Goal: Task Accomplishment & Management: Complete application form

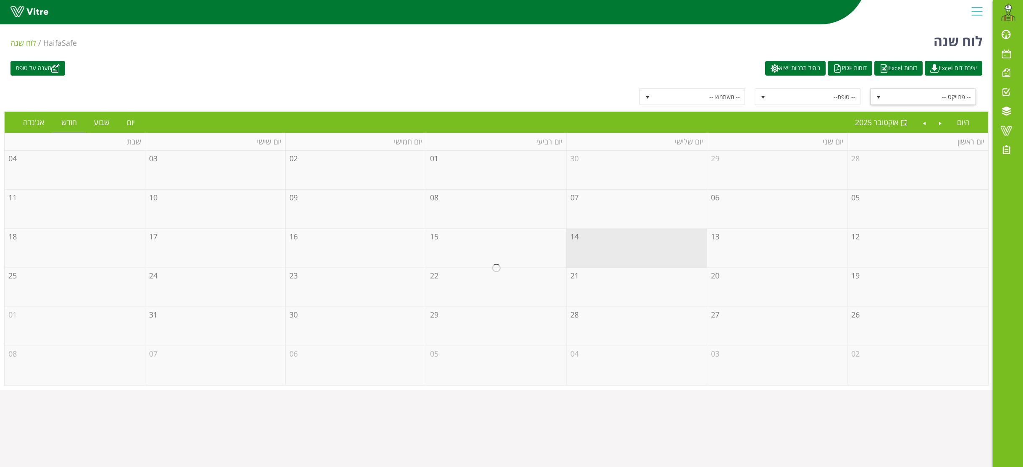
click at [882, 94] on span "select" at bounding box center [878, 96] width 15 height 15
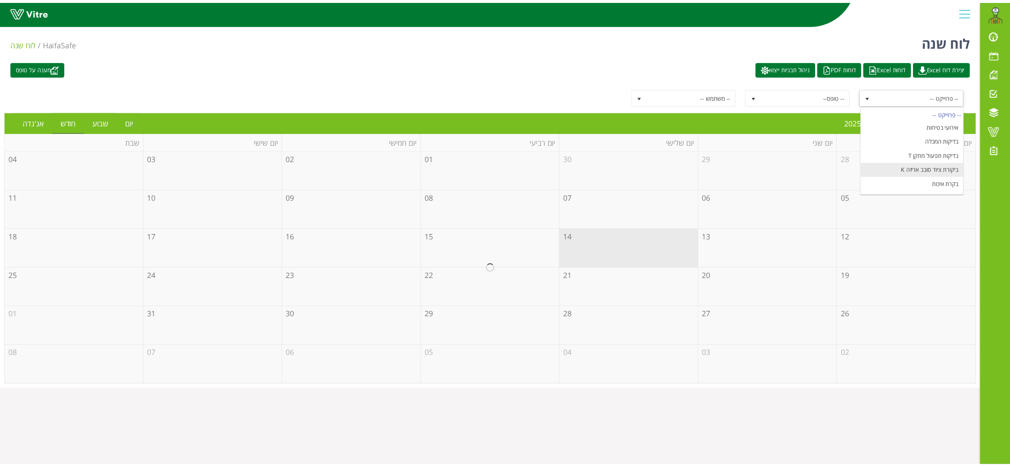
scroll to position [102, 0]
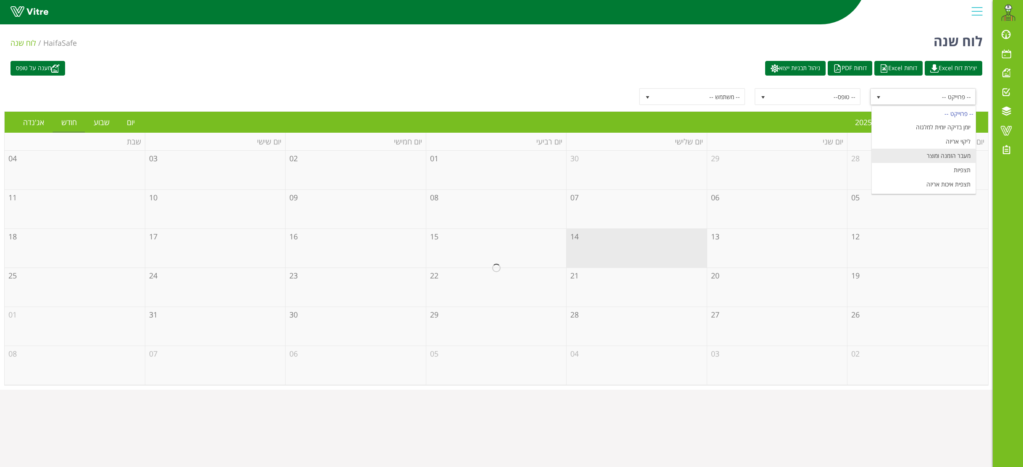
click at [942, 155] on li "מעבר הזמנה ומוצר" at bounding box center [924, 156] width 104 height 14
click at [136, 121] on link "יום" at bounding box center [130, 122] width 25 height 19
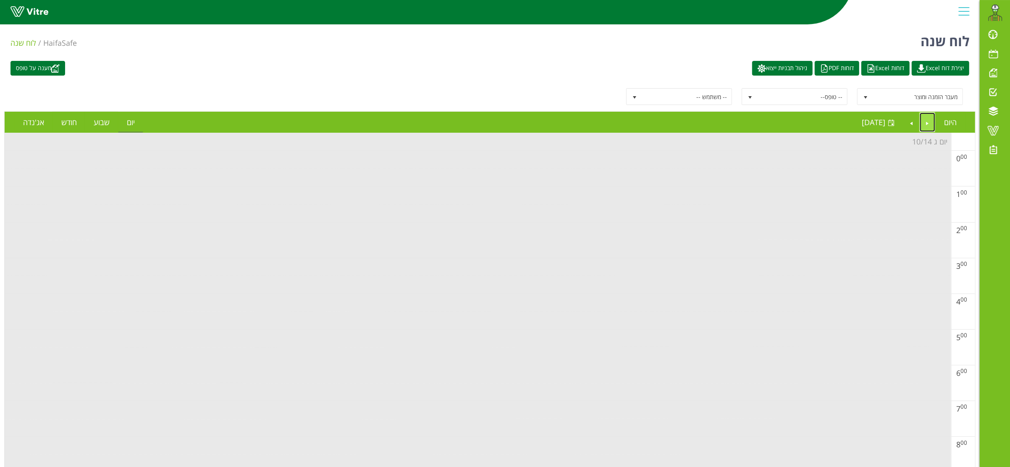
click at [930, 119] on link "Previous" at bounding box center [928, 122] width 16 height 19
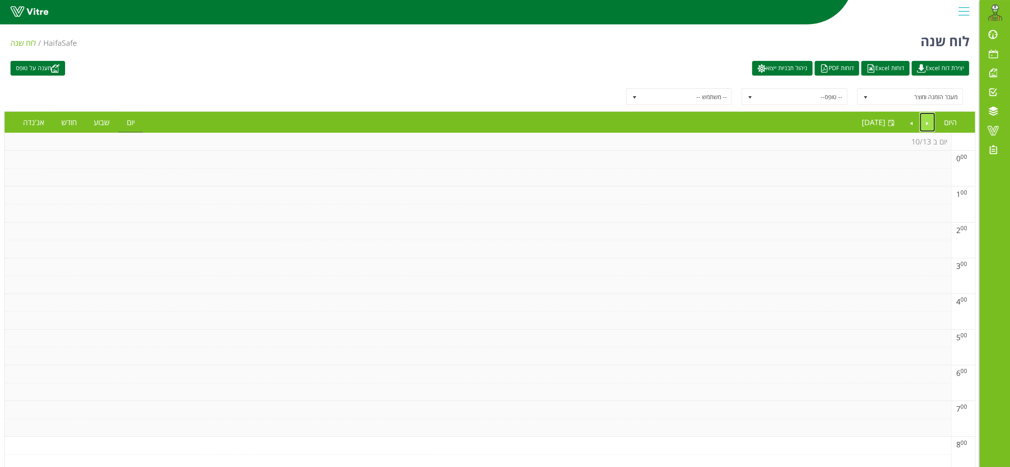
click at [930, 119] on link "Previous" at bounding box center [928, 122] width 16 height 19
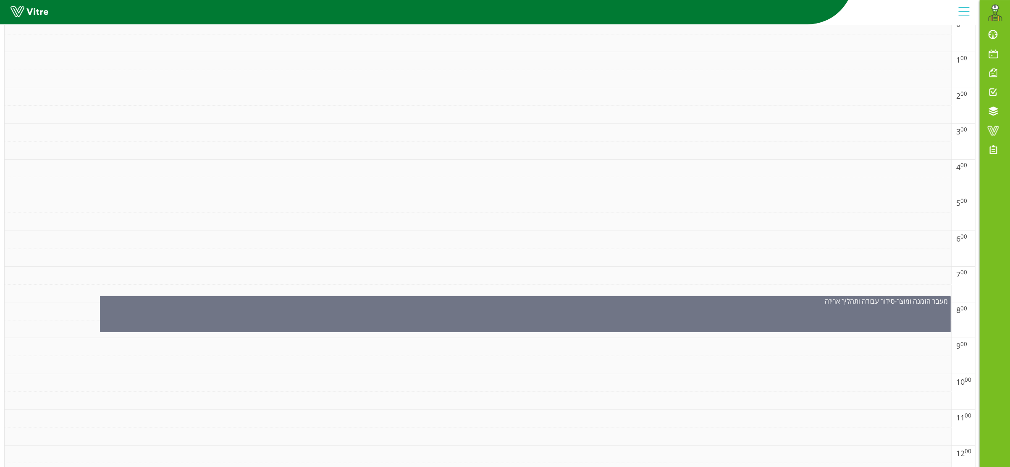
scroll to position [50, 0]
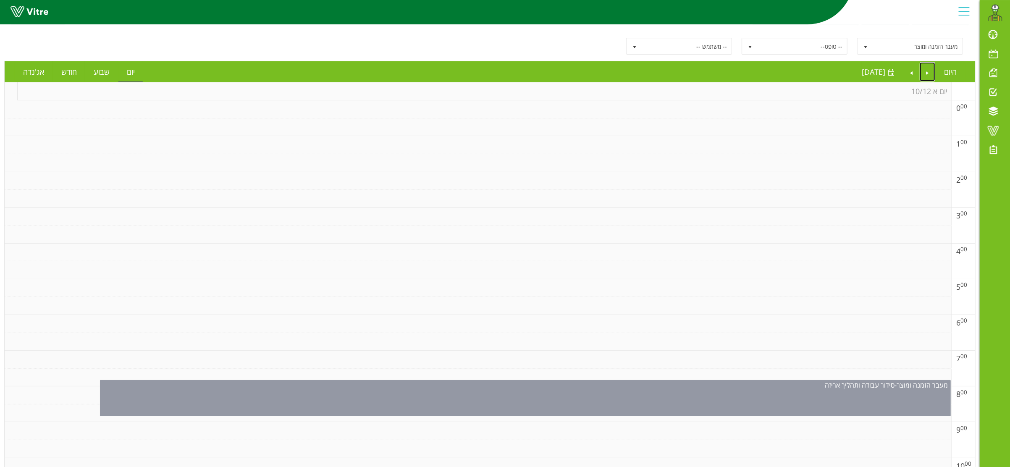
click at [567, 393] on div "מעבר הזמנה ומוצר - סידור עבודה ותהליך אריזה" at bounding box center [525, 398] width 851 height 36
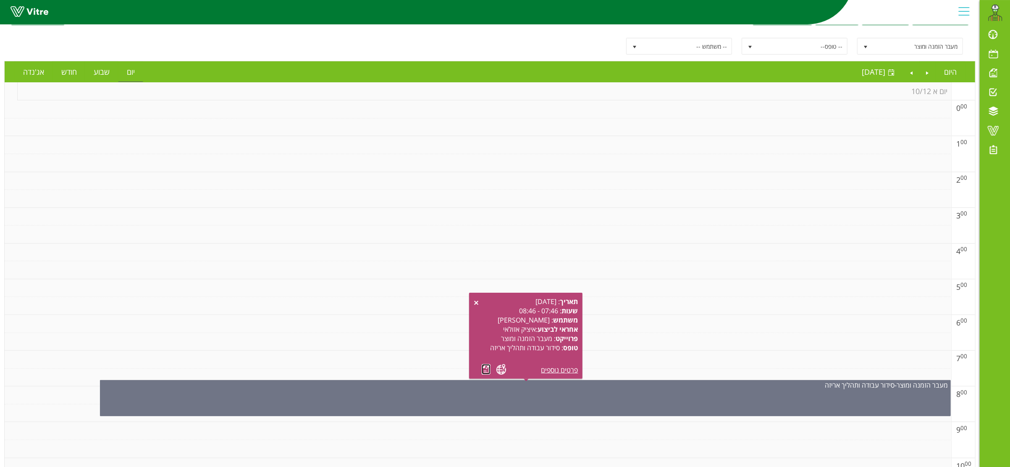
click at [484, 367] on link at bounding box center [486, 369] width 9 height 10
click at [923, 70] on link "Previous" at bounding box center [928, 71] width 16 height 19
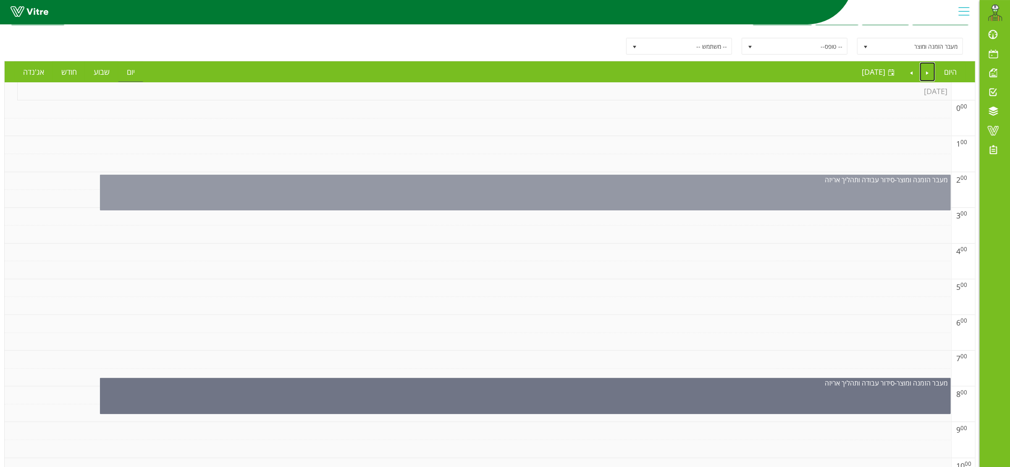
scroll to position [0, 0]
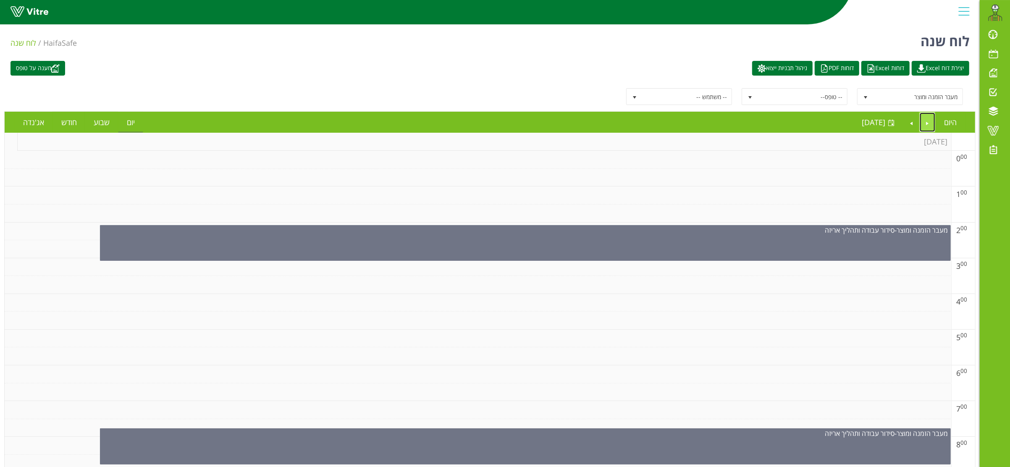
click at [926, 121] on link "Previous" at bounding box center [928, 122] width 16 height 19
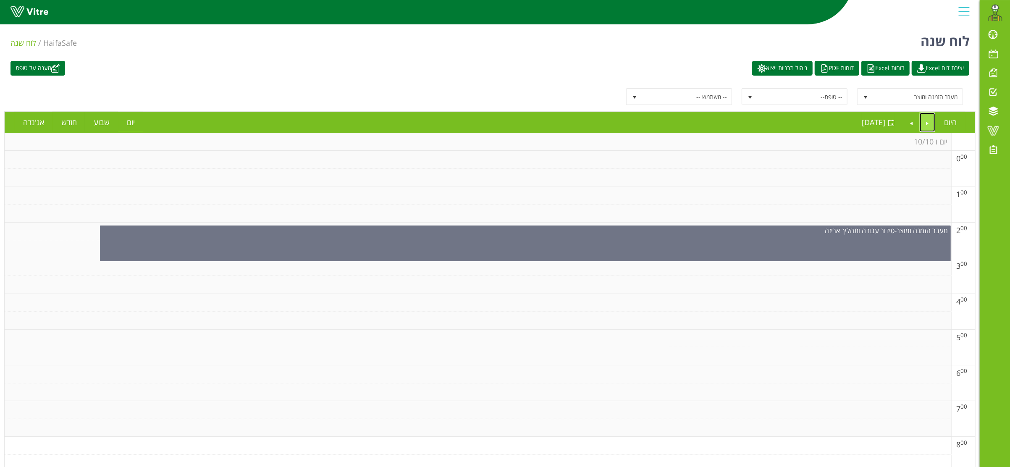
click at [926, 124] on link "Previous" at bounding box center [928, 122] width 16 height 19
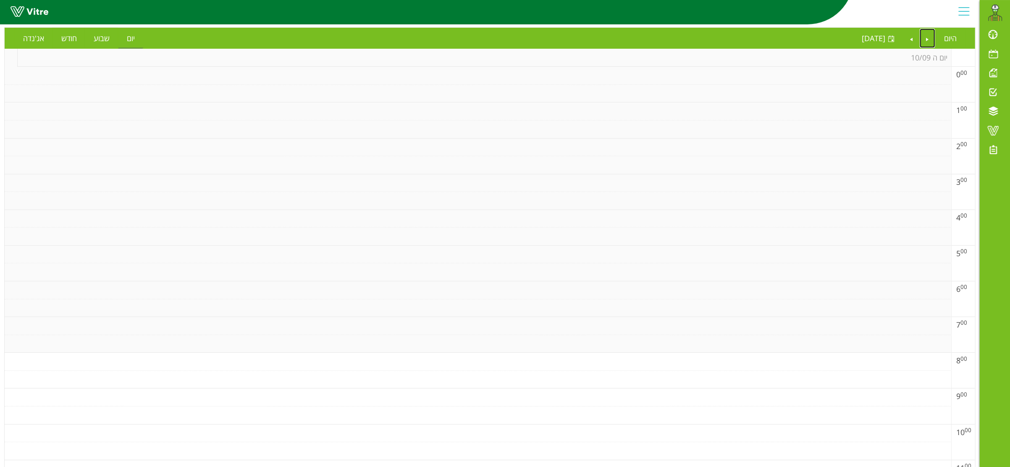
scroll to position [554, 0]
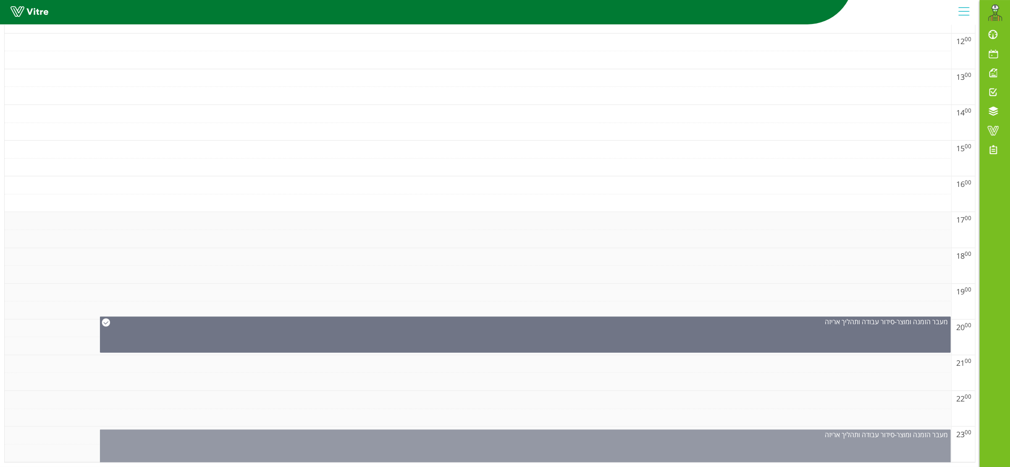
click at [627, 451] on div "מעבר הזמנה ומוצר - סידור עבודה ותהליך אריזה" at bounding box center [525, 449] width 851 height 39
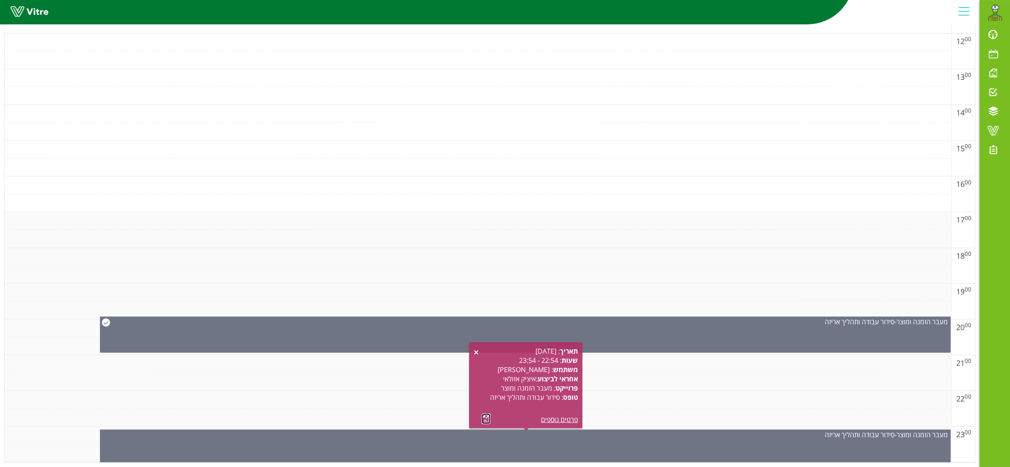
click at [484, 414] on link at bounding box center [486, 419] width 9 height 10
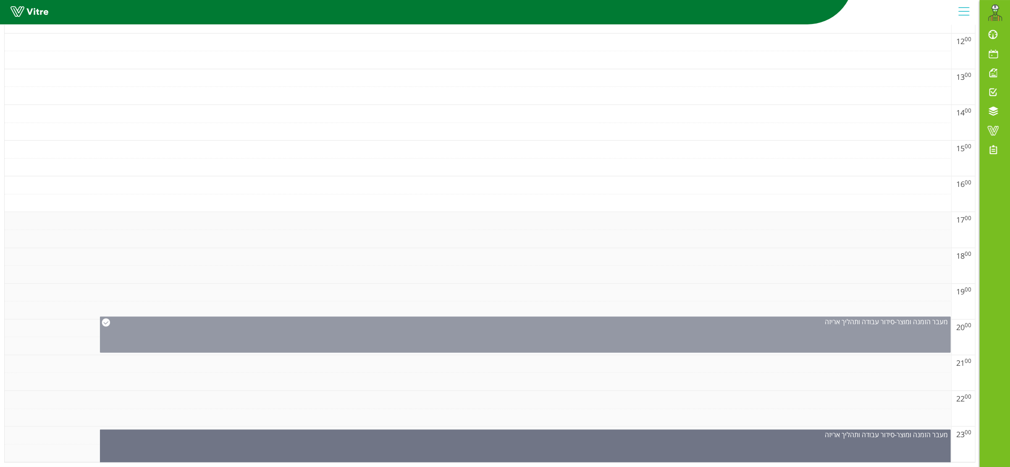
click at [714, 330] on div "מעבר הזמנה ומוצר - סידור עבודה ותהליך אריזה" at bounding box center [525, 335] width 851 height 36
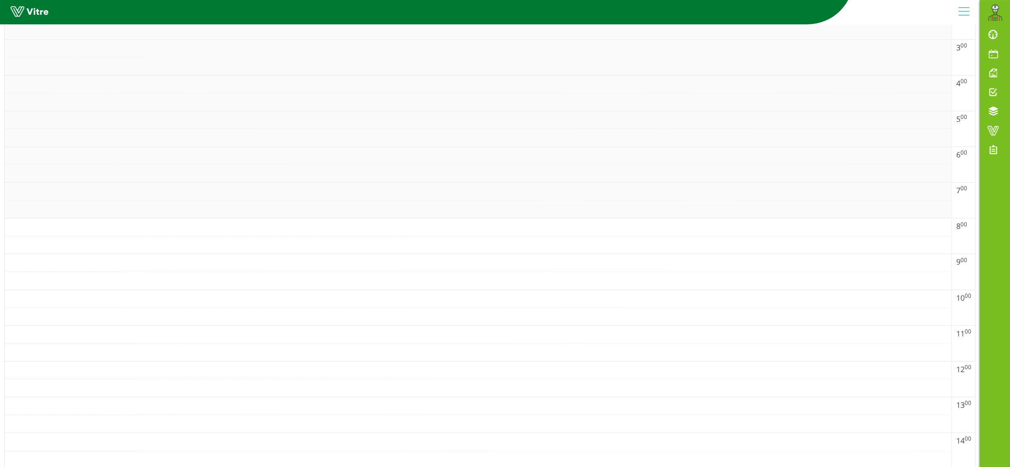
scroll to position [0, 0]
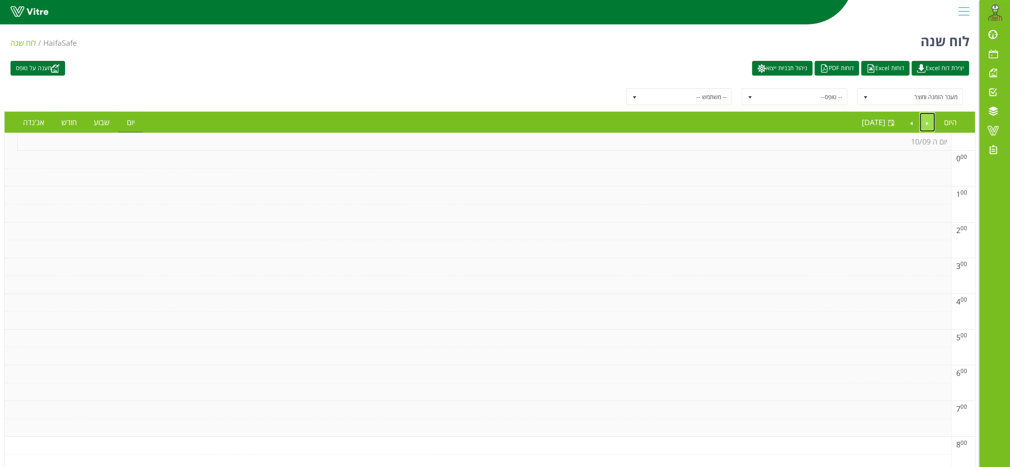
click at [923, 120] on link "Previous" at bounding box center [928, 122] width 16 height 19
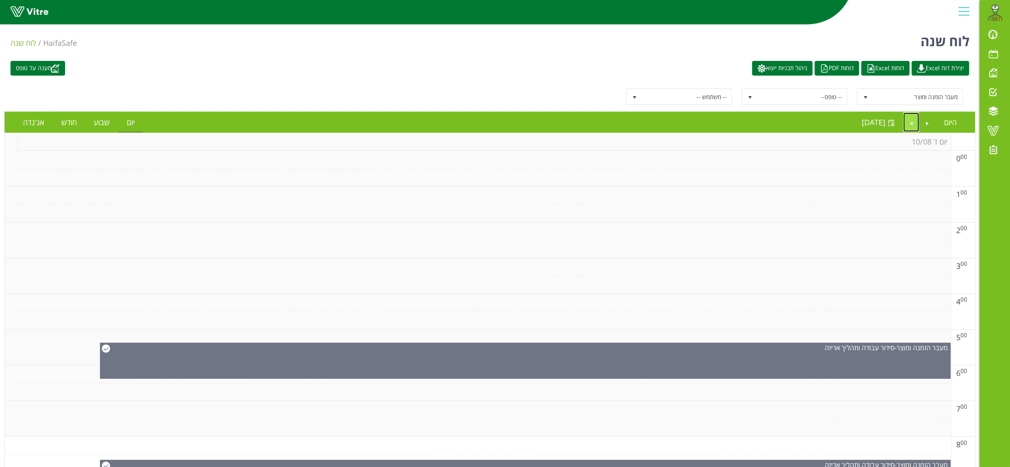
click at [911, 123] on link "Next" at bounding box center [911, 122] width 16 height 19
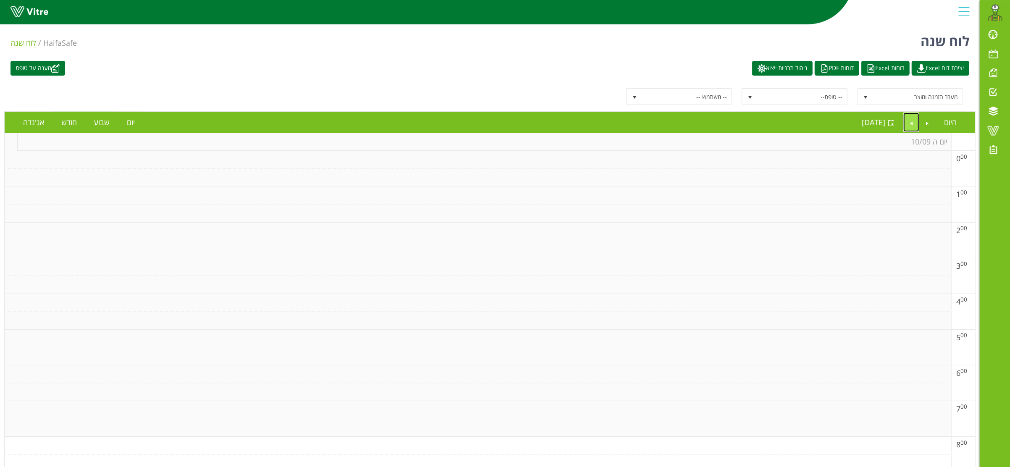
click at [912, 121] on link "Next" at bounding box center [911, 122] width 16 height 19
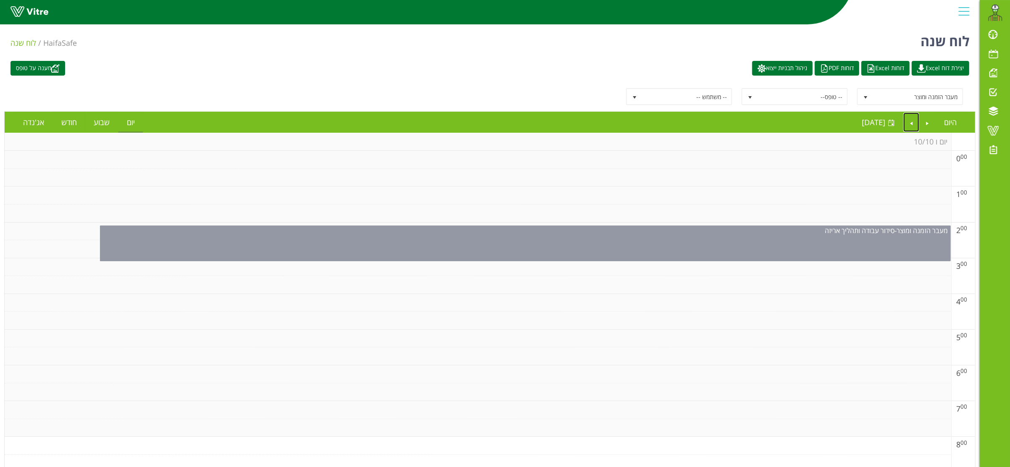
click at [672, 245] on div "מעבר הזמנה ומוצר - סידור עבודה ותהליך אריזה" at bounding box center [525, 244] width 851 height 36
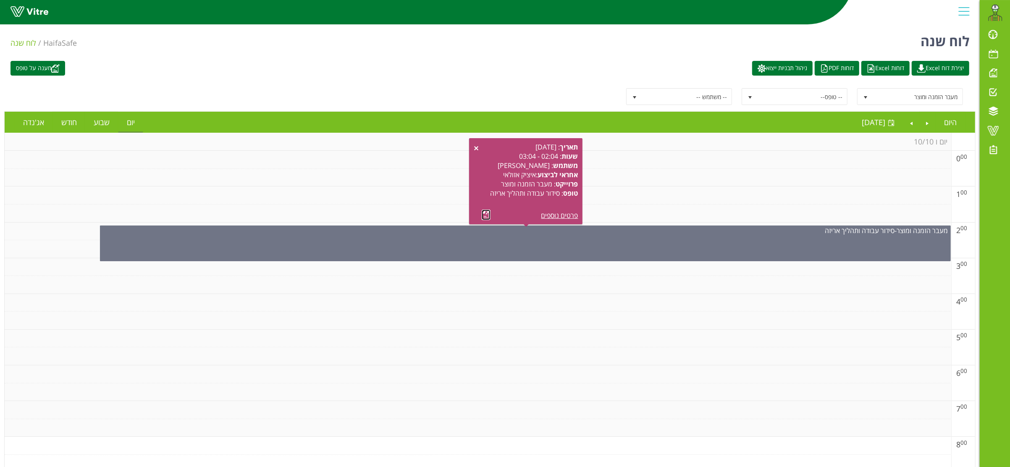
click at [482, 214] on link at bounding box center [486, 215] width 9 height 10
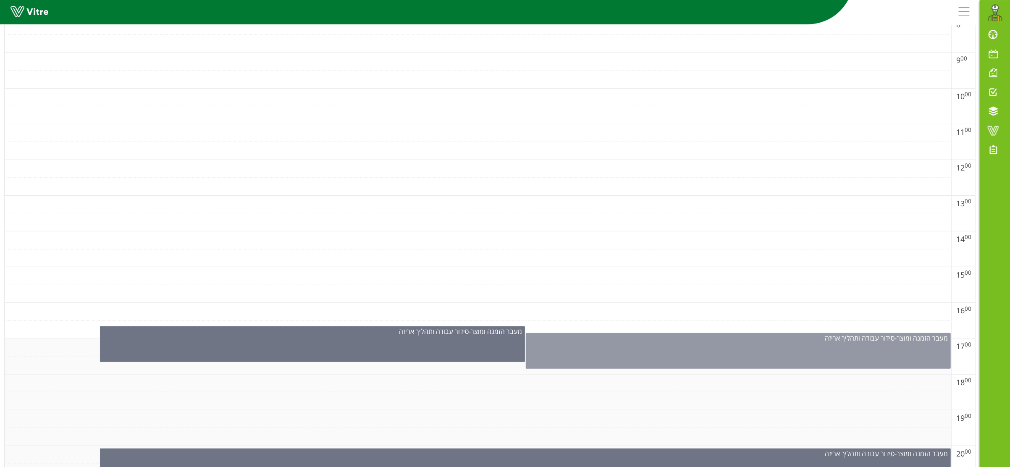
scroll to position [554, 0]
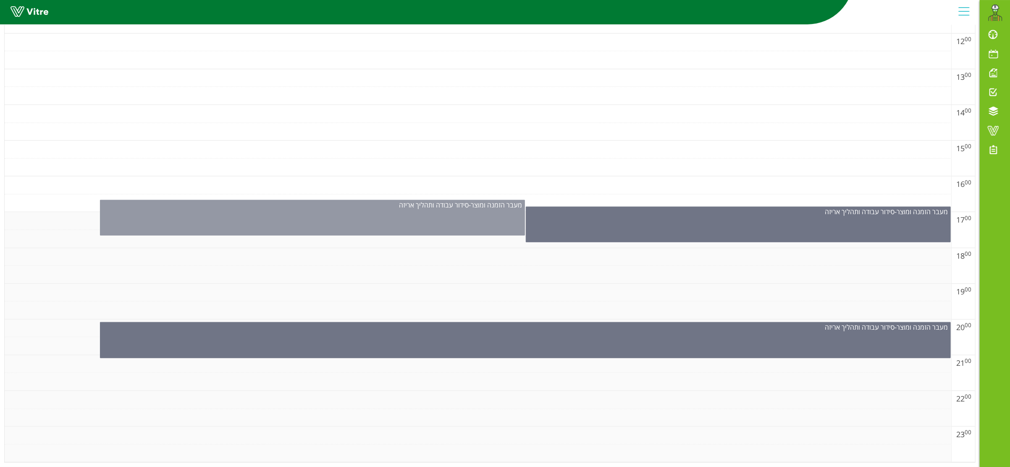
click at [400, 205] on div "מעבר הזמנה ומוצר - סידור עבודה ותהליך אריזה" at bounding box center [312, 218] width 425 height 36
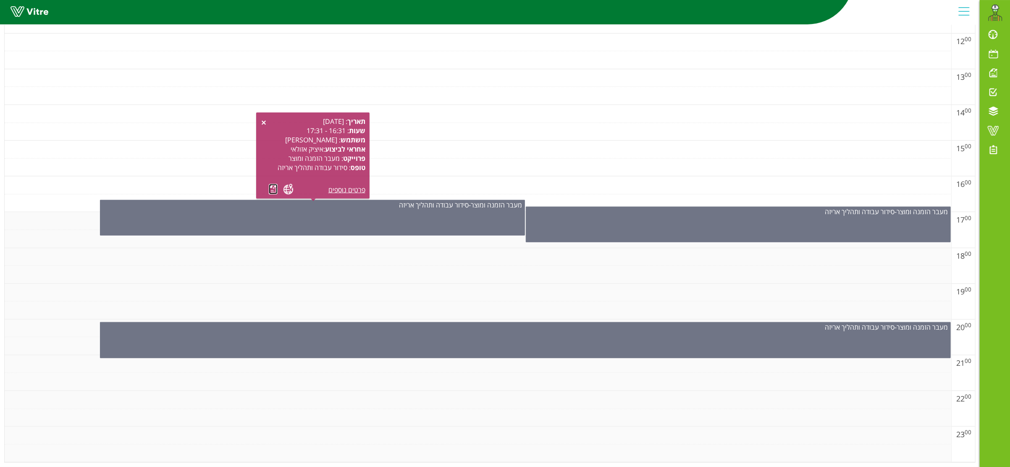
click at [269, 184] on link at bounding box center [273, 189] width 9 height 10
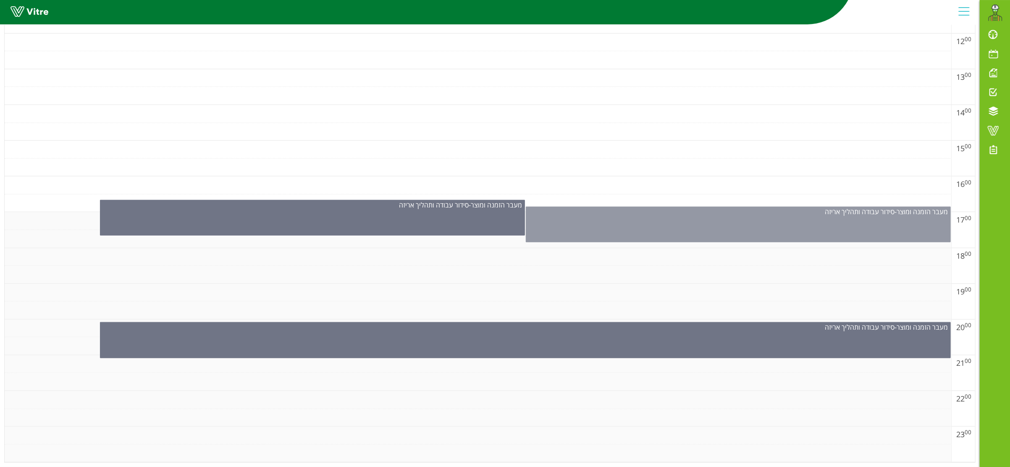
click at [719, 223] on div "מעבר הזמנה ומוצר - סידור עבודה ותהליך אריזה" at bounding box center [738, 225] width 425 height 36
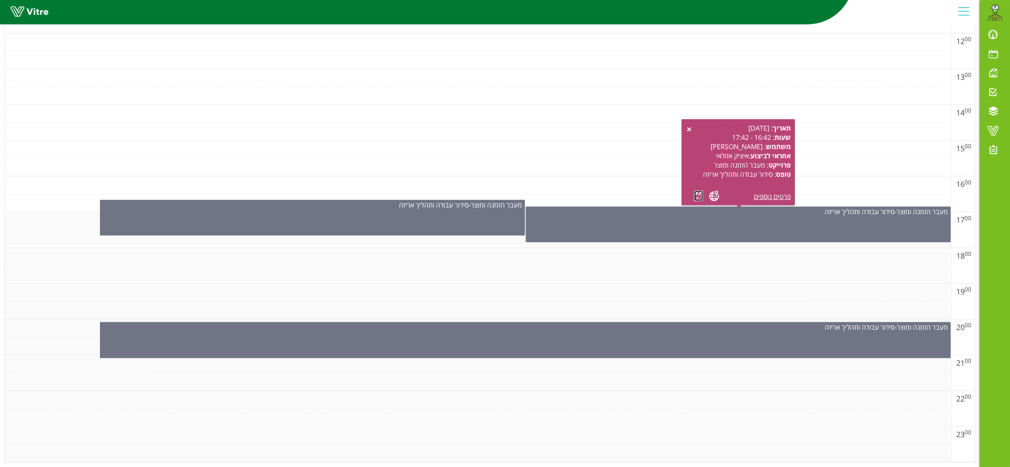
click at [699, 191] on link at bounding box center [698, 196] width 9 height 10
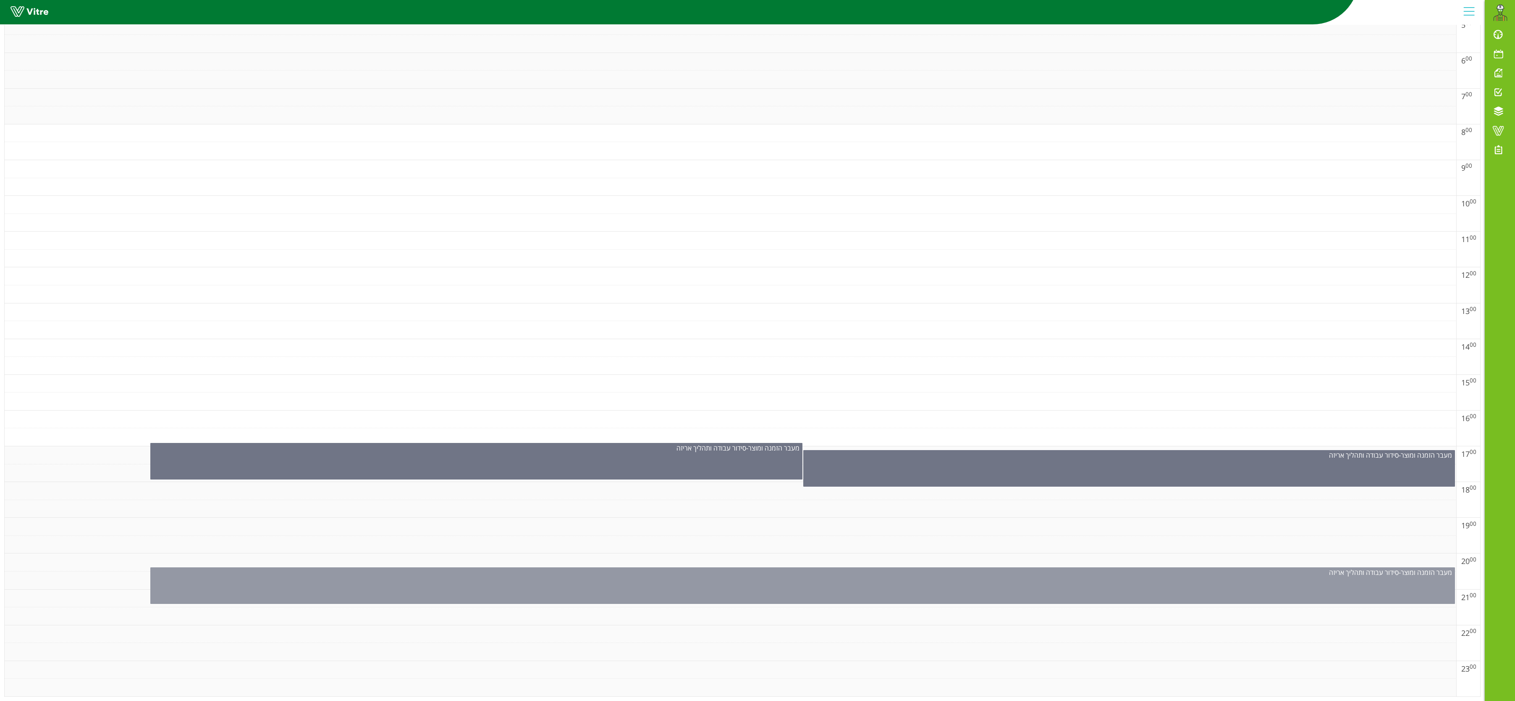
click at [1012, 467] on div "מעבר הזמנה ומוצר - סידור עבודה ותהליך אריזה" at bounding box center [802, 585] width 1305 height 37
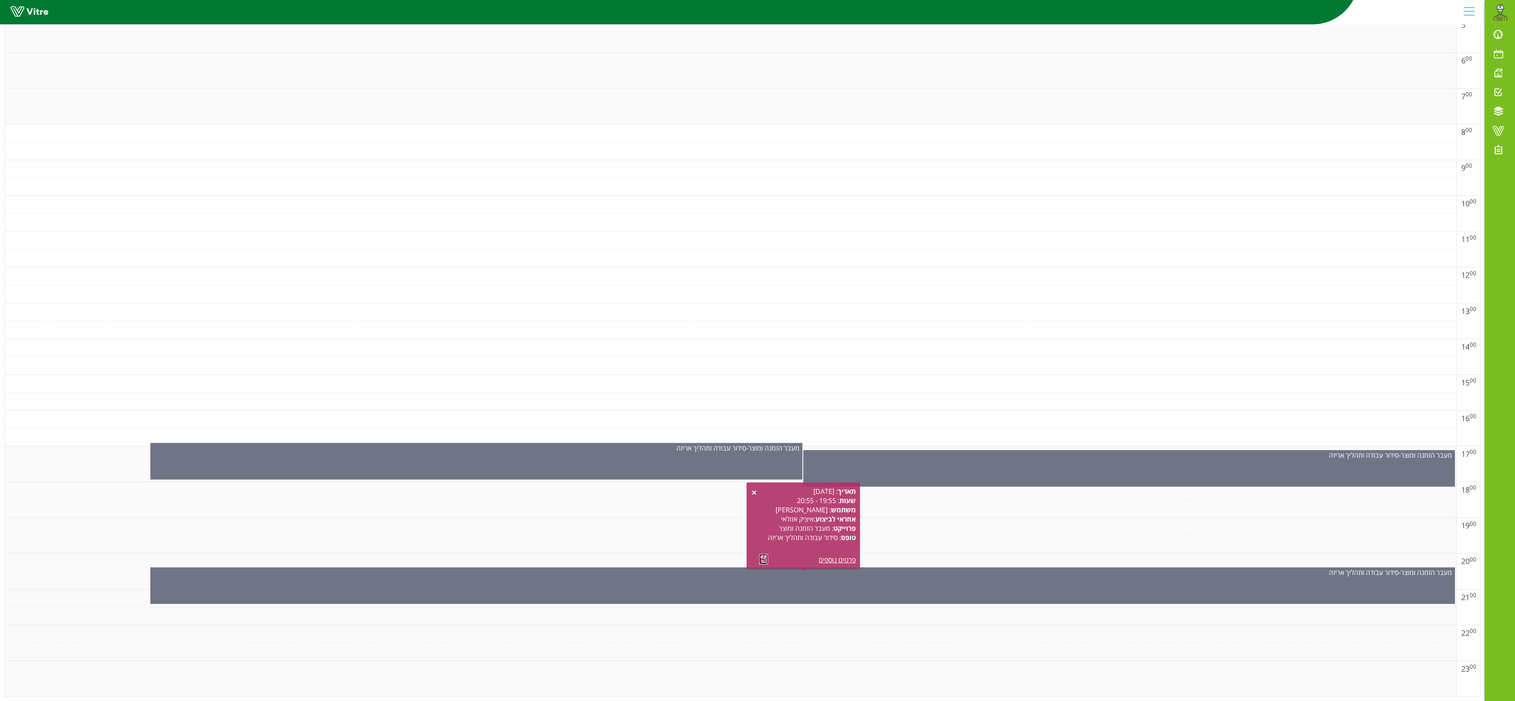
click at [761, 467] on link at bounding box center [763, 559] width 9 height 10
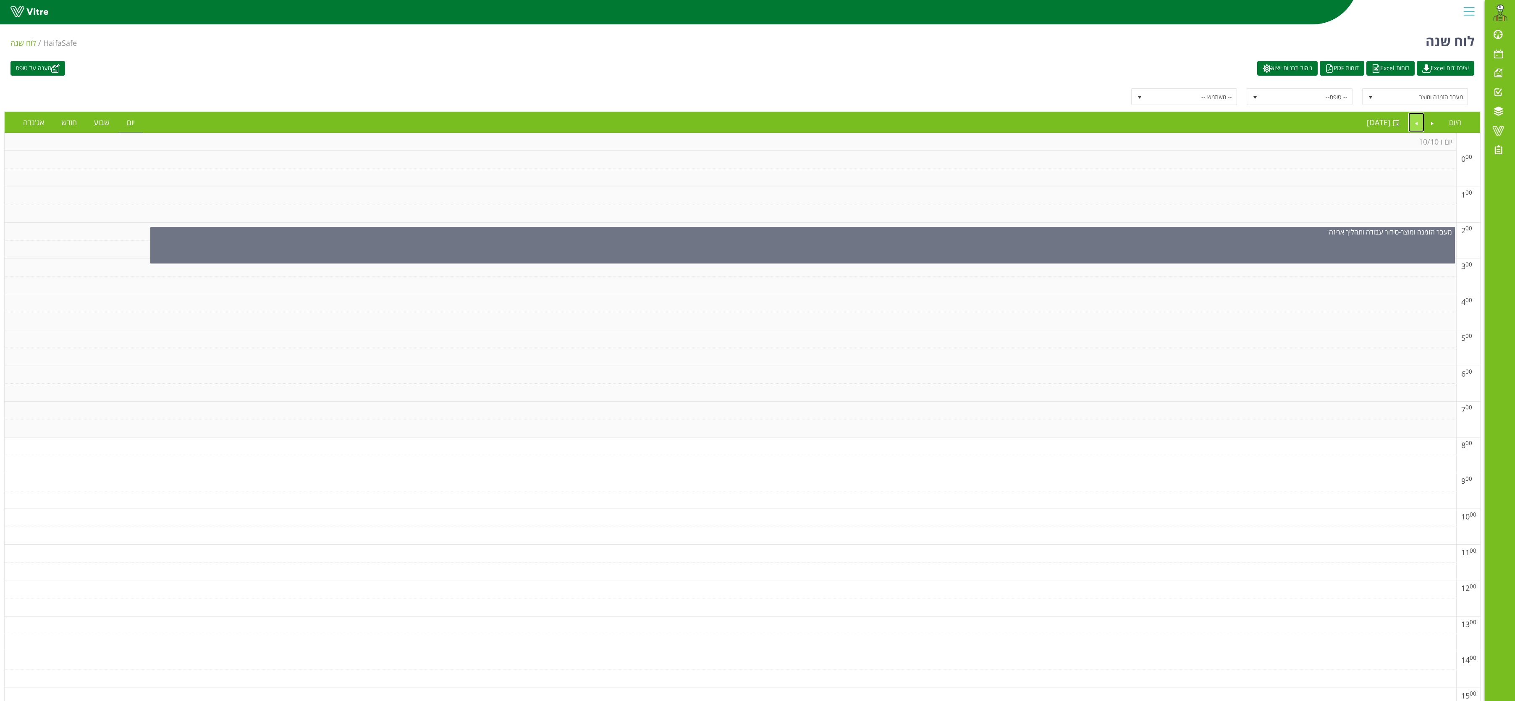
click at [1023, 126] on link "Next" at bounding box center [1417, 122] width 16 height 19
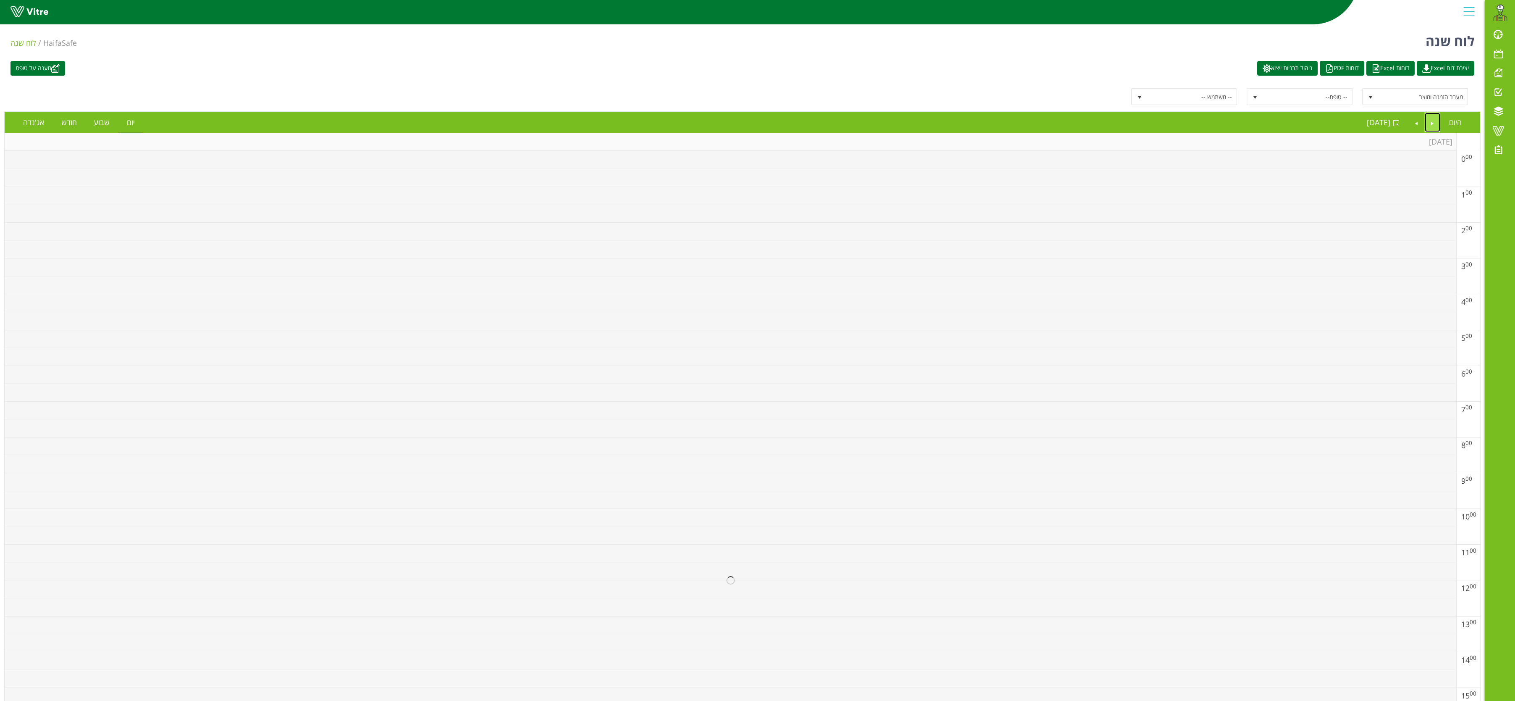
click at [1023, 123] on link "Previous" at bounding box center [1433, 122] width 16 height 19
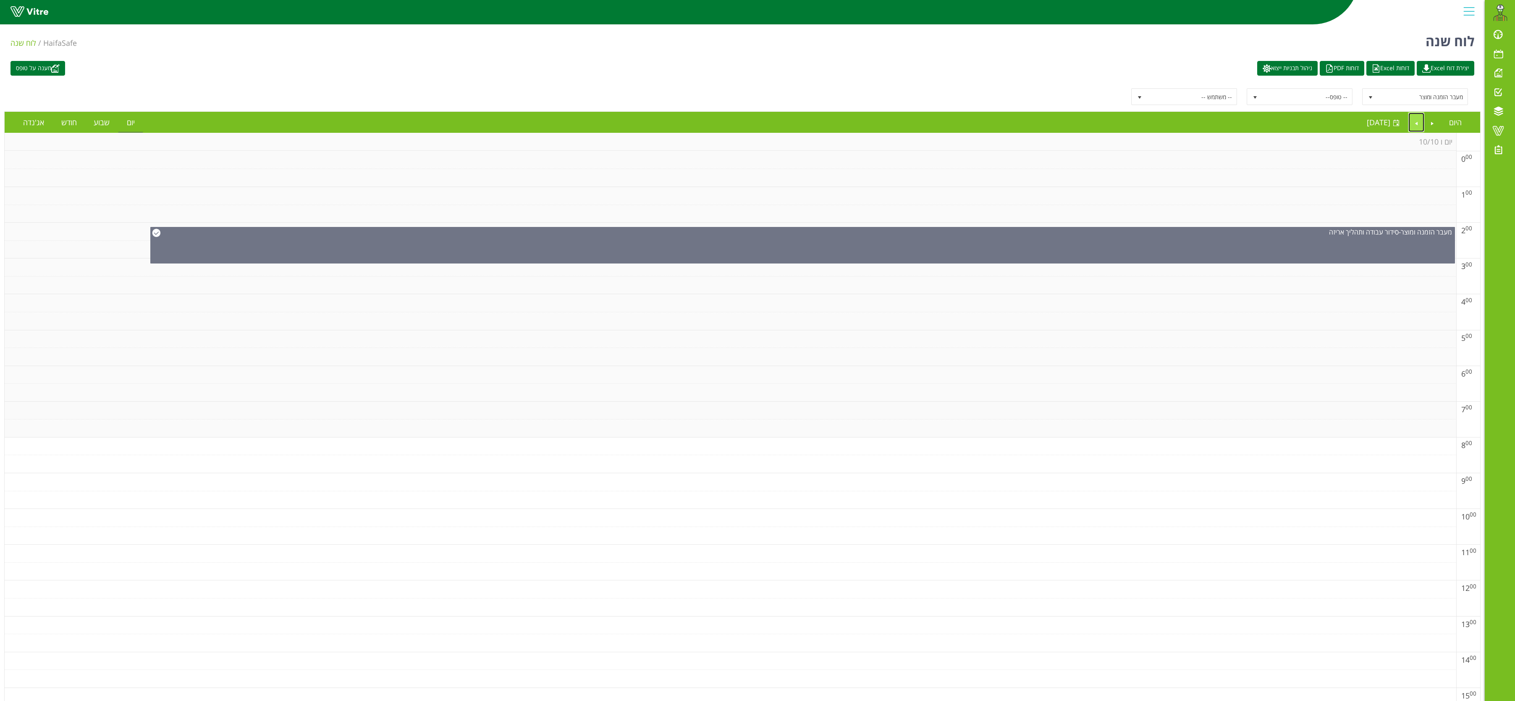
click at [1023, 121] on link "Next" at bounding box center [1417, 122] width 16 height 19
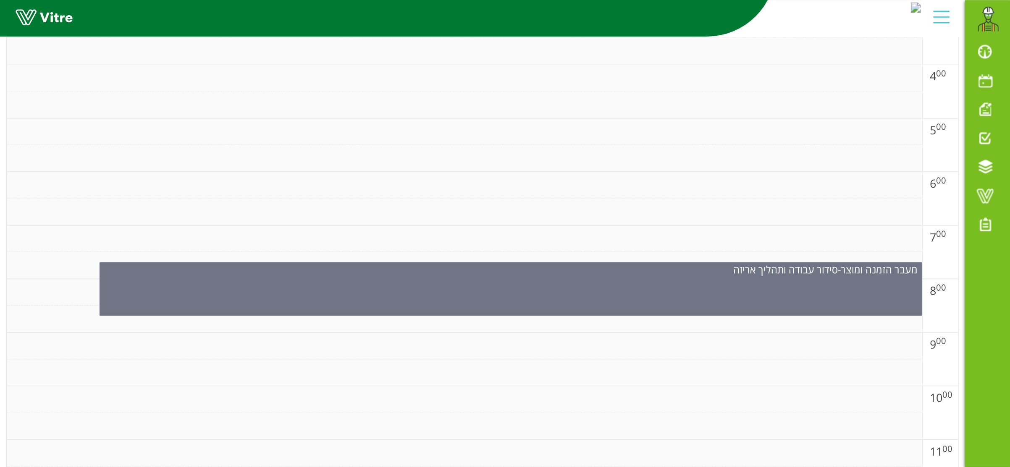
scroll to position [27, 0]
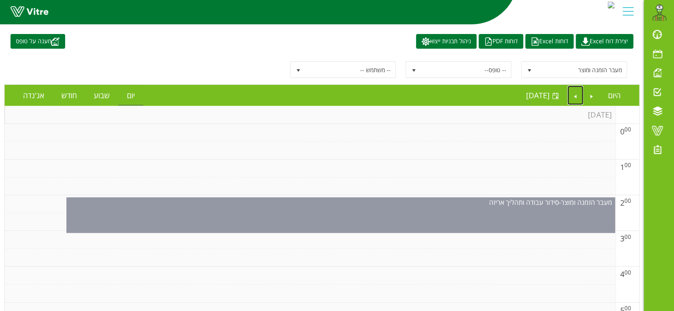
click at [403, 216] on div "מעבר הזמנה ומוצר - סידור עבודה ותהליך אריזה" at bounding box center [340, 215] width 548 height 36
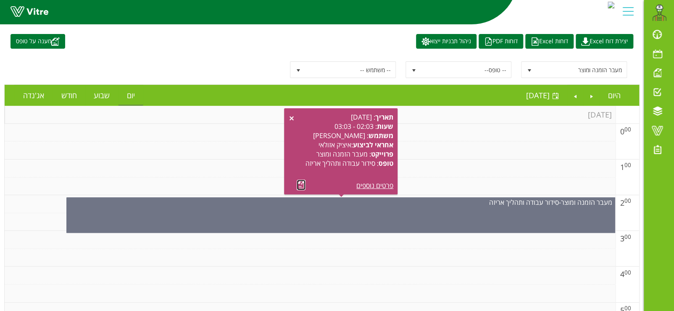
click at [297, 183] on link at bounding box center [300, 185] width 9 height 10
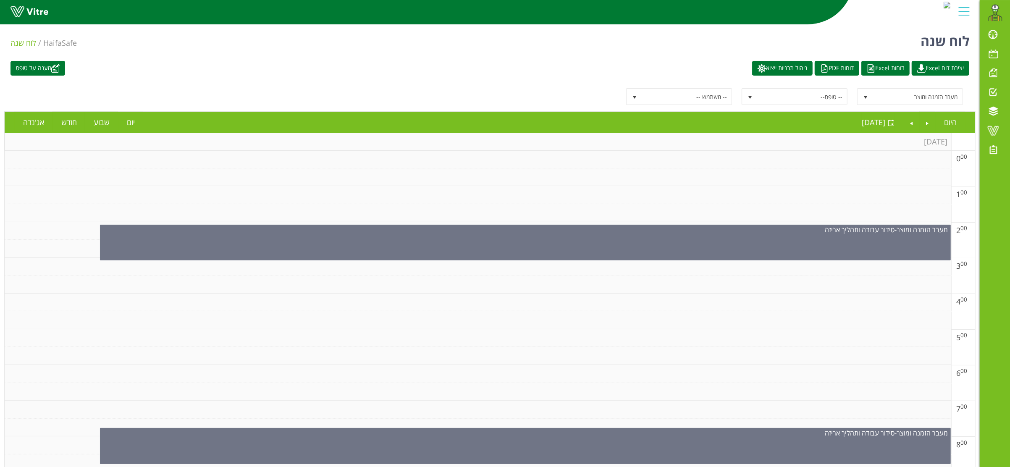
scroll to position [84, 0]
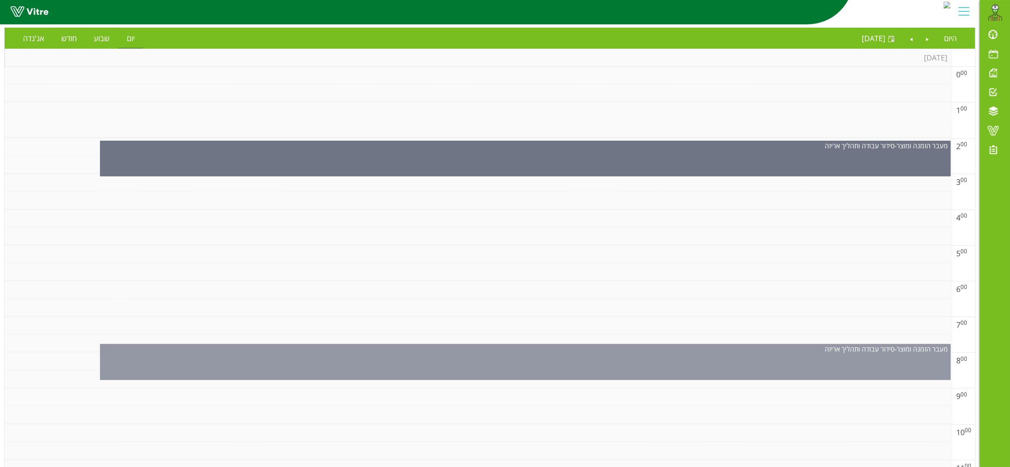
click at [560, 361] on div "מעבר הזמנה ומוצר - סידור עבודה ותהליך אריזה" at bounding box center [525, 362] width 851 height 36
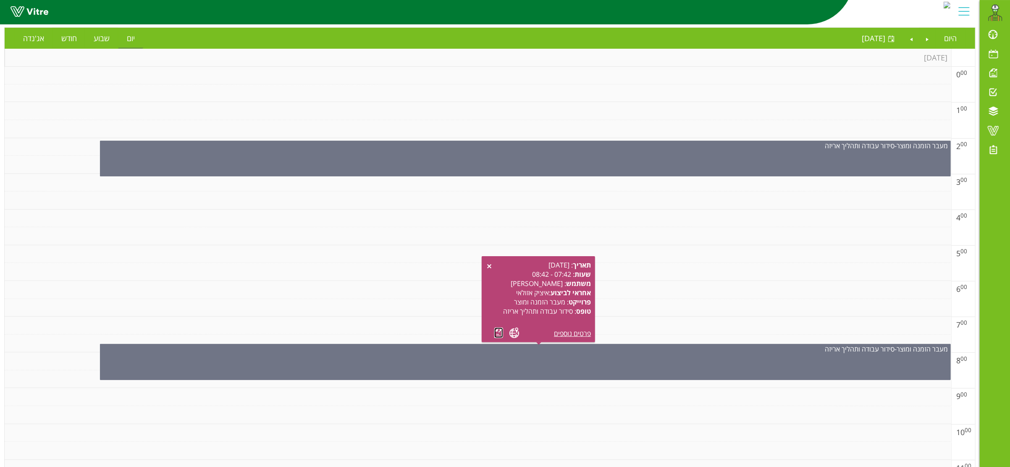
click at [497, 331] on link at bounding box center [498, 333] width 9 height 10
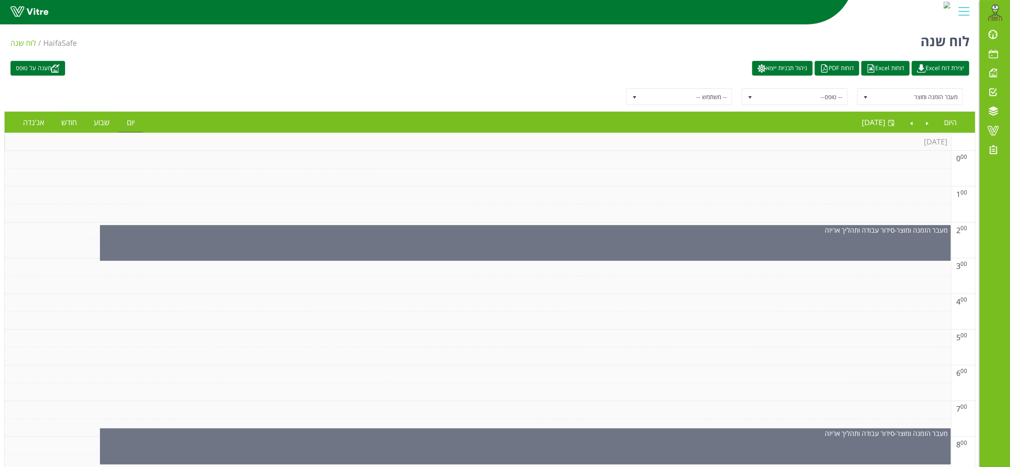
scroll to position [0, 0]
click at [673, 326] on td at bounding box center [478, 320] width 947 height 18
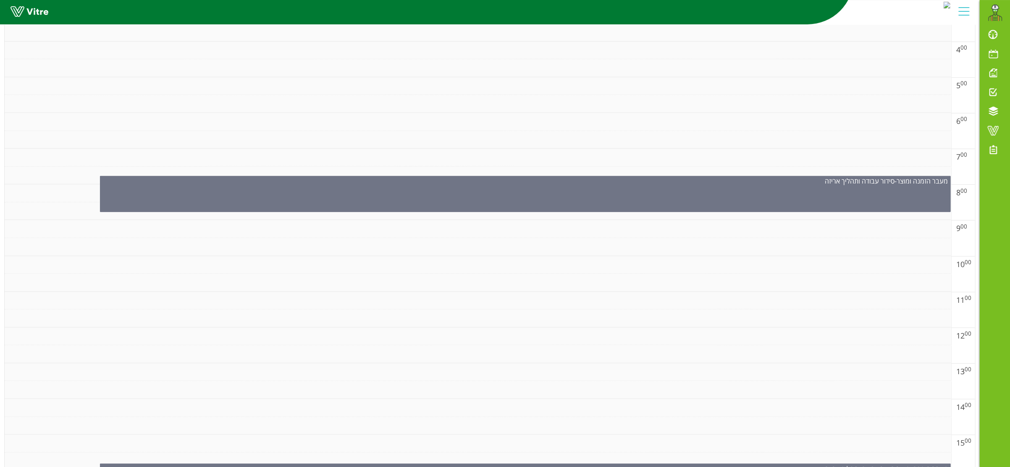
scroll to position [336, 0]
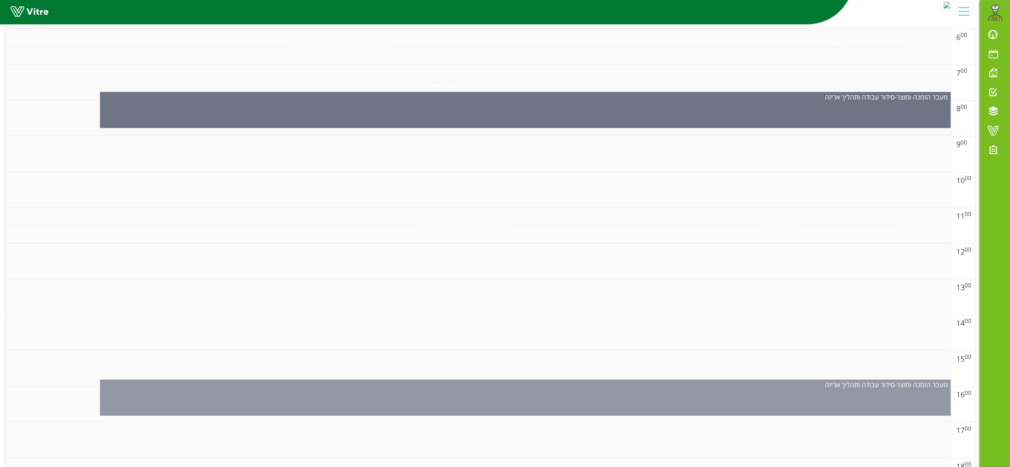
click at [656, 398] on div "מעבר הזמנה ומוצר - סידור עבודה ותהליך אריזה" at bounding box center [525, 398] width 851 height 36
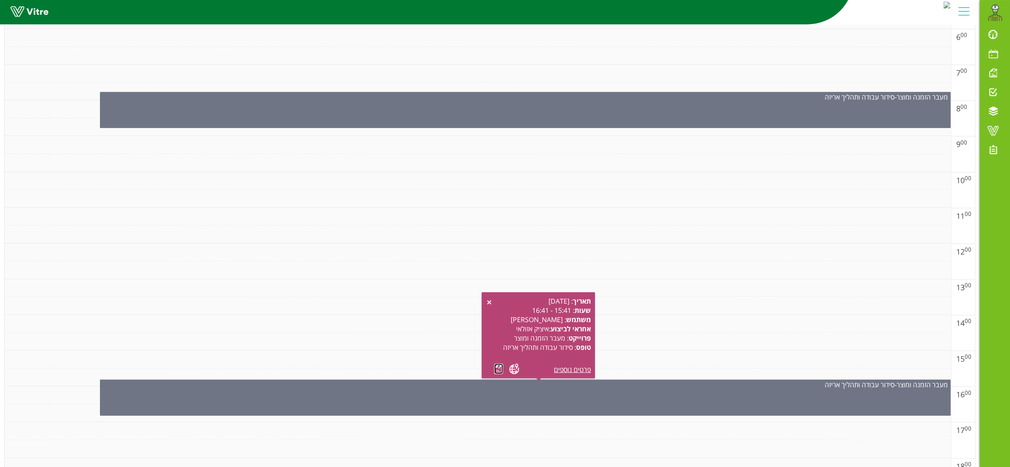
click at [496, 370] on link at bounding box center [498, 369] width 9 height 10
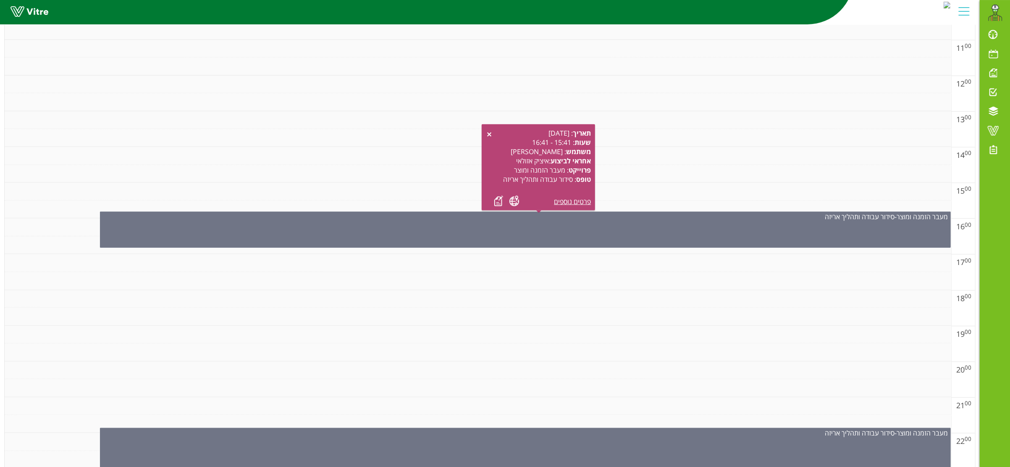
scroll to position [554, 0]
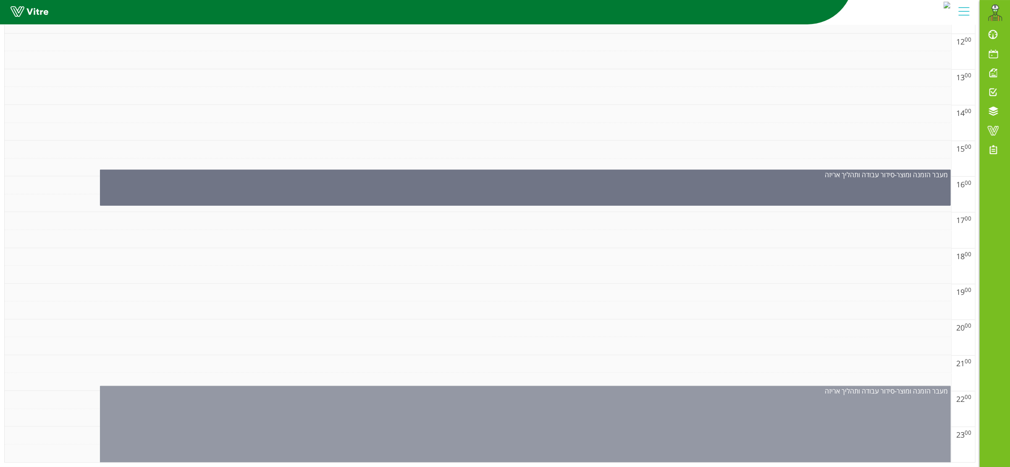
click at [583, 399] on div "מעבר הזמנה ומוצר - סידור עבודה ותהליך אריזה" at bounding box center [525, 427] width 851 height 83
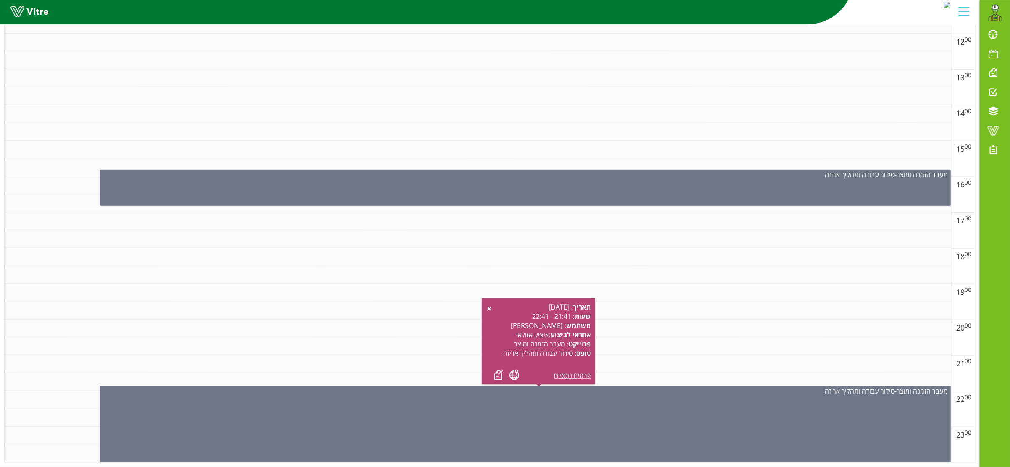
click at [491, 364] on div "תאריך : 11.10.2025 שעות : 21:41 - 22:41 משתמש : אלי בן חמו ח אחראי לביצוע : איצ…" at bounding box center [538, 341] width 105 height 78
click at [496, 370] on link at bounding box center [498, 375] width 9 height 10
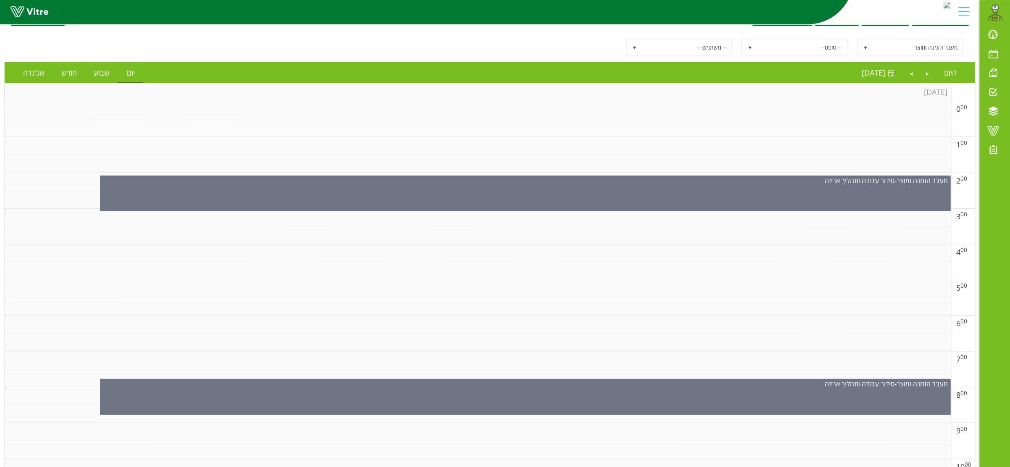
scroll to position [0, 0]
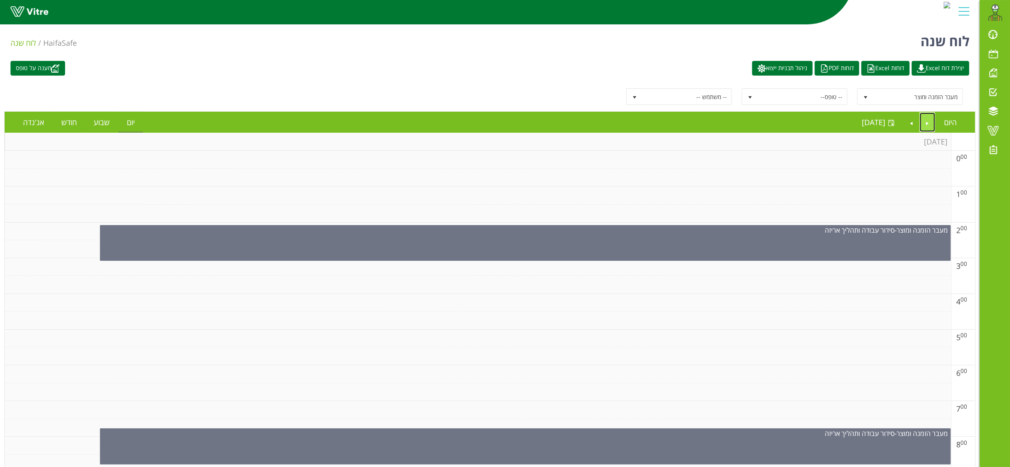
click at [931, 123] on link "Previous" at bounding box center [928, 122] width 16 height 19
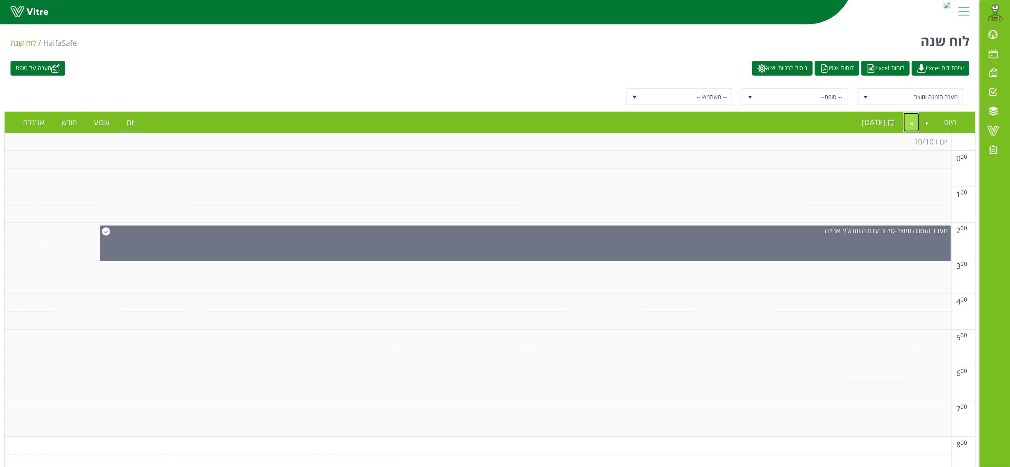
click at [908, 124] on link "Next" at bounding box center [911, 122] width 16 height 19
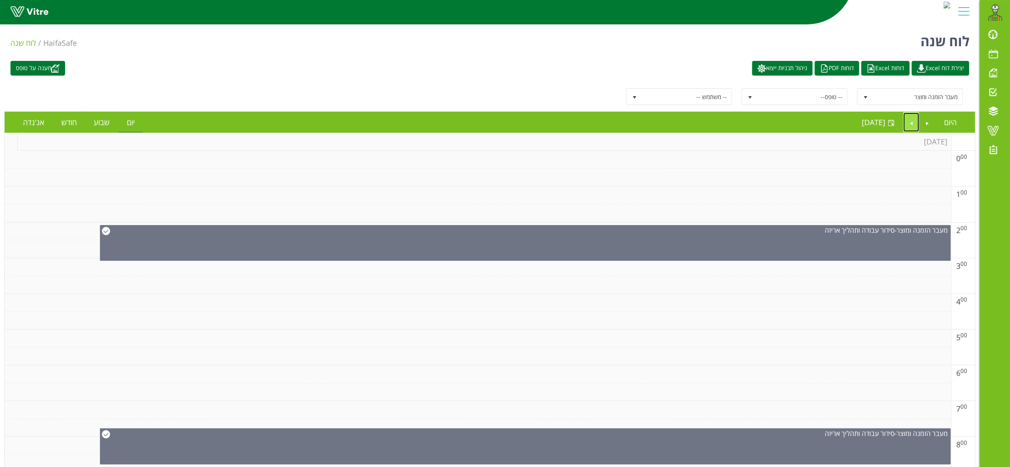
click at [913, 121] on link "Next" at bounding box center [911, 122] width 16 height 19
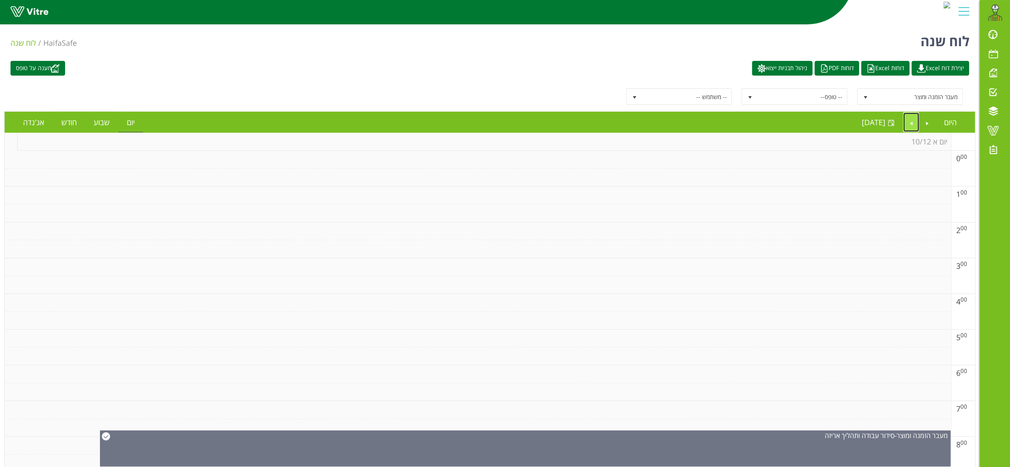
click at [912, 116] on link "Next" at bounding box center [911, 122] width 16 height 19
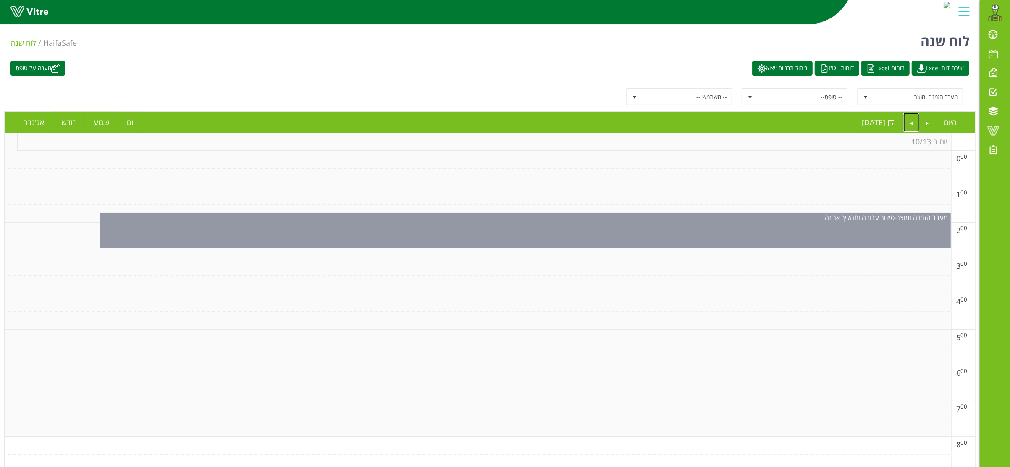
click at [651, 235] on div "מעבר הזמנה ומוצר - סידור עבודה ותהליך אריזה" at bounding box center [525, 231] width 851 height 36
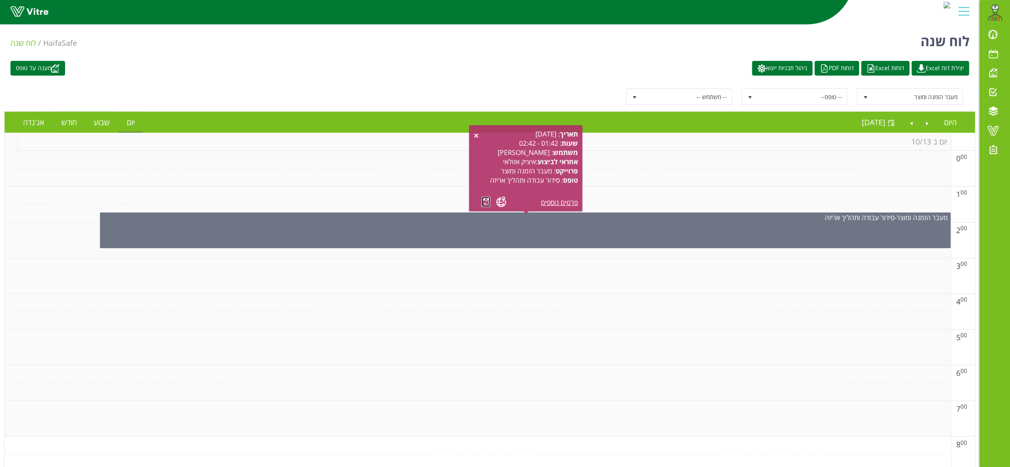
click at [483, 199] on link at bounding box center [486, 202] width 9 height 10
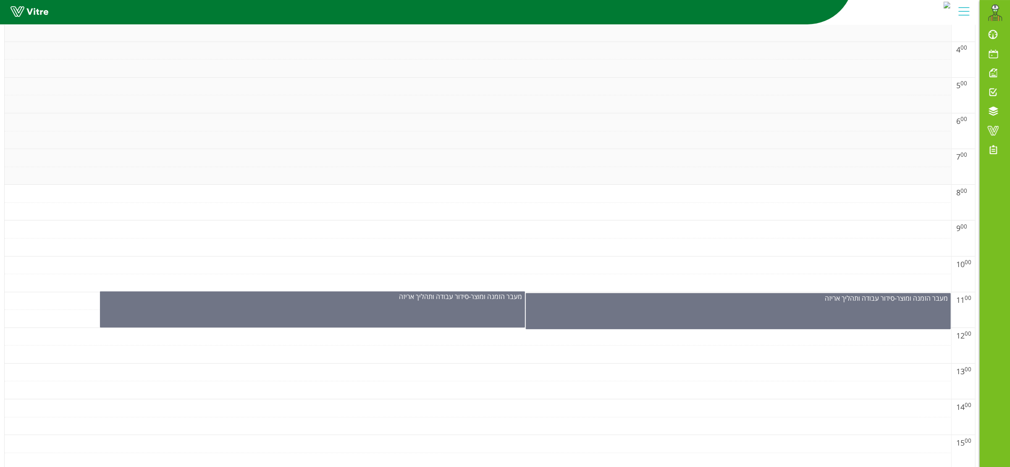
scroll to position [336, 0]
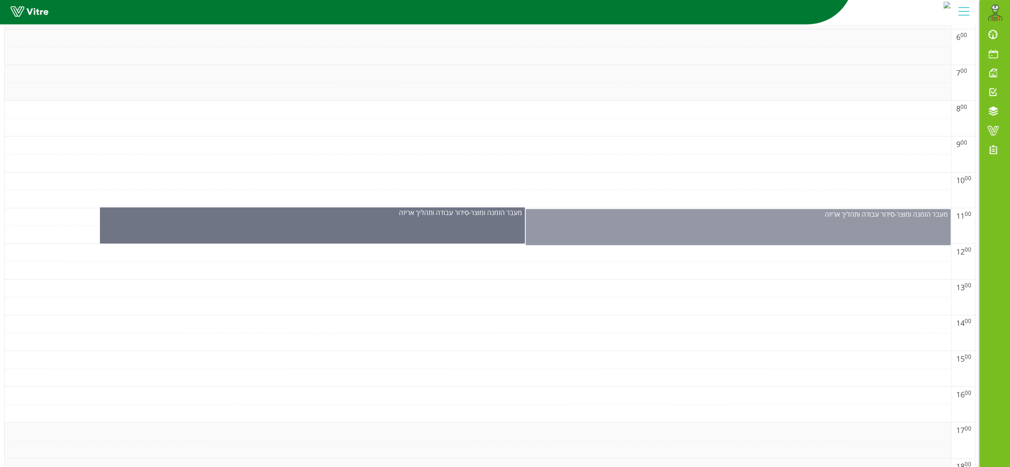
click at [661, 235] on div "מעבר הזמנה ומוצר - סידור עבודה ותהליך אריזה" at bounding box center [738, 227] width 425 height 36
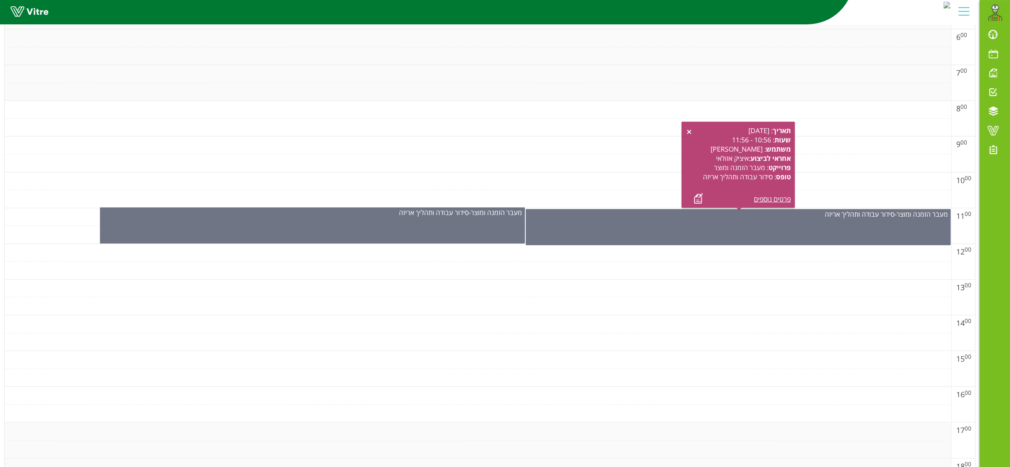
click at [694, 196] on div "תאריך : 13.10.2025 שעות : 10:56 - 11:56 משתמש : אבירם אלמקייס אחראי לביצוע : אי…" at bounding box center [738, 165] width 105 height 78
click at [696, 200] on link at bounding box center [698, 198] width 9 height 10
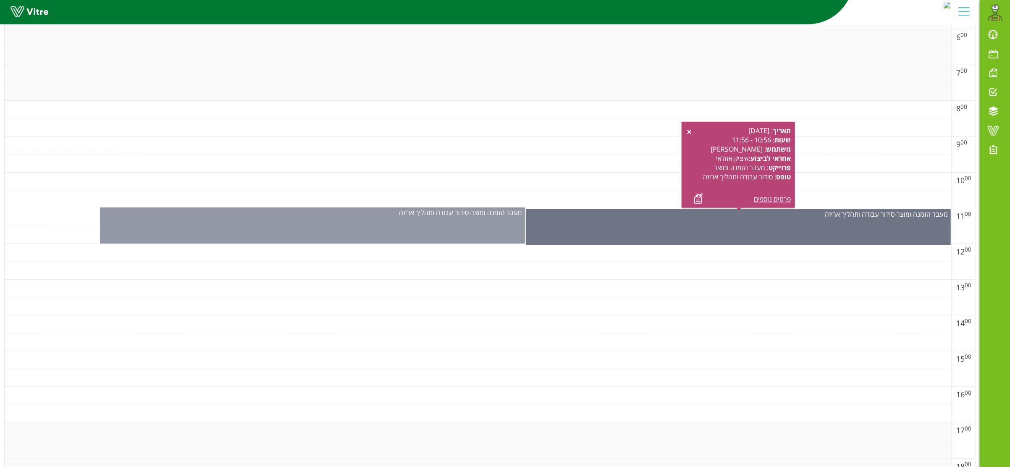
click at [407, 222] on div "מעבר הזמנה ומוצר - סידור עבודה ותהליך אריזה" at bounding box center [312, 225] width 425 height 36
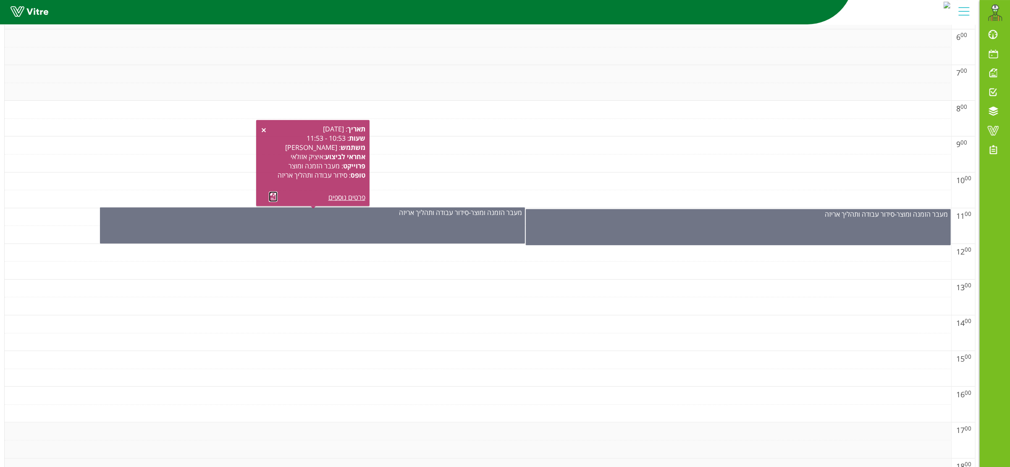
click at [271, 196] on link at bounding box center [273, 197] width 9 height 10
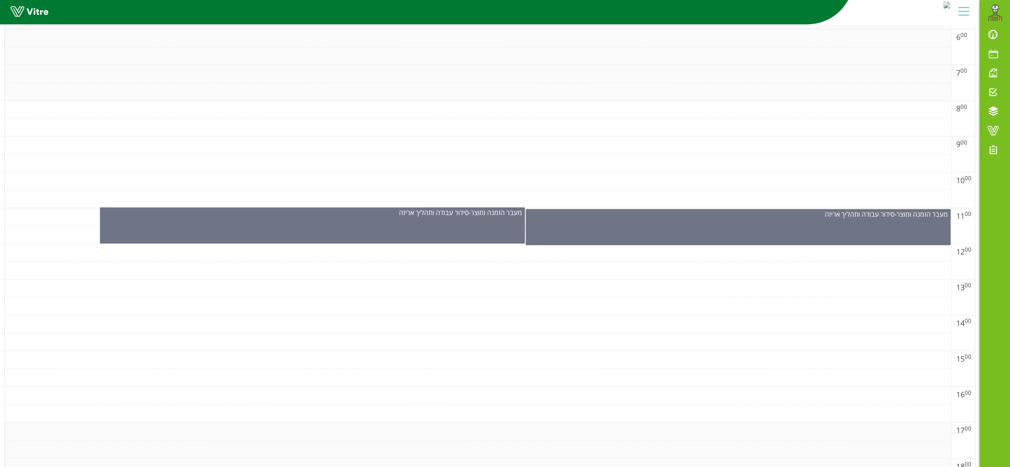
scroll to position [554, 0]
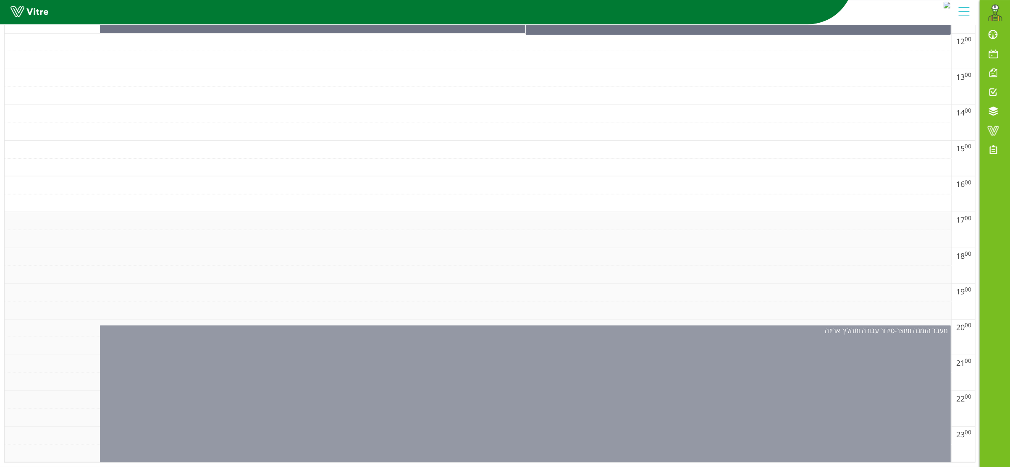
click at [629, 397] on div "מעבר הזמנה ומוצר - סידור עבודה ותהליך אריזה" at bounding box center [525, 396] width 851 height 143
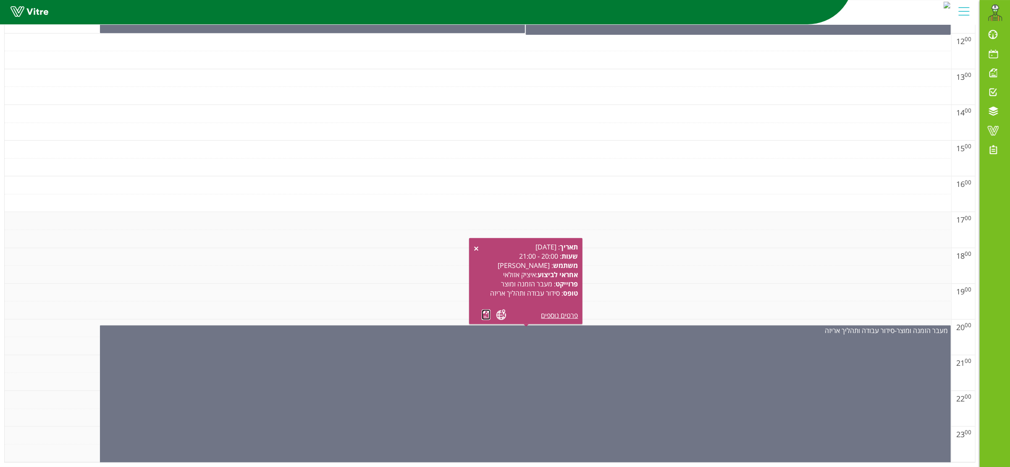
click at [484, 310] on link at bounding box center [486, 315] width 9 height 10
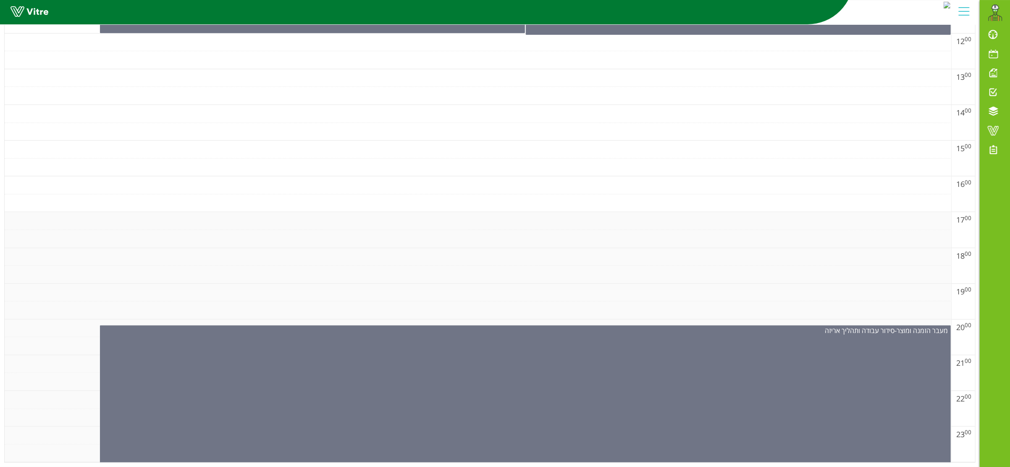
scroll to position [0, 0]
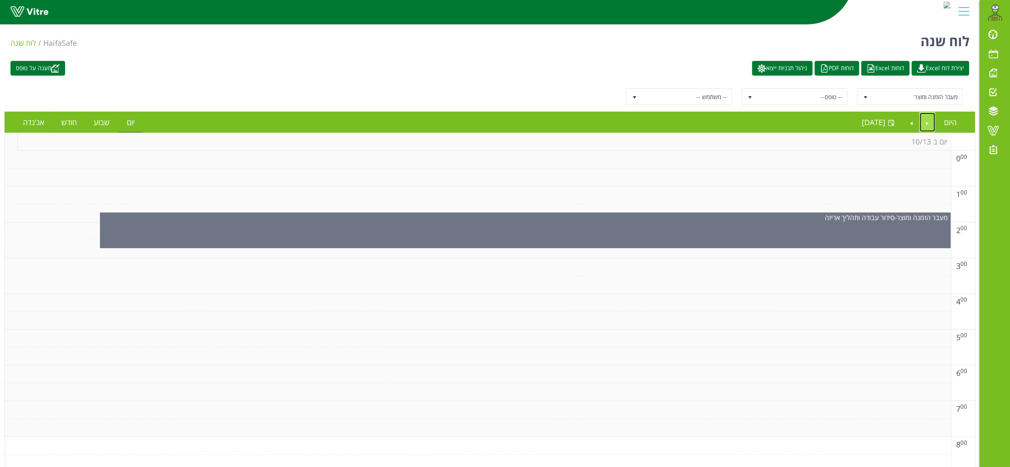
click at [929, 121] on link "Previous" at bounding box center [928, 122] width 16 height 19
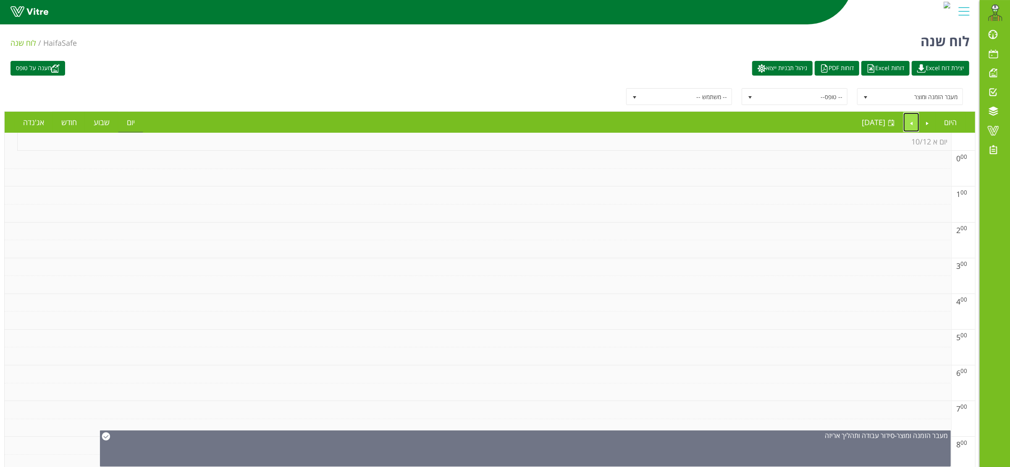
click at [906, 124] on link "Next" at bounding box center [911, 122] width 16 height 19
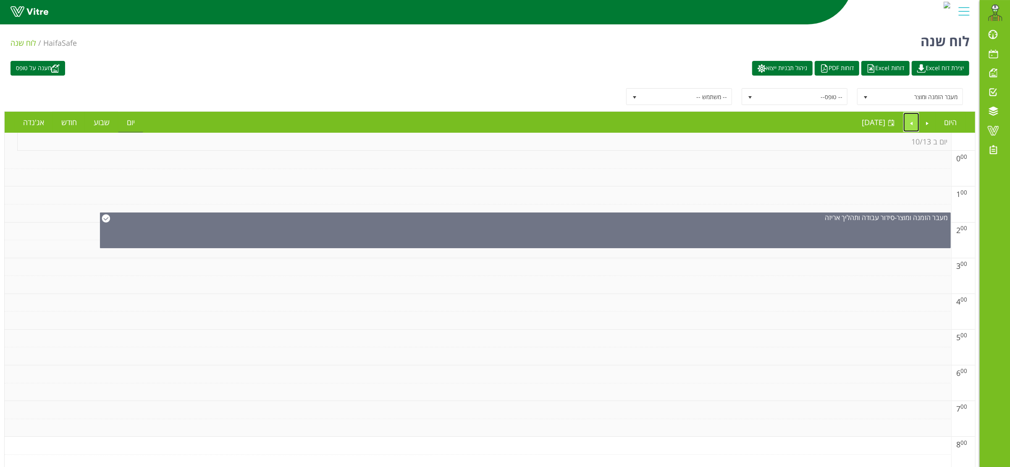
click at [917, 120] on link "Next" at bounding box center [911, 122] width 16 height 19
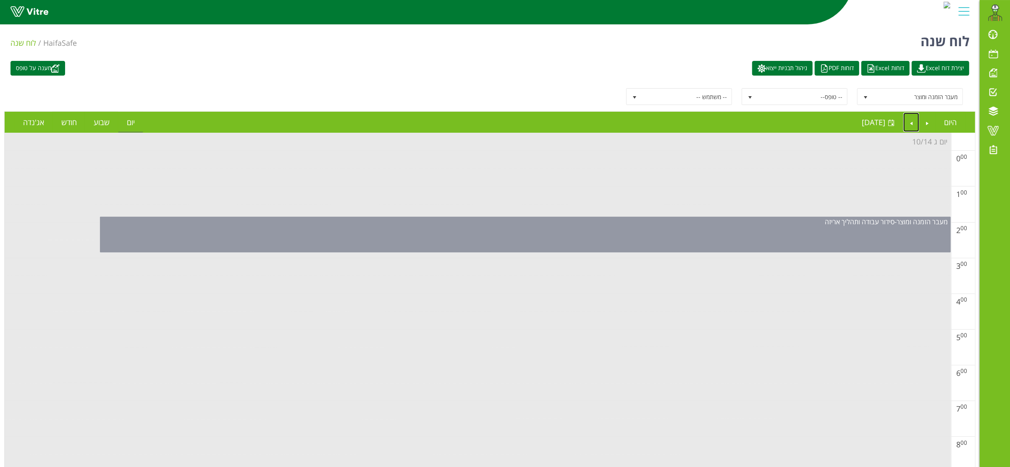
click at [652, 235] on div "מעבר הזמנה ומוצר - סידור עבודה ותהליך אריזה" at bounding box center [525, 235] width 851 height 36
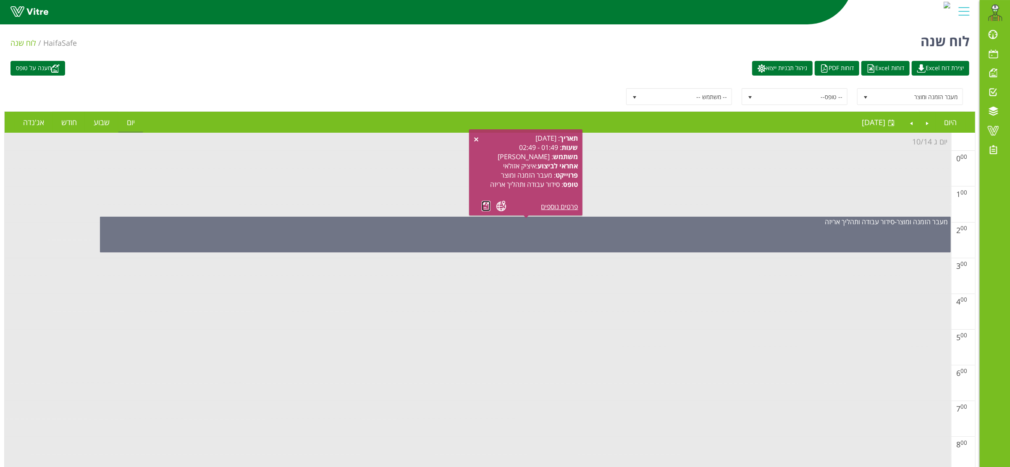
click at [482, 205] on link at bounding box center [486, 206] width 9 height 10
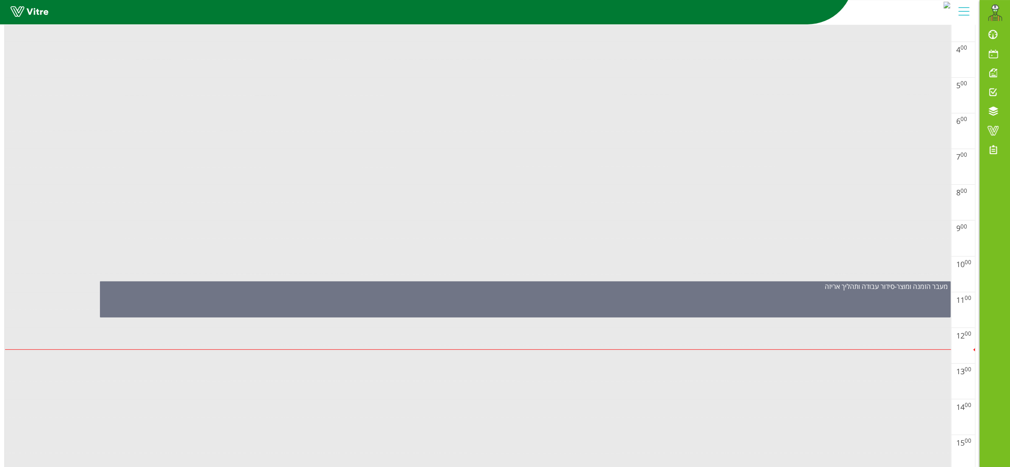
scroll to position [336, 0]
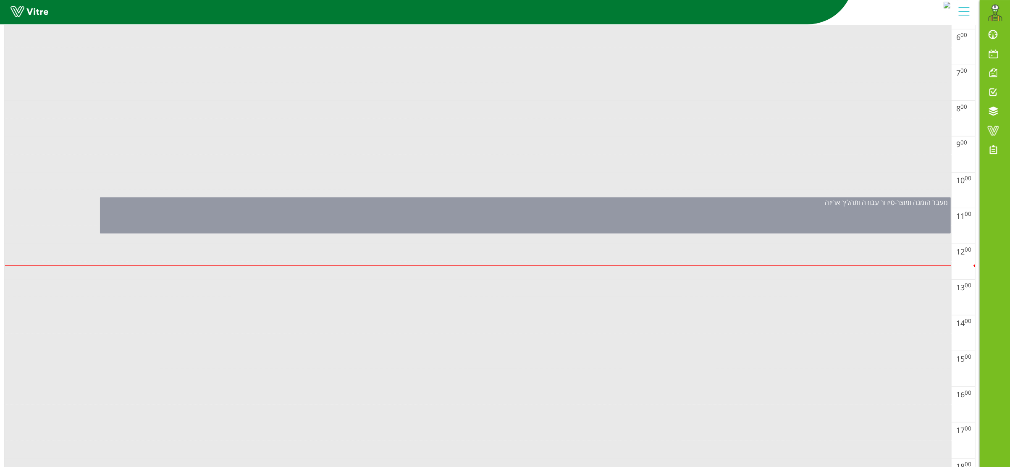
click at [493, 214] on div "מעבר הזמנה ומוצר - סידור עבודה ותהליך אריזה" at bounding box center [525, 215] width 851 height 36
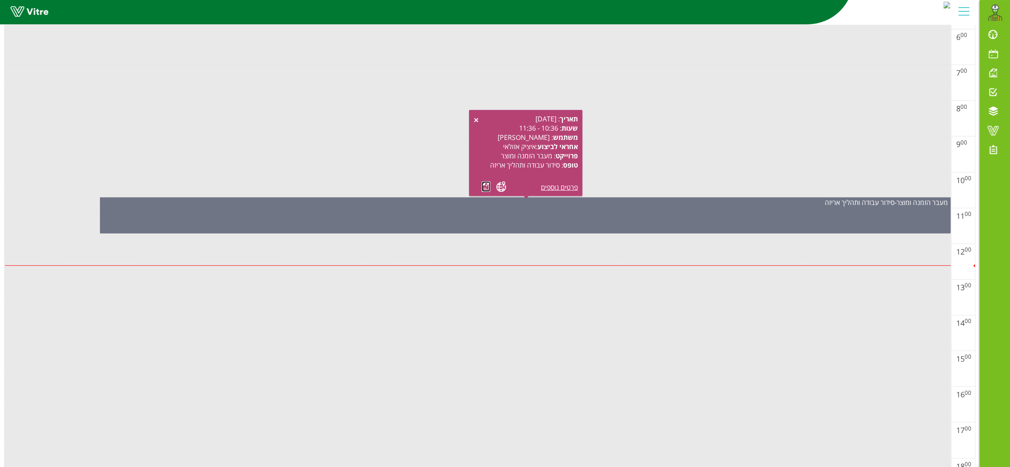
click at [486, 186] on link at bounding box center [486, 186] width 9 height 10
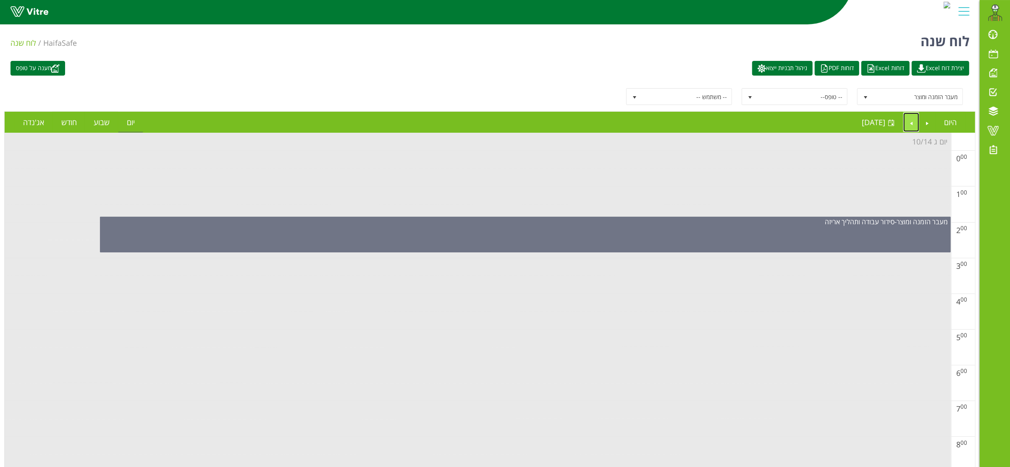
click at [910, 121] on link "Next" at bounding box center [911, 122] width 16 height 19
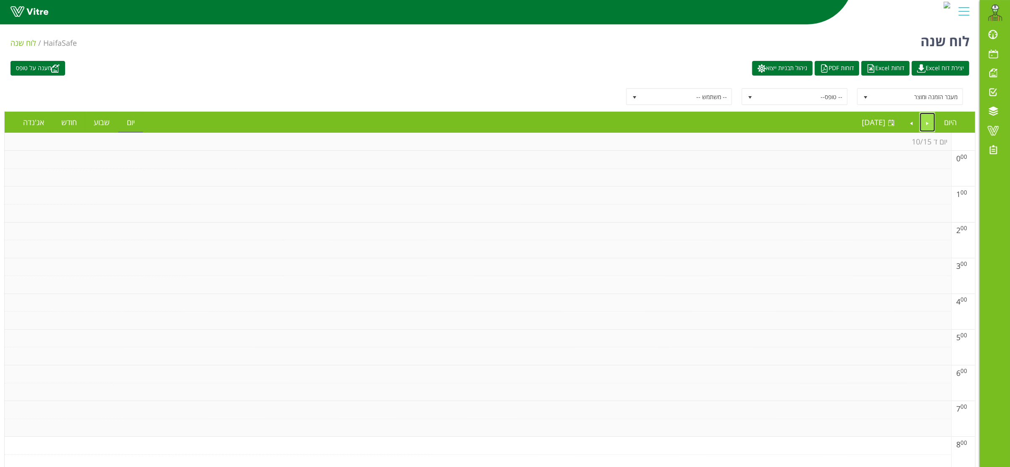
click at [926, 121] on link "Previous" at bounding box center [928, 122] width 16 height 19
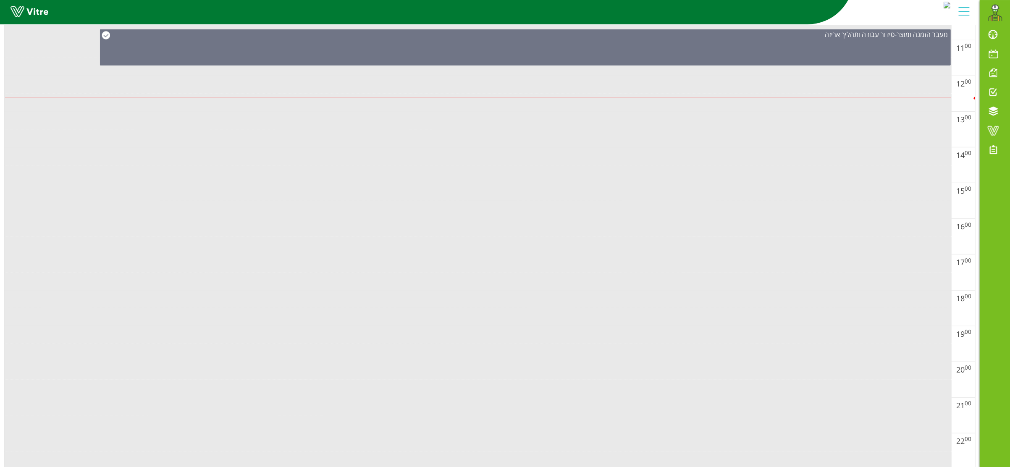
scroll to position [554, 0]
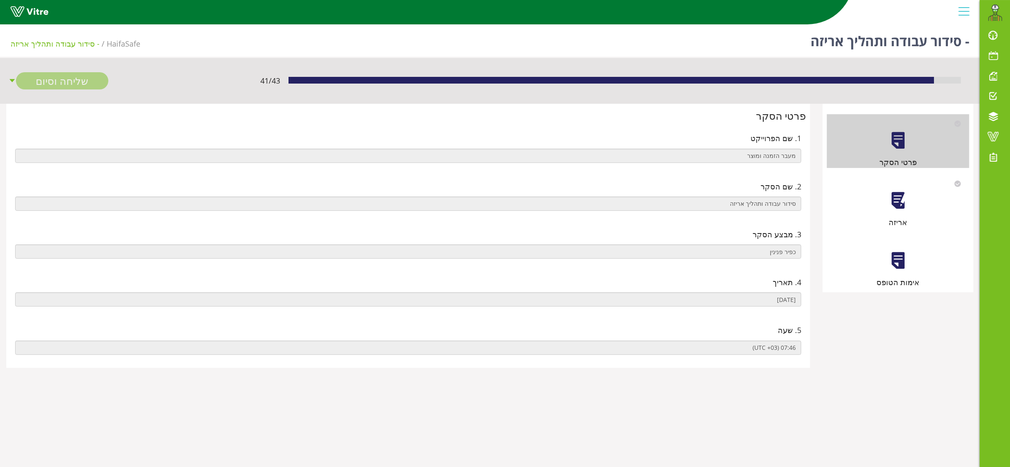
drag, startPoint x: 914, startPoint y: 198, endPoint x: 908, endPoint y: 202, distance: 7.1
click at [910, 201] on div "אריזה" at bounding box center [898, 201] width 142 height 54
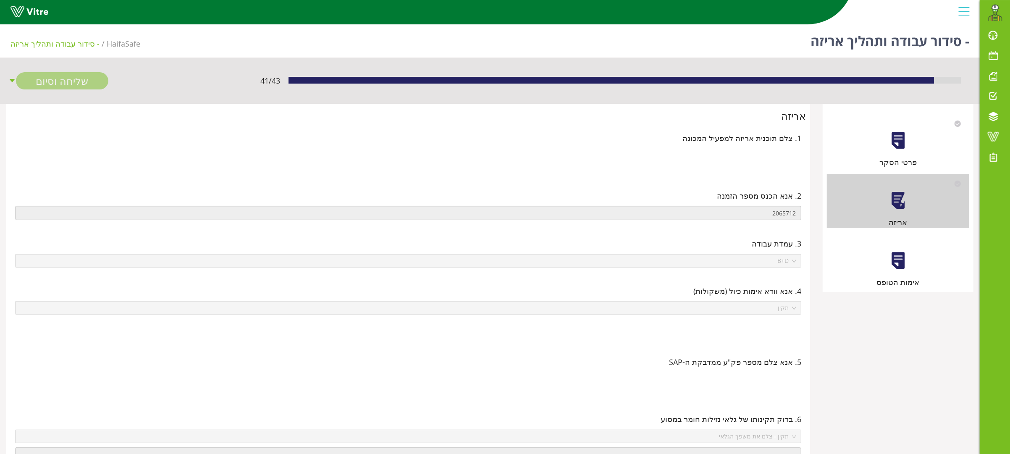
click at [896, 257] on div at bounding box center [898, 260] width 19 height 19
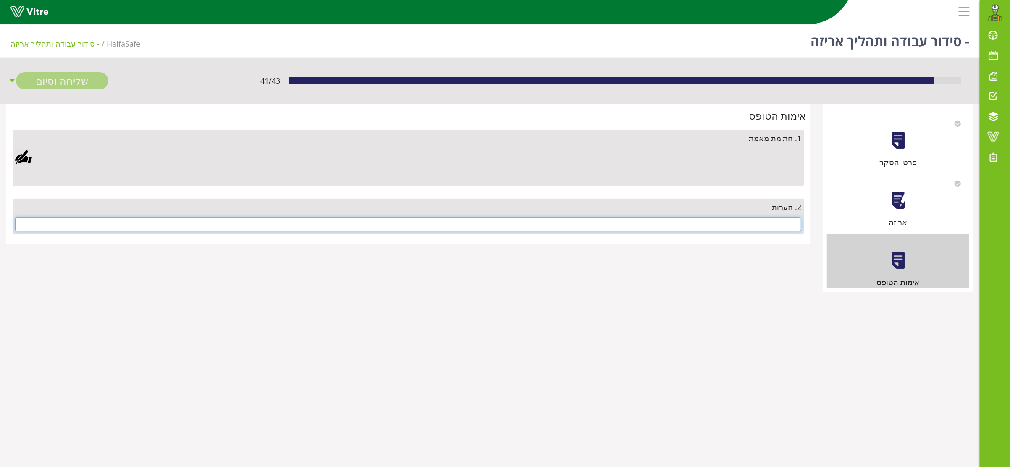
drag, startPoint x: 672, startPoint y: 223, endPoint x: 679, endPoint y: 227, distance: 7.7
click at [673, 223] on input "text" at bounding box center [408, 224] width 786 height 14
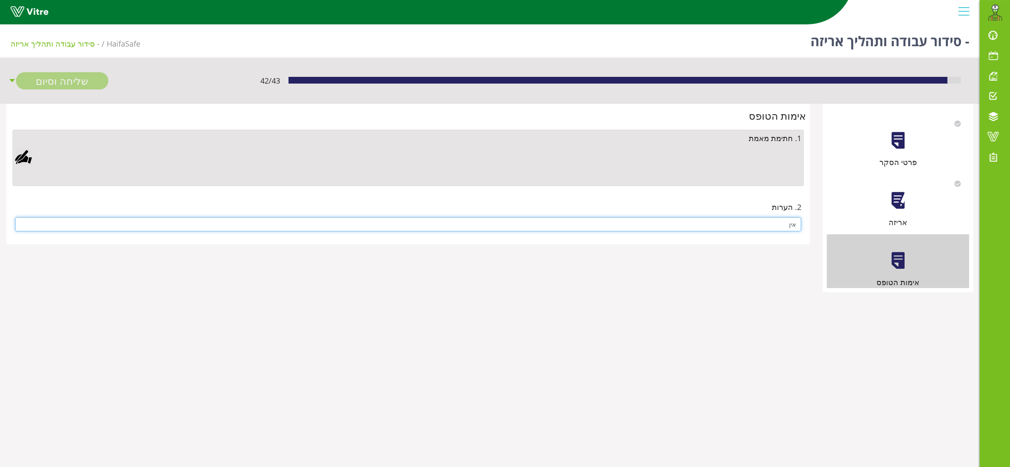
type input "אין"
click at [17, 157] on div at bounding box center [23, 157] width 17 height 17
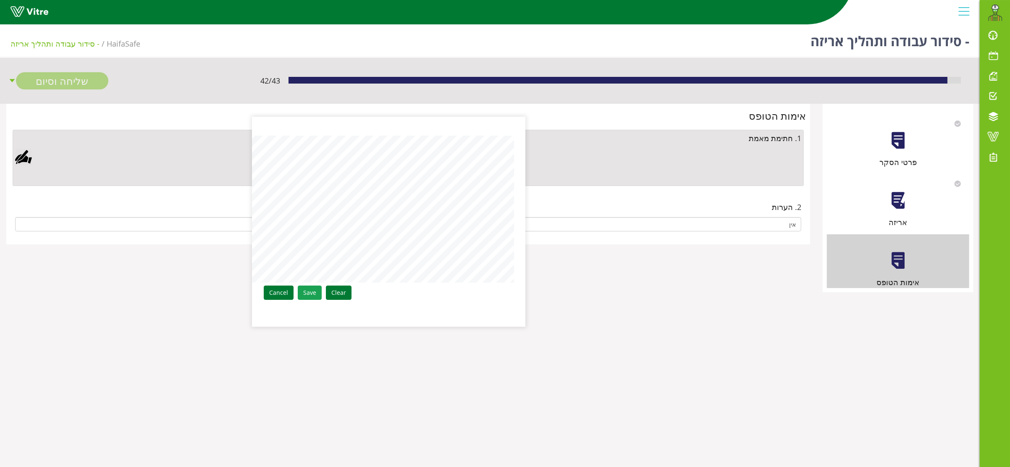
click at [310, 291] on link "Save" at bounding box center [310, 293] width 24 height 14
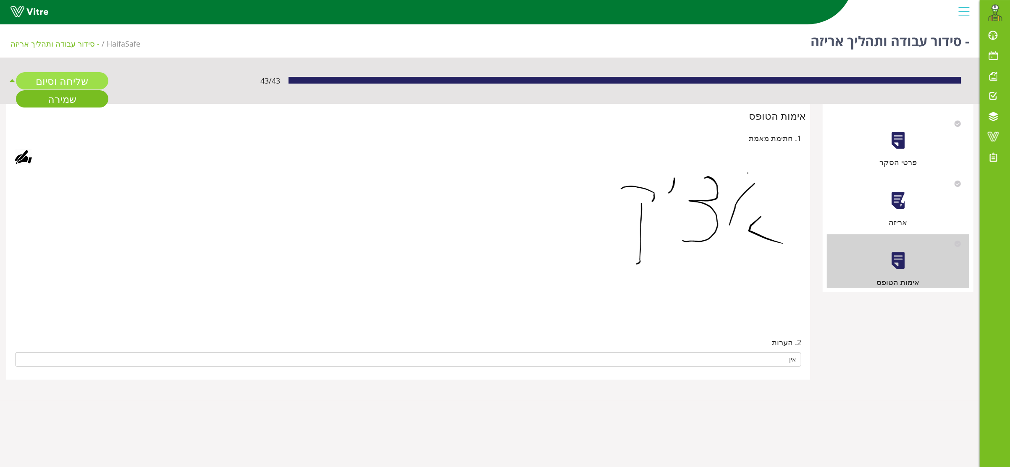
click at [44, 79] on link "שליחה וסיום" at bounding box center [62, 80] width 92 height 17
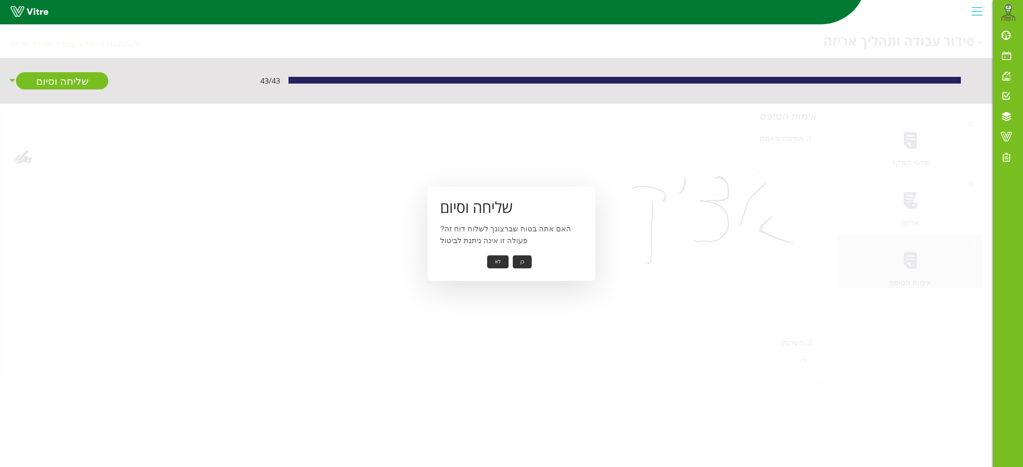
click at [521, 262] on button "כן" at bounding box center [522, 261] width 19 height 13
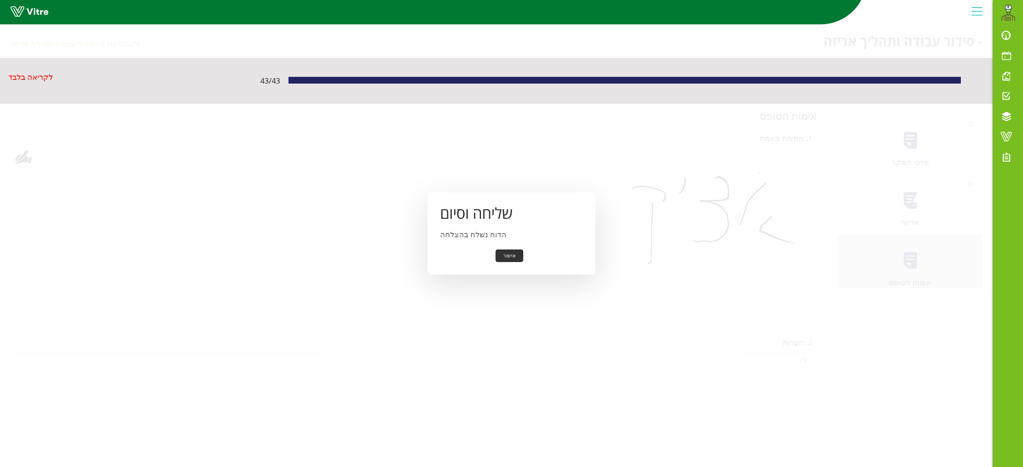
click at [510, 253] on button "אישור" at bounding box center [510, 255] width 28 height 13
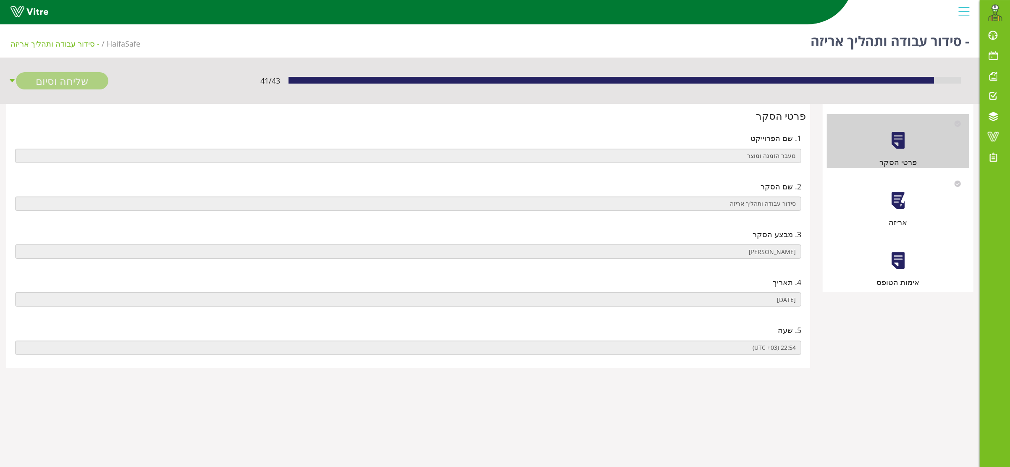
click at [897, 198] on div at bounding box center [898, 200] width 19 height 19
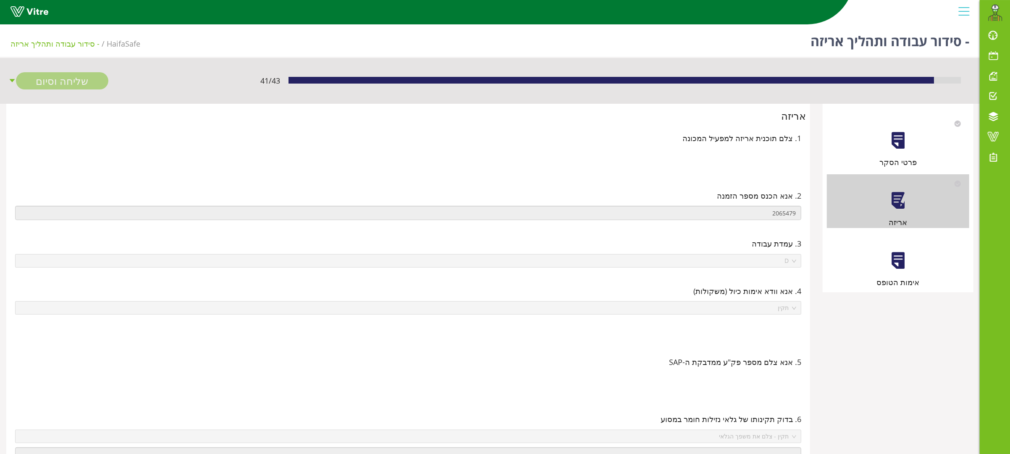
click at [899, 253] on div at bounding box center [898, 260] width 19 height 19
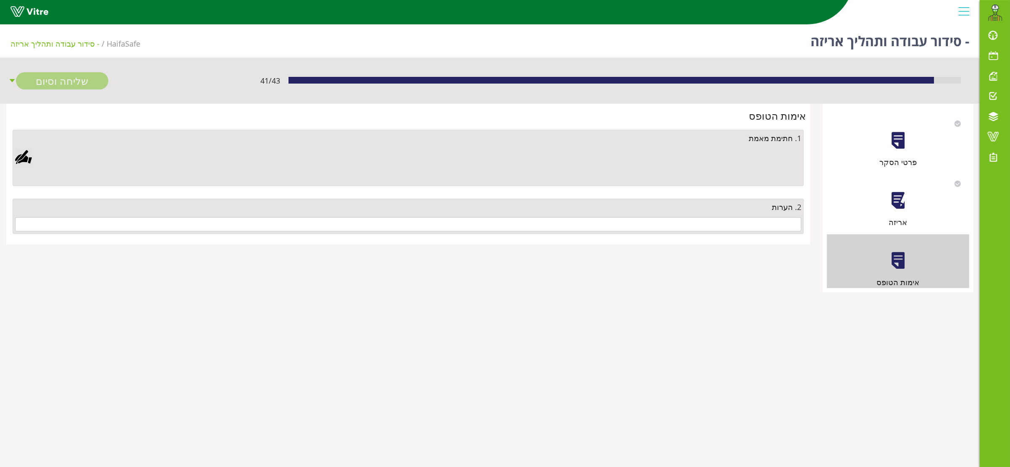
click at [735, 211] on div "2. הערות" at bounding box center [408, 207] width 786 height 12
click at [735, 222] on input "text" at bounding box center [408, 224] width 786 height 14
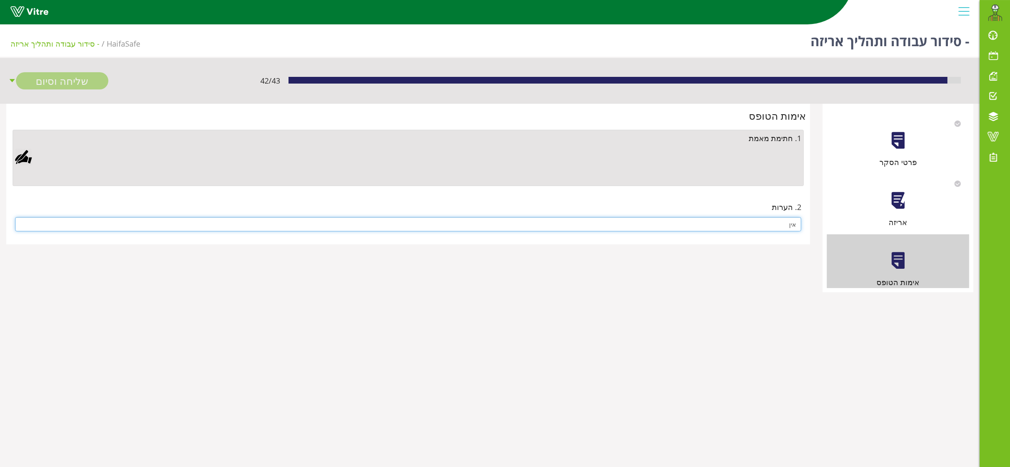
type input "אין"
click at [18, 155] on div at bounding box center [23, 157] width 17 height 17
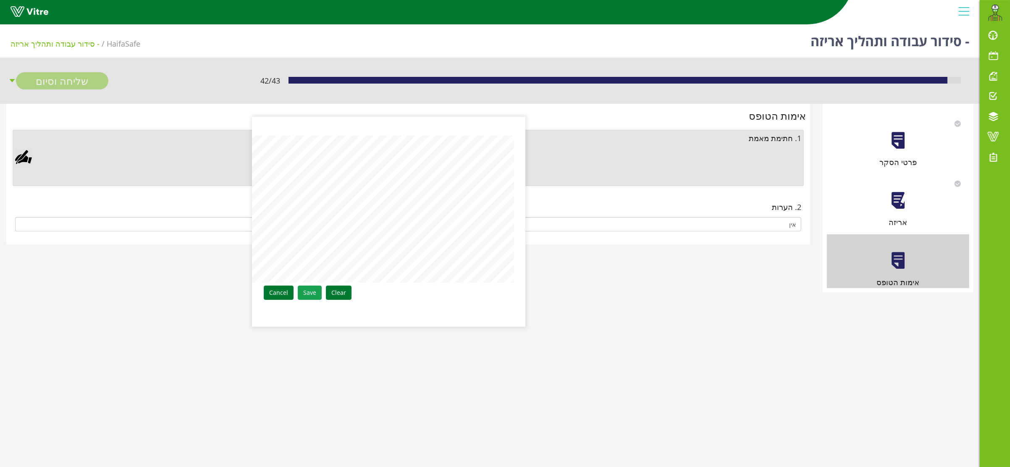
click at [302, 290] on link "Save" at bounding box center [310, 293] width 24 height 14
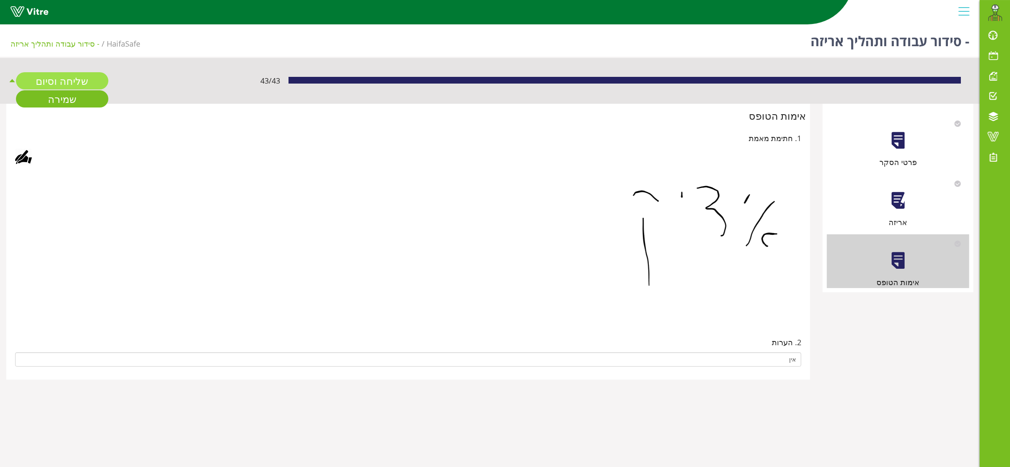
click at [39, 78] on link "שליחה וסיום" at bounding box center [62, 80] width 92 height 17
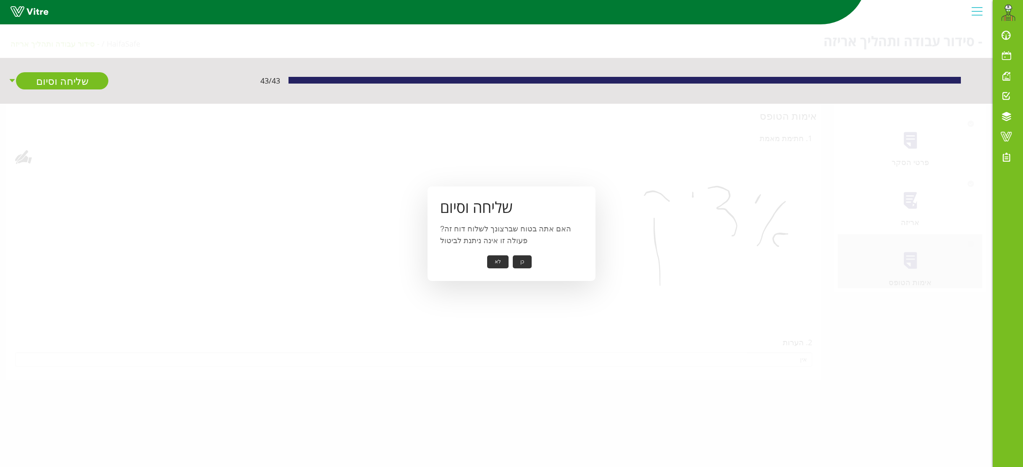
click at [525, 260] on button "כן" at bounding box center [522, 261] width 19 height 13
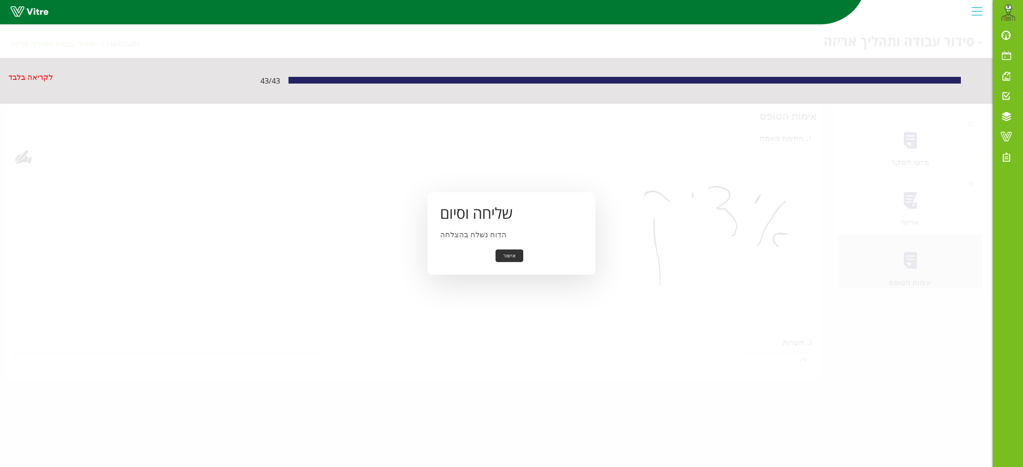
click at [512, 254] on button "אישור" at bounding box center [510, 255] width 28 height 13
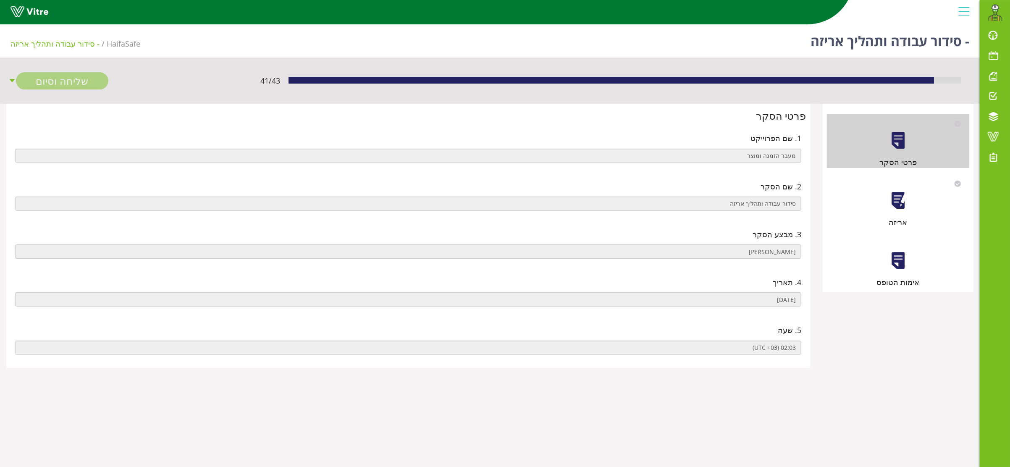
click at [894, 199] on div at bounding box center [898, 200] width 19 height 19
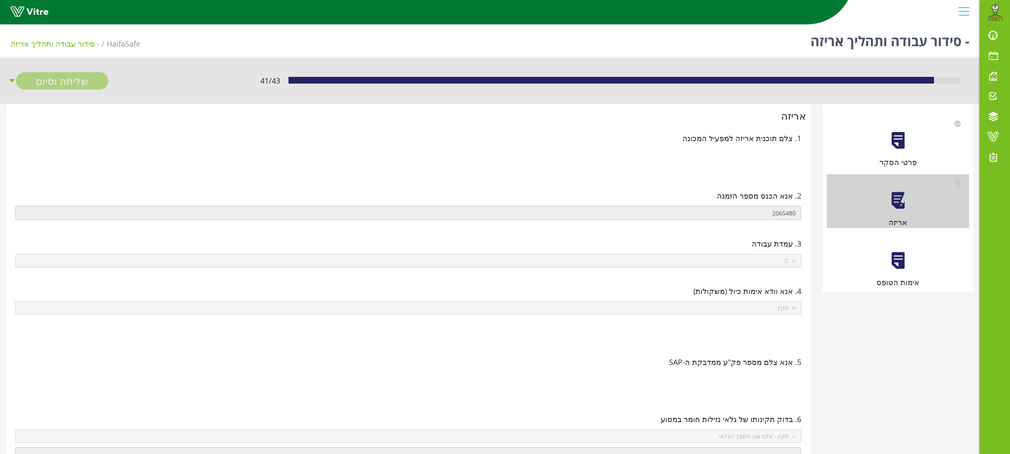
click at [900, 265] on div at bounding box center [898, 260] width 19 height 19
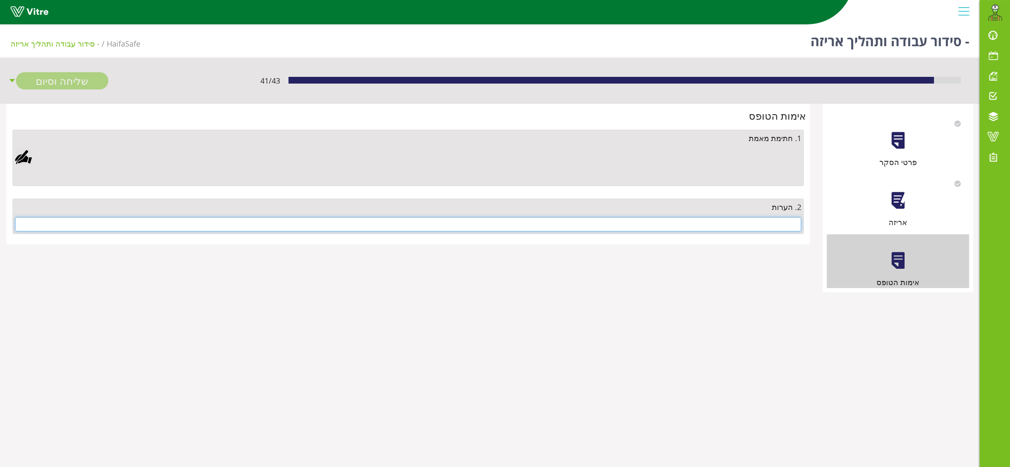
click at [737, 218] on input "text" at bounding box center [408, 224] width 786 height 14
type input "ט"
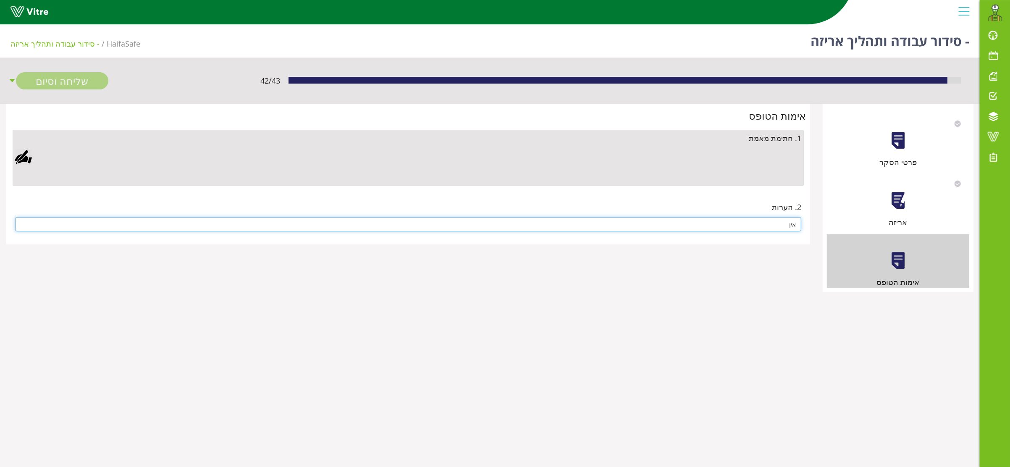
type input "אין"
click at [26, 156] on div at bounding box center [23, 157] width 17 height 17
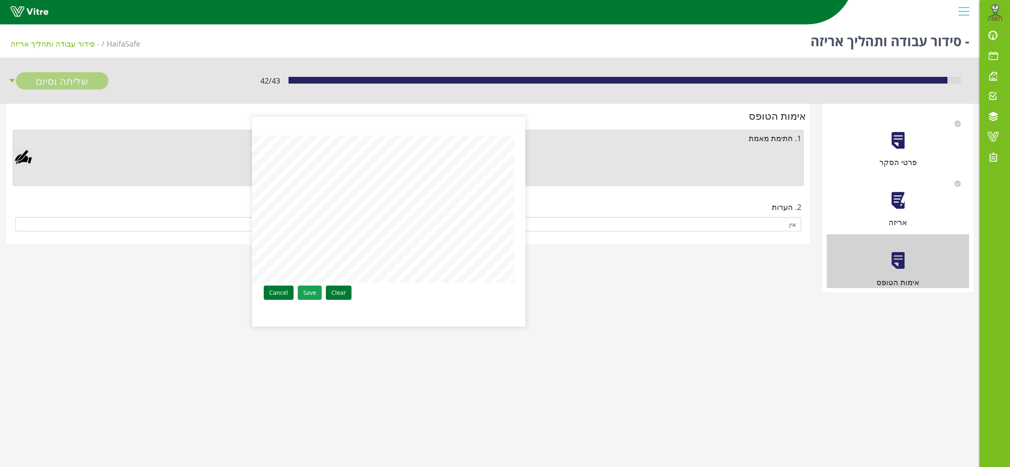
click at [304, 294] on link "Save" at bounding box center [310, 293] width 24 height 14
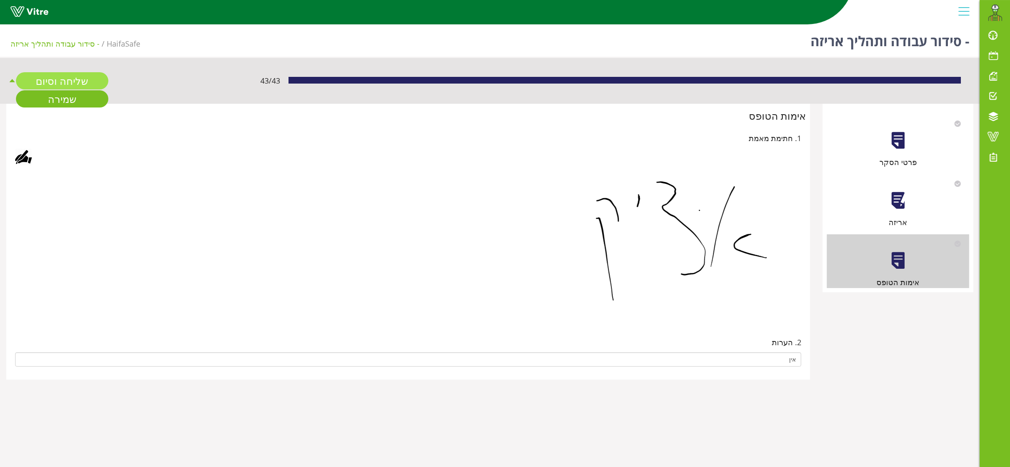
click at [51, 79] on link "שליחה וסיום" at bounding box center [62, 80] width 92 height 17
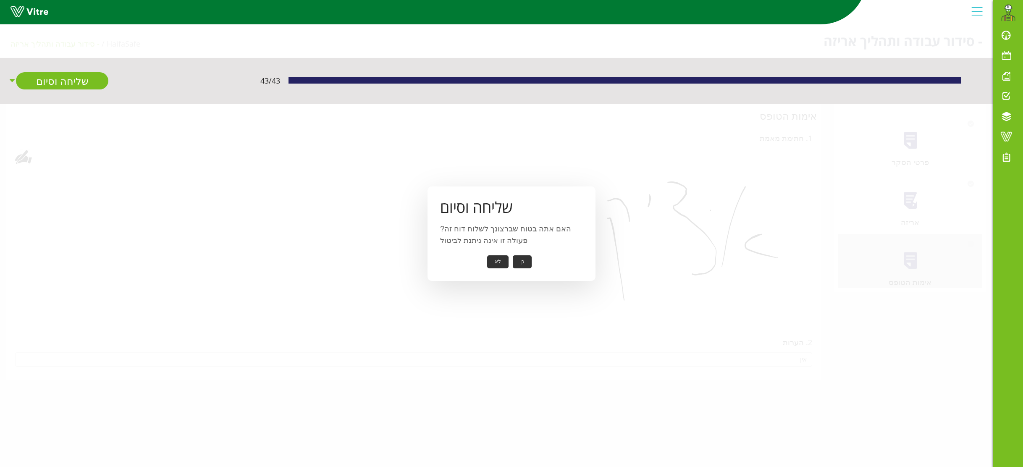
click at [522, 259] on button "כן" at bounding box center [522, 261] width 19 height 13
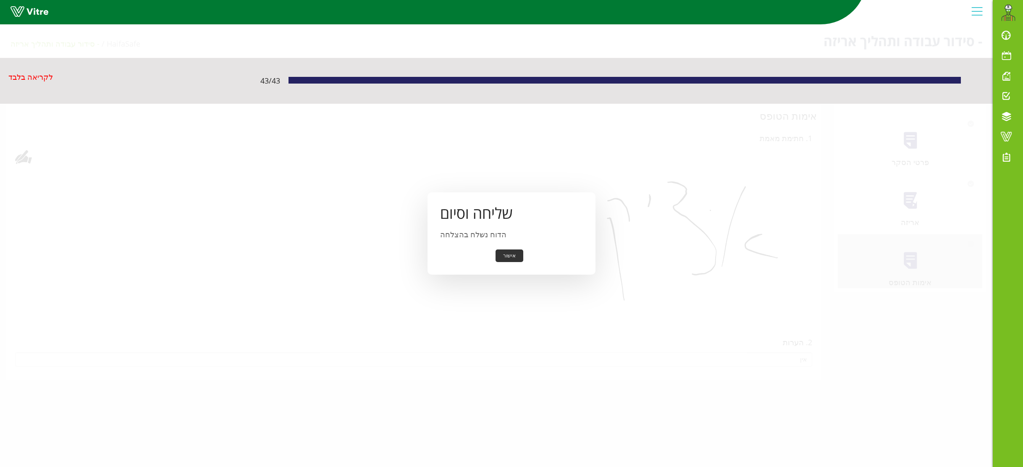
click at [515, 257] on button "אישור" at bounding box center [510, 255] width 28 height 13
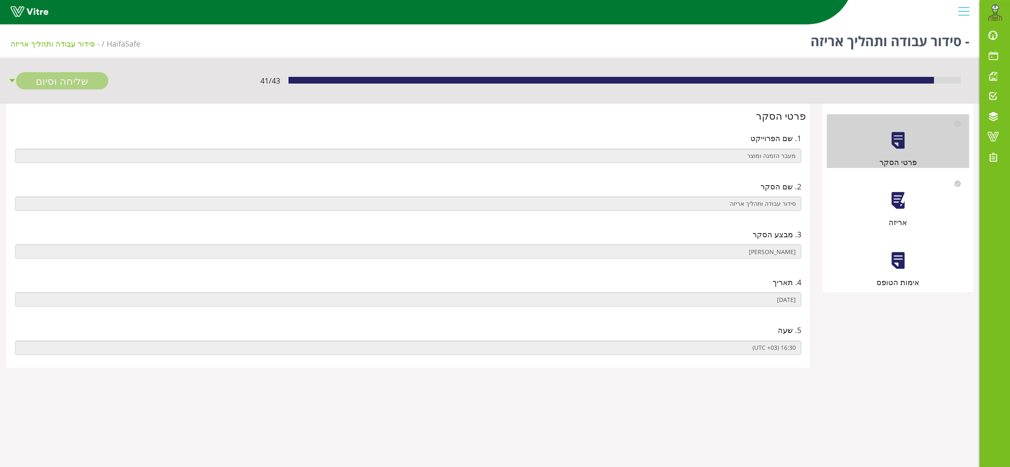
click at [904, 206] on div at bounding box center [898, 200] width 19 height 19
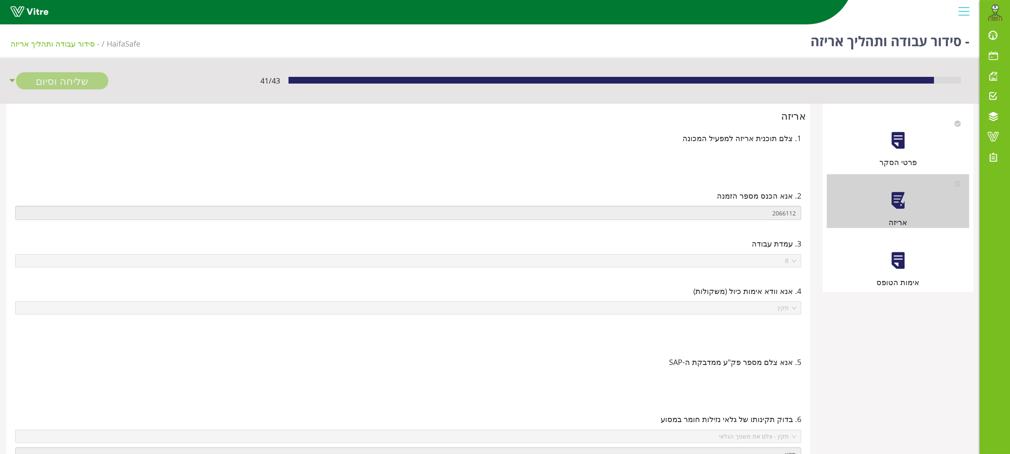
click at [895, 264] on div at bounding box center [898, 260] width 19 height 19
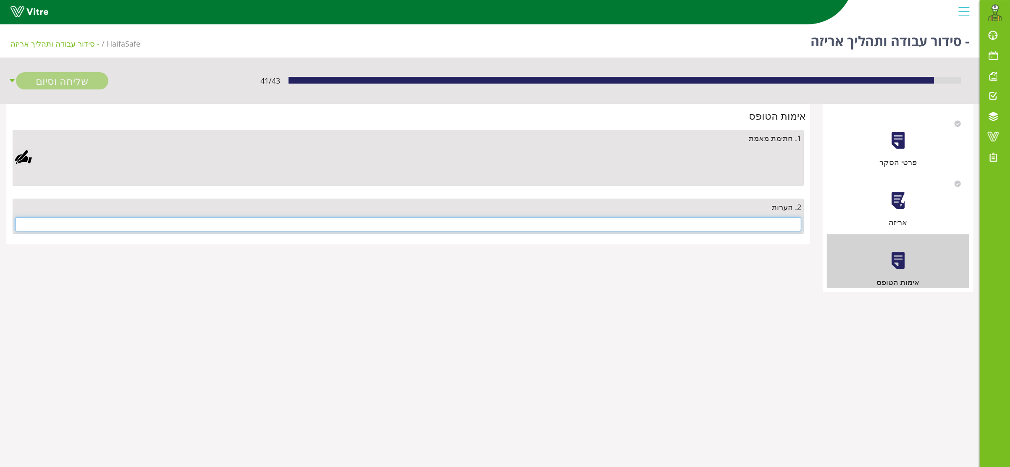
click at [726, 225] on input "text" at bounding box center [408, 224] width 786 height 14
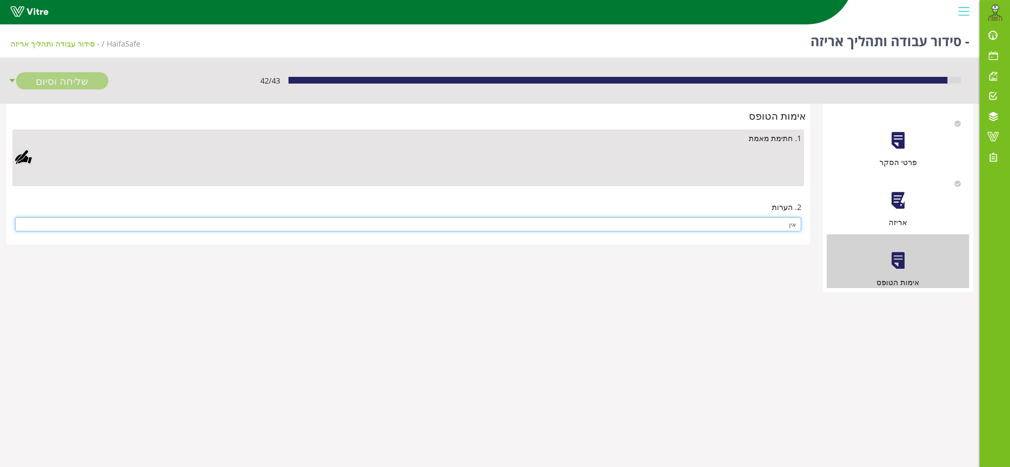
type input "אין"
click at [27, 157] on div at bounding box center [23, 157] width 17 height 17
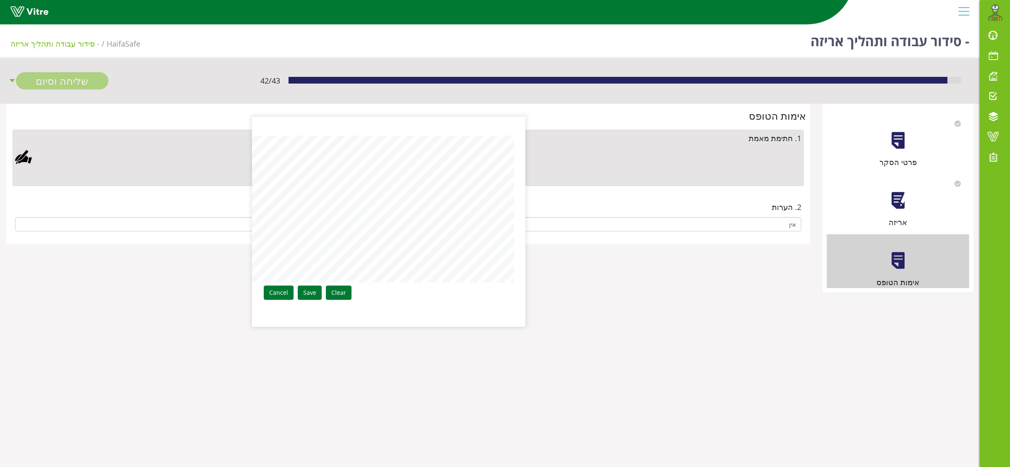
click at [313, 294] on link "Save" at bounding box center [310, 293] width 24 height 14
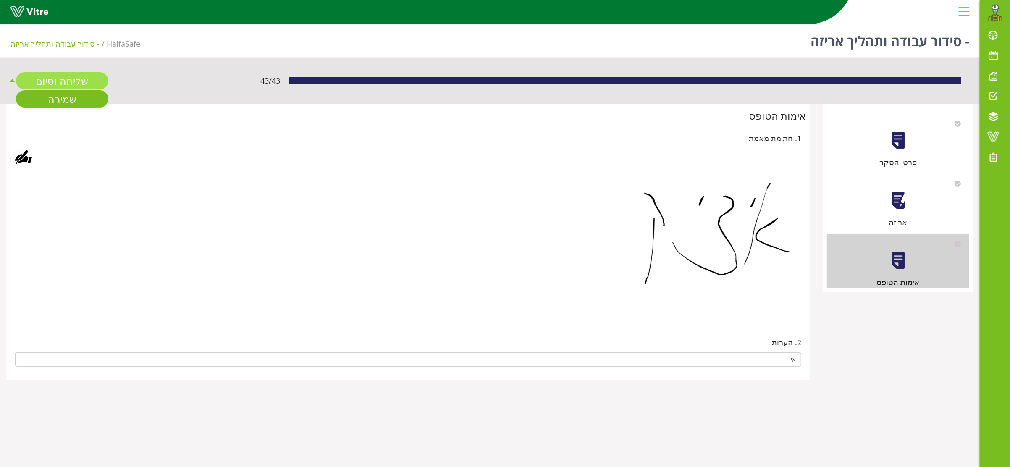
click at [68, 80] on link "שליחה וסיום" at bounding box center [62, 80] width 92 height 17
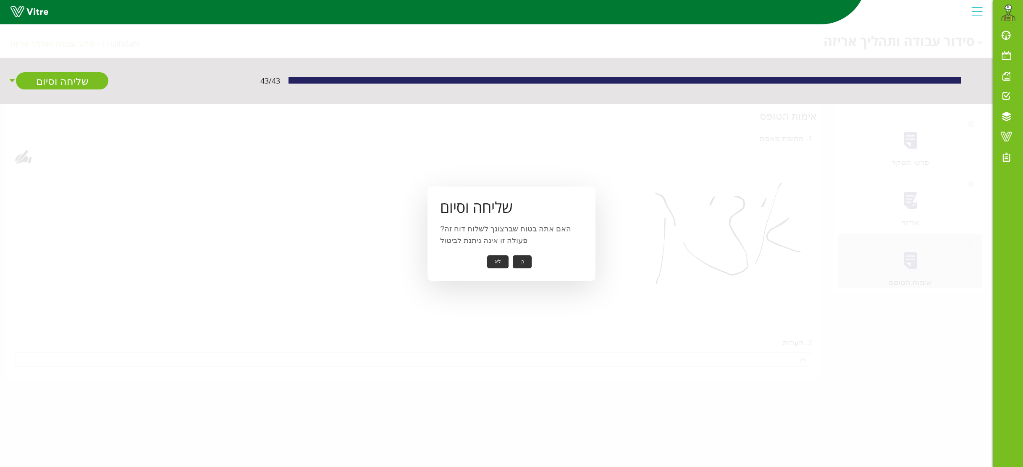
click at [520, 260] on button "כן" at bounding box center [522, 261] width 19 height 13
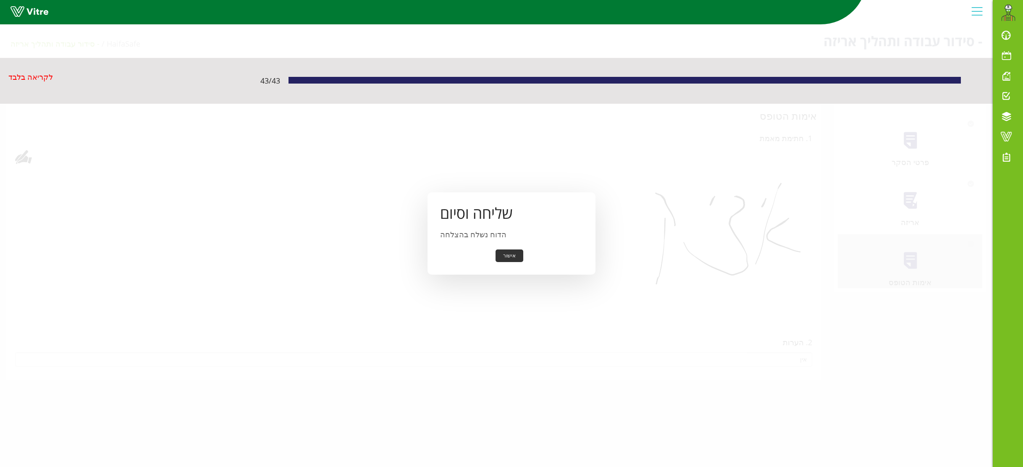
click at [507, 251] on button "אישור" at bounding box center [510, 255] width 28 height 13
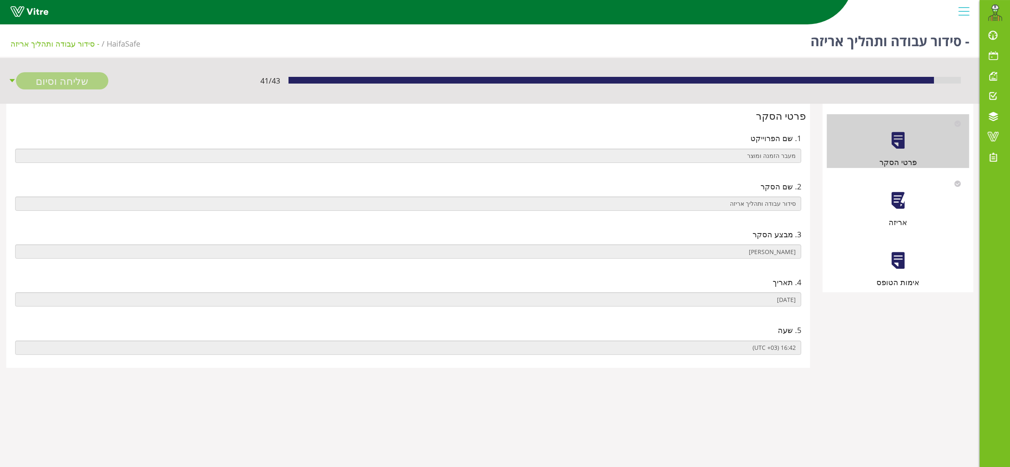
click at [896, 207] on div at bounding box center [898, 200] width 19 height 19
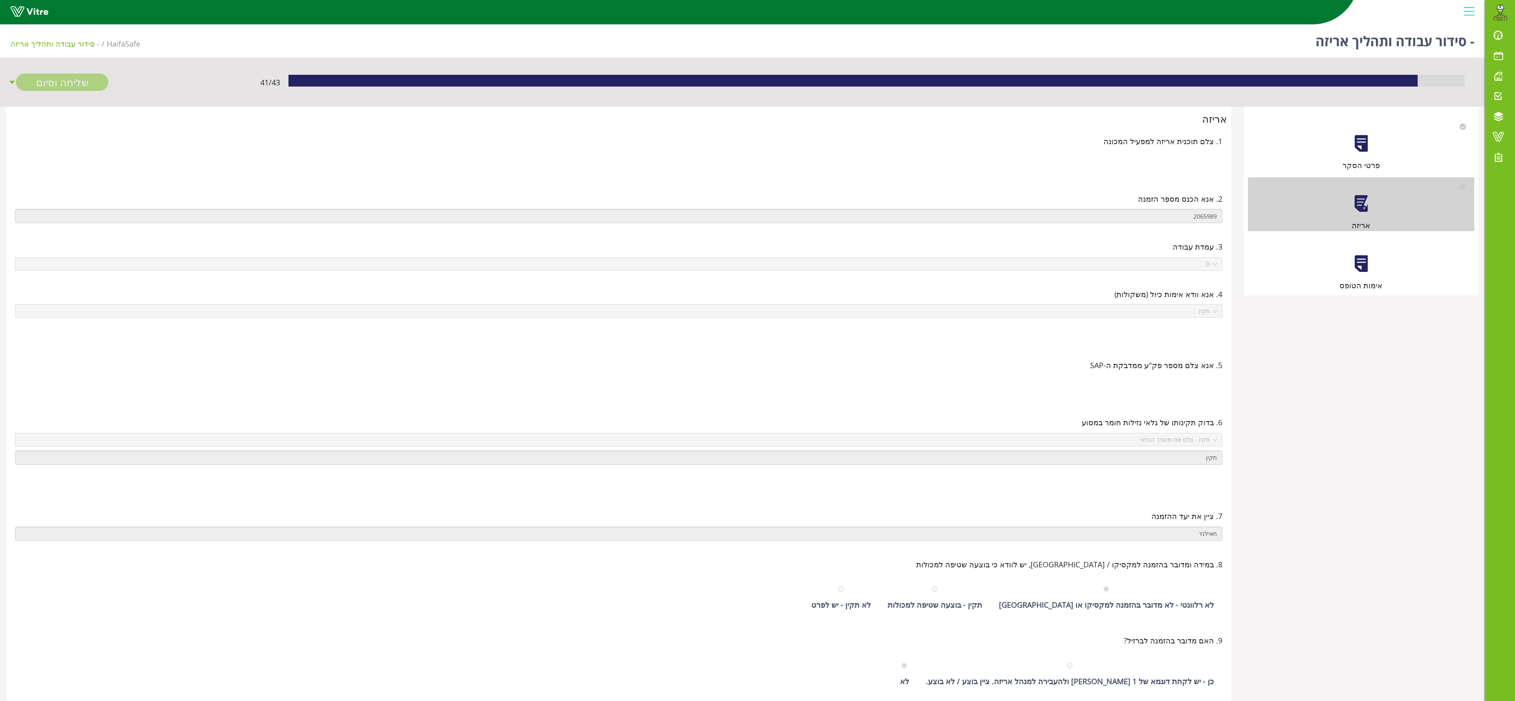
click at [1010, 277] on div "אימות הטופס" at bounding box center [1361, 264] width 226 height 54
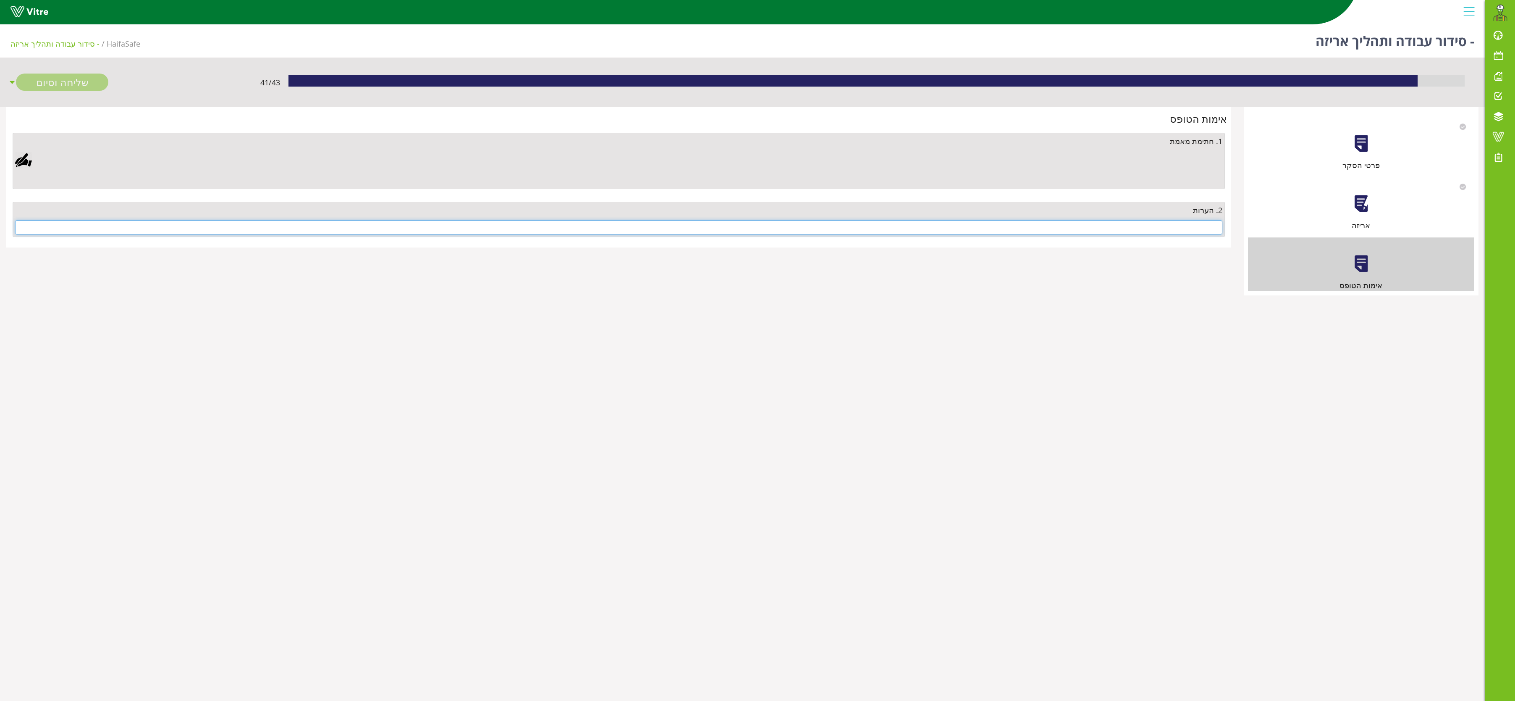
click at [1010, 234] on input "text" at bounding box center [618, 227] width 1207 height 14
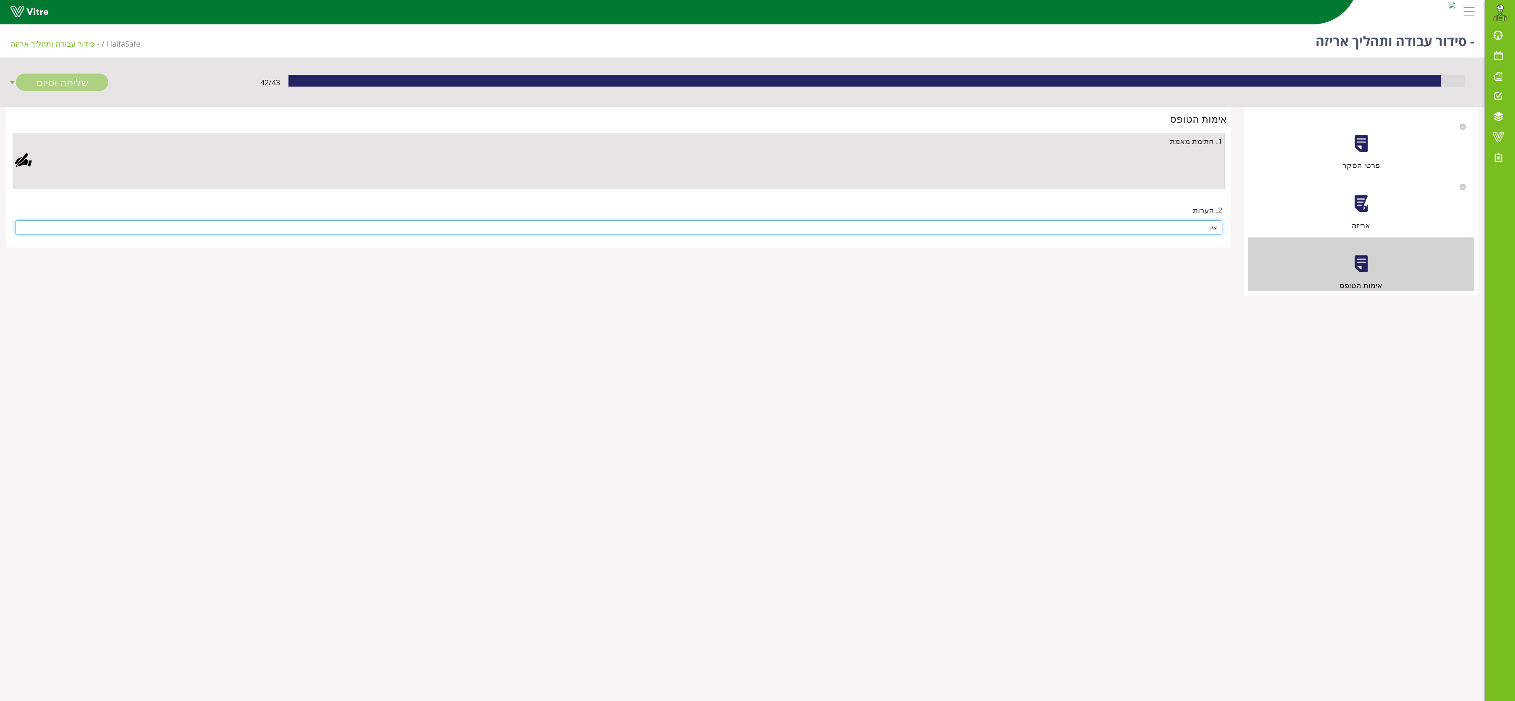
type input "אין"
click at [21, 159] on div at bounding box center [23, 160] width 17 height 17
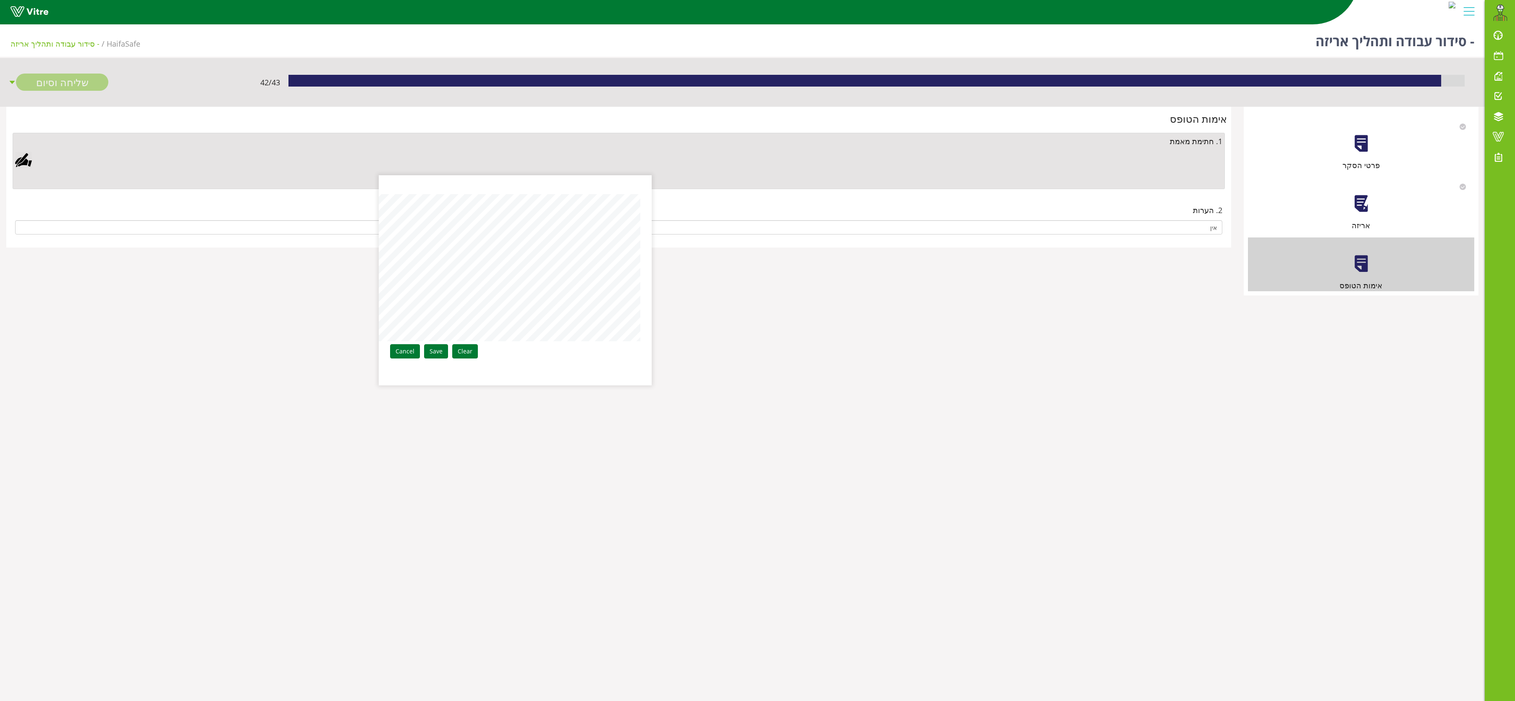
click at [643, 278] on div "Clear Save Cancel" at bounding box center [515, 280] width 273 height 210
click at [567, 215] on div "Clear Save Cancel" at bounding box center [515, 280] width 273 height 210
click at [448, 352] on link "Save" at bounding box center [436, 351] width 24 height 14
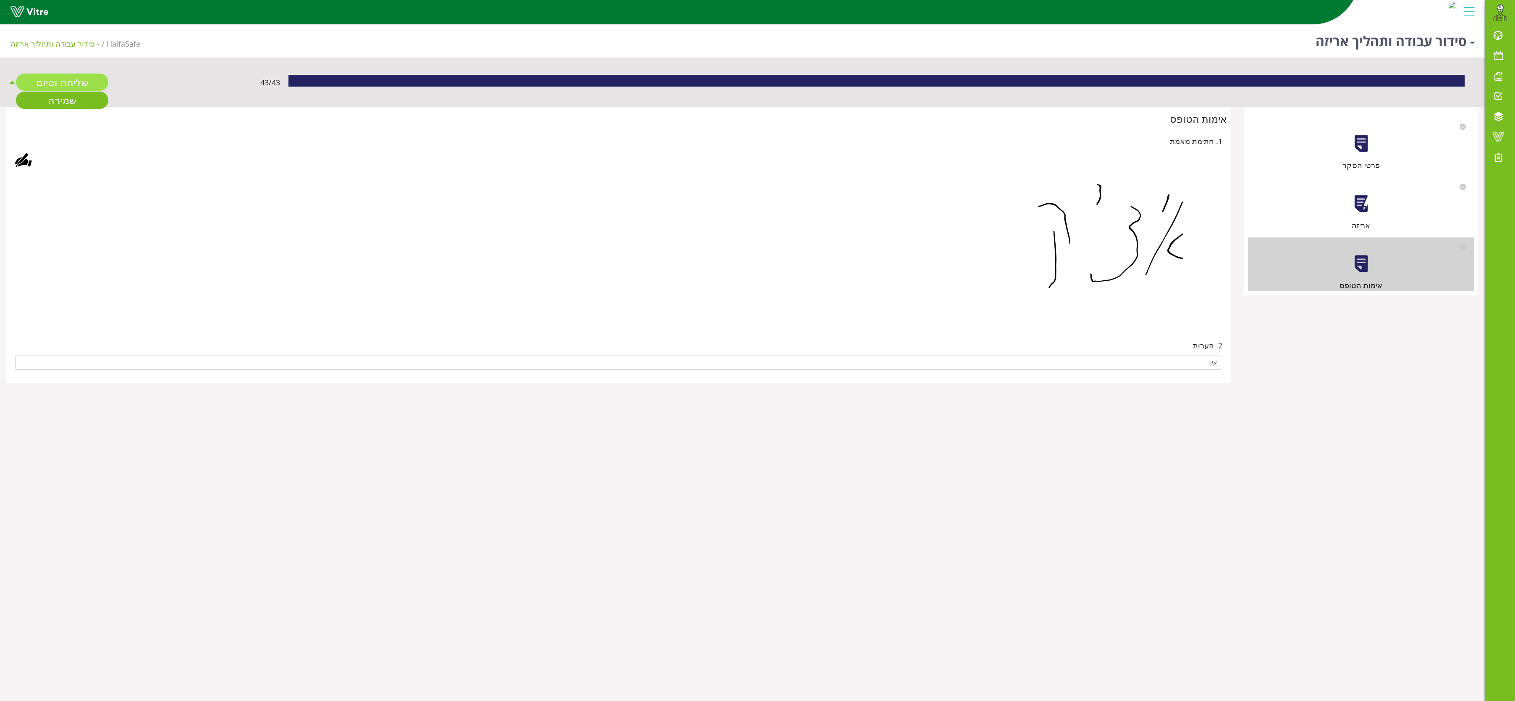
click at [62, 79] on link "שליחה וסיום" at bounding box center [62, 81] width 92 height 17
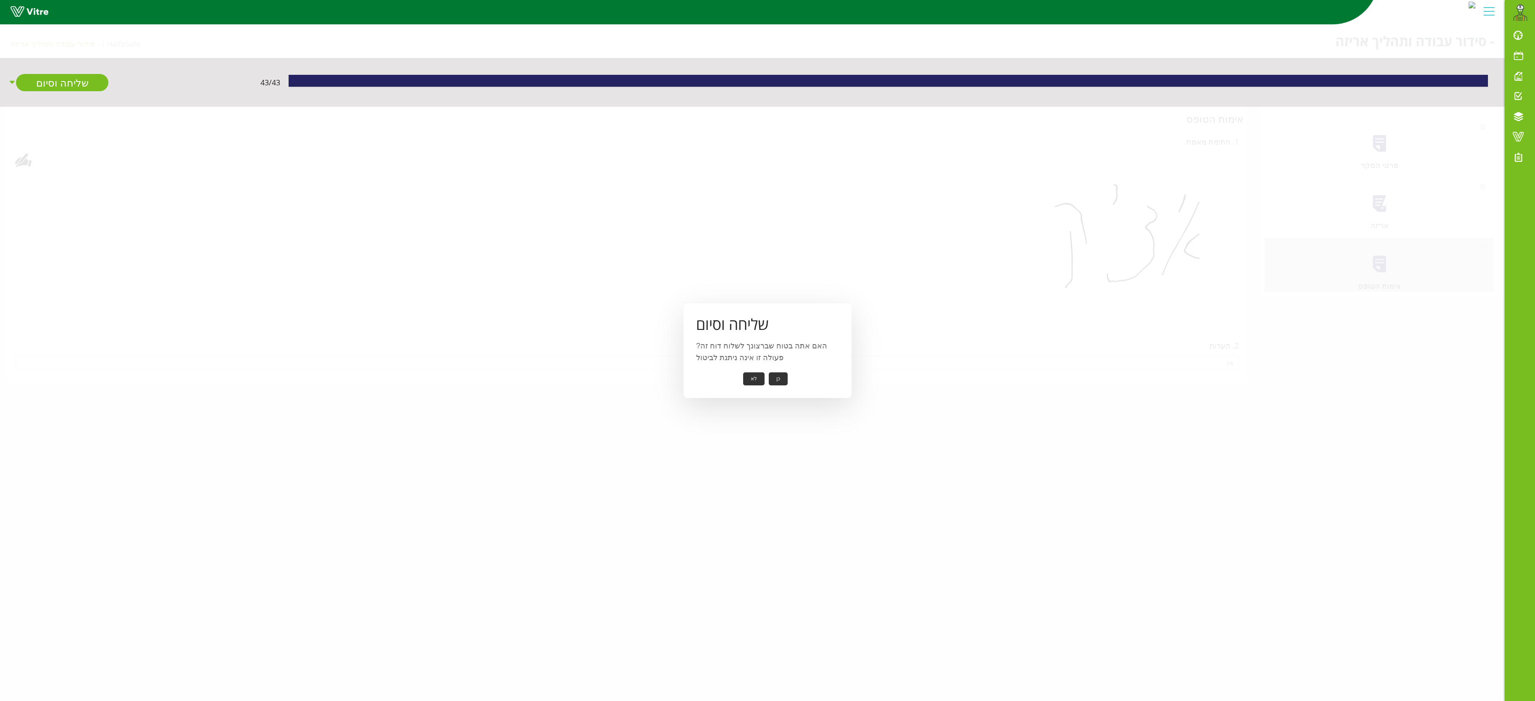
click at [780, 376] on button "כן" at bounding box center [778, 378] width 19 height 13
click at [763, 364] on div "שליחה וסיום הדוח נשלח בהצלחה אישור" at bounding box center [767, 350] width 168 height 83
drag, startPoint x: 763, startPoint y: 364, endPoint x: 760, endPoint y: 374, distance: 10.4
click at [760, 374] on button "אישור" at bounding box center [765, 372] width 28 height 13
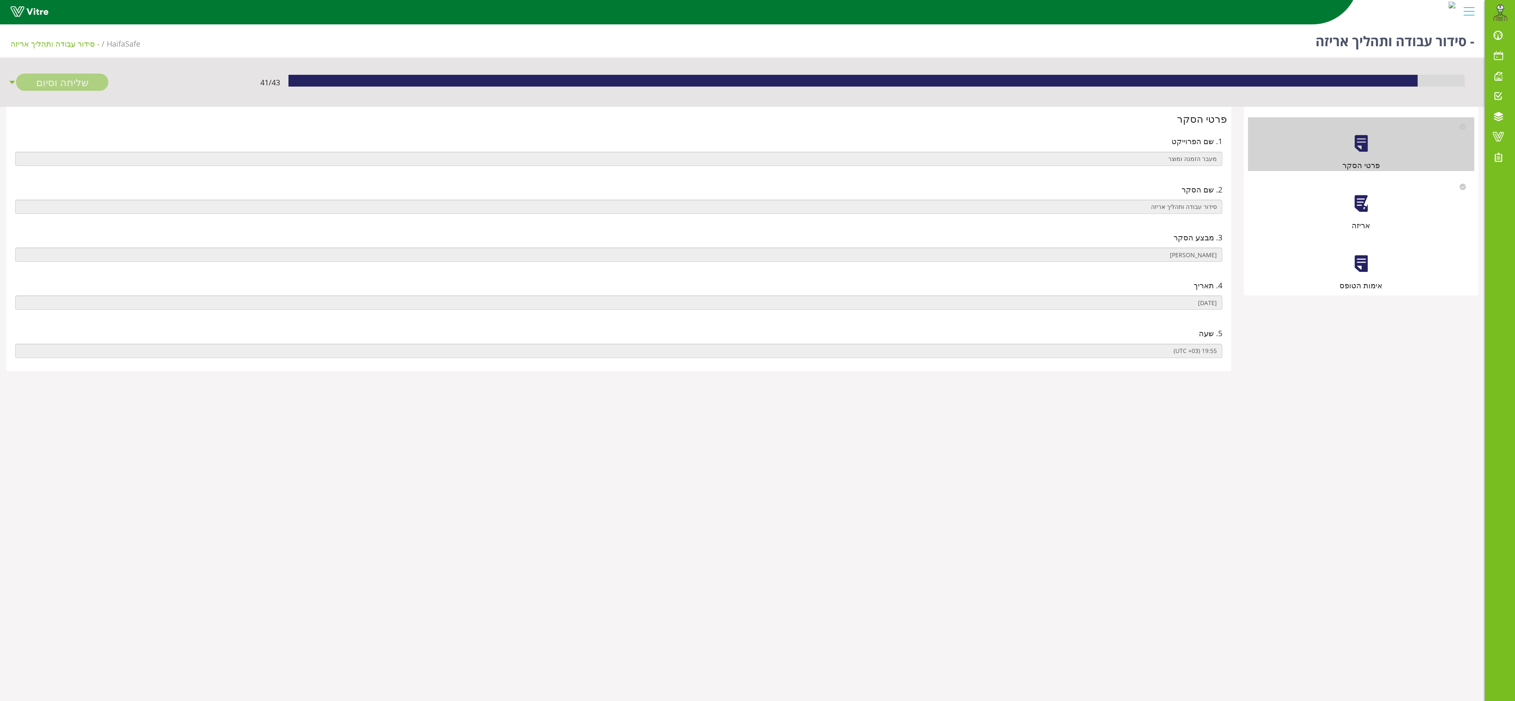
click at [1365, 191] on div "אריזה" at bounding box center [1361, 204] width 226 height 54
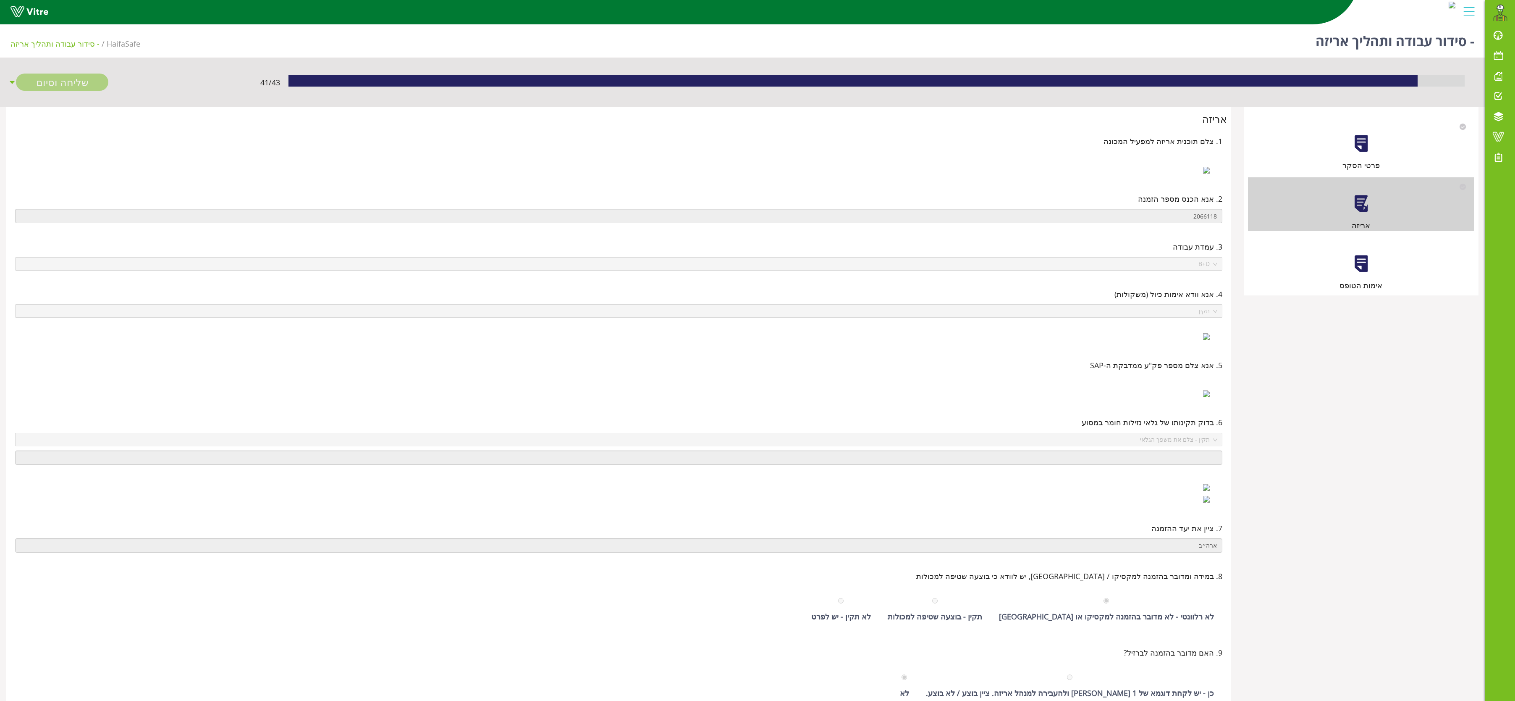
click at [1361, 260] on div at bounding box center [1361, 263] width 19 height 19
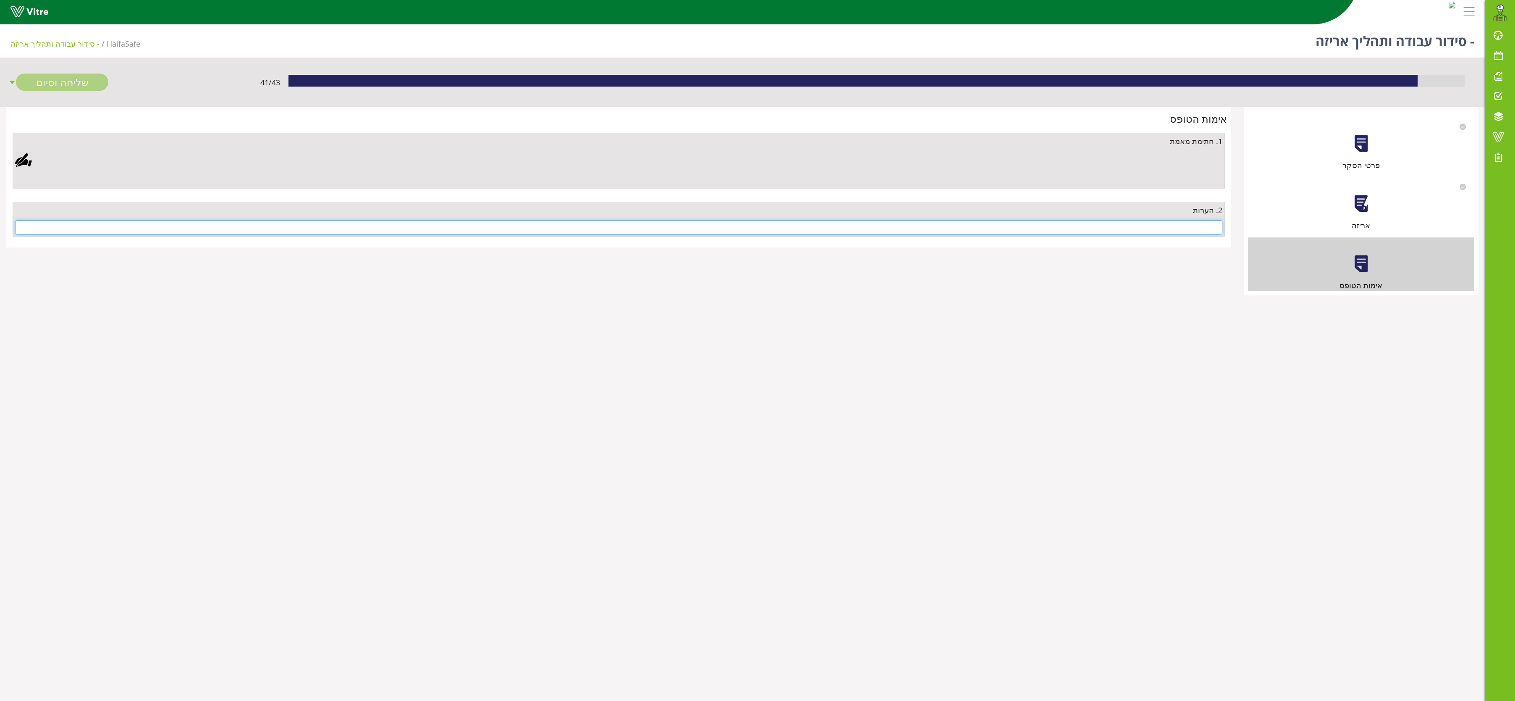
click at [1092, 223] on input "text" at bounding box center [618, 227] width 1207 height 14
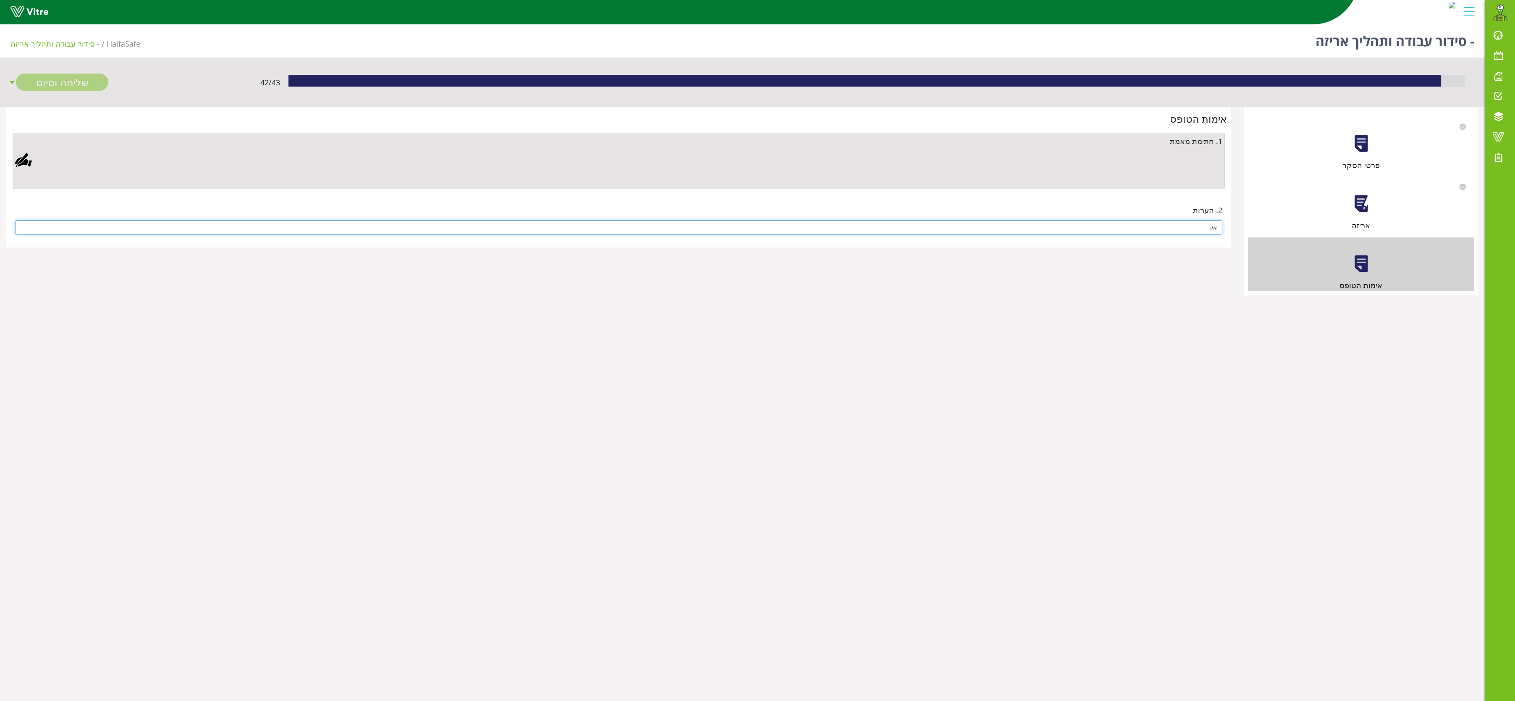
type input "אין"
click at [22, 161] on div at bounding box center [23, 160] width 17 height 17
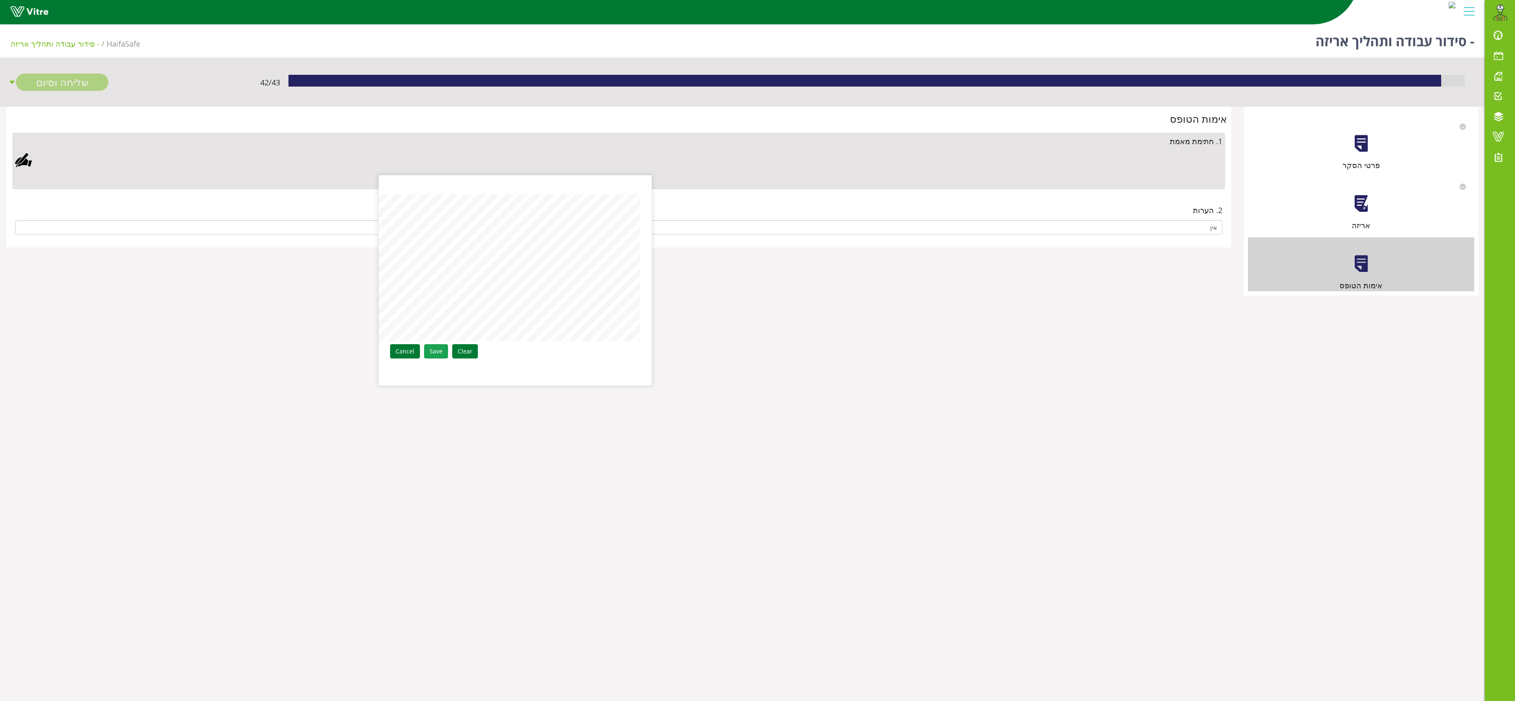
drag, startPoint x: 455, startPoint y: 348, endPoint x: 379, endPoint y: 260, distance: 116.7
click at [448, 349] on link "Save" at bounding box center [436, 351] width 24 height 14
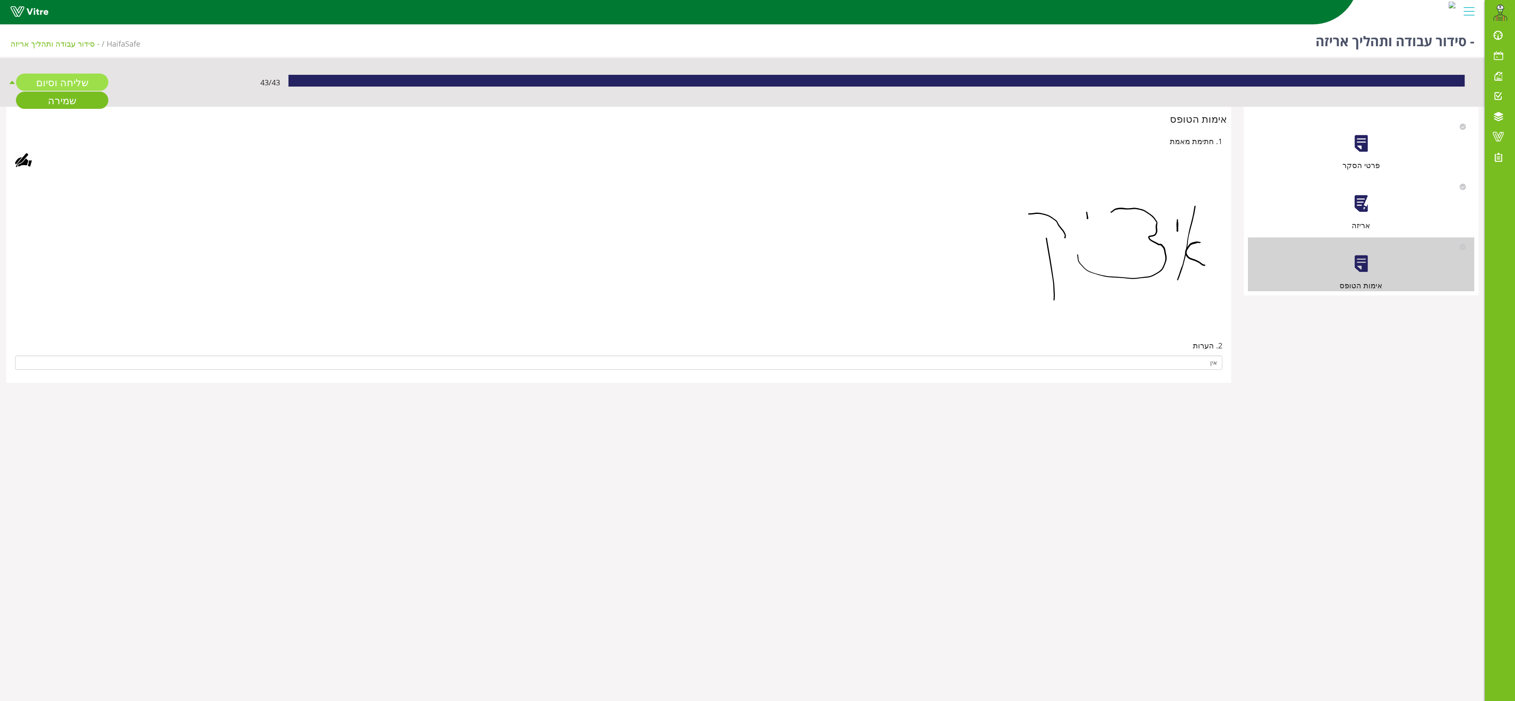
click at [76, 78] on link "שליחה וסיום" at bounding box center [62, 81] width 92 height 17
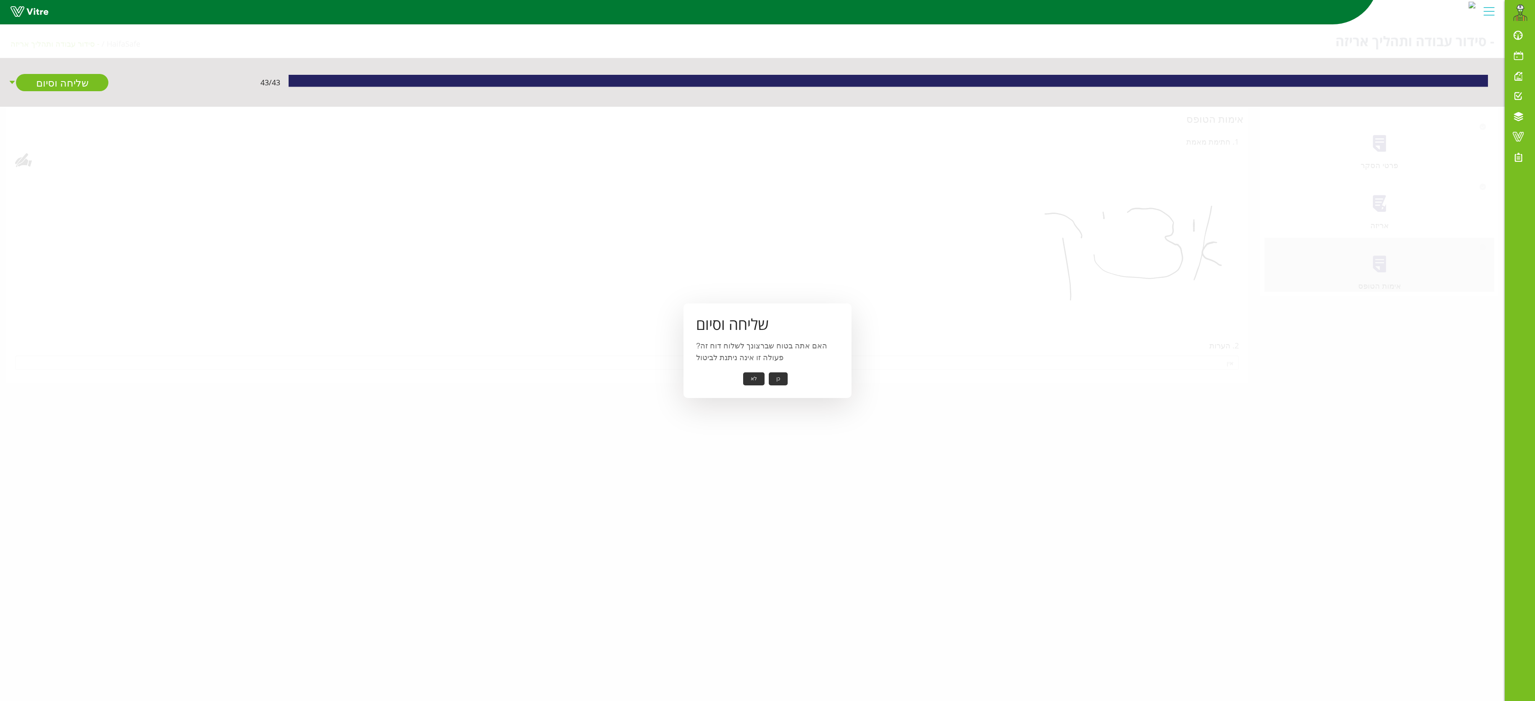
click at [784, 377] on button "כן" at bounding box center [778, 378] width 19 height 13
click at [772, 373] on button "אישור" at bounding box center [765, 372] width 28 height 13
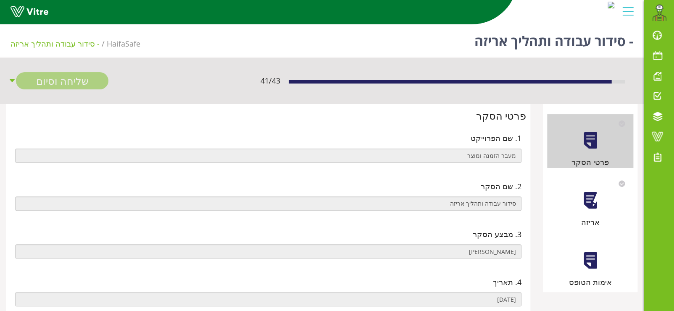
click at [588, 206] on div at bounding box center [589, 200] width 19 height 19
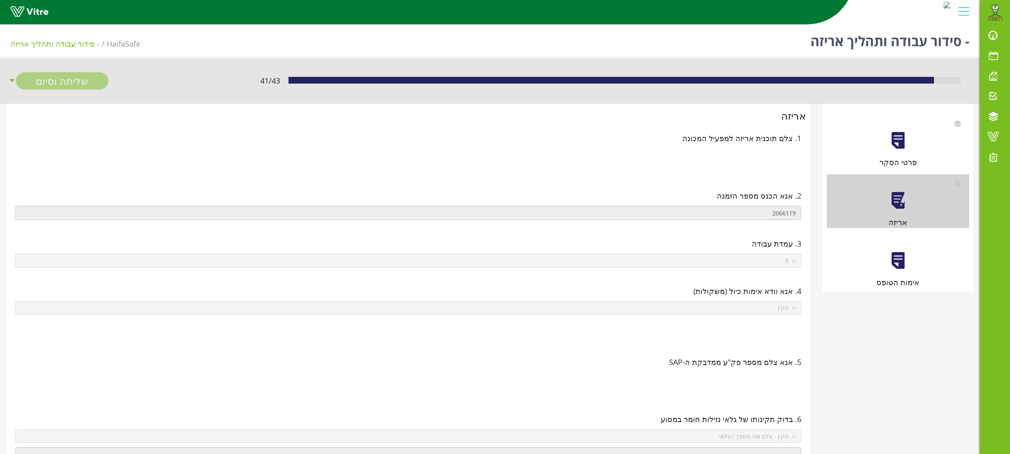
click at [673, 261] on div at bounding box center [898, 260] width 19 height 19
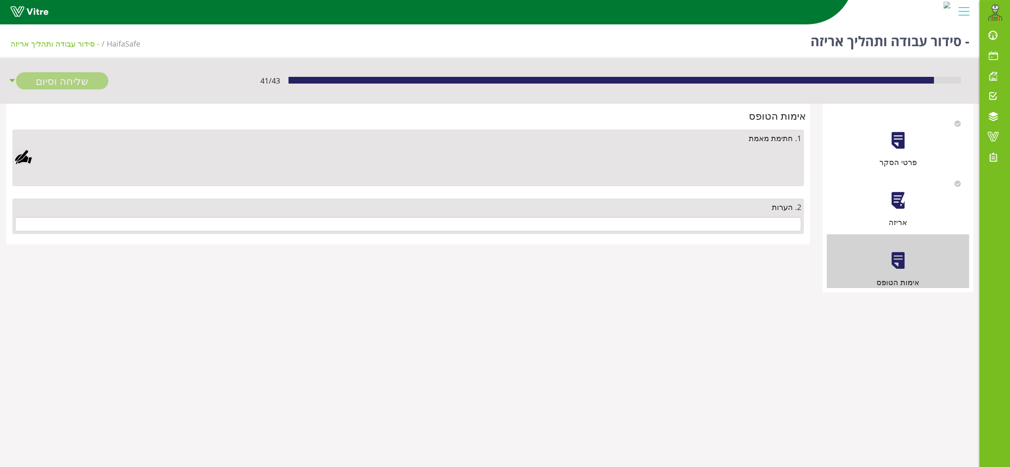
click at [673, 229] on div "2. הערות" at bounding box center [408, 216] width 791 height 35
click at [673, 220] on input "text" at bounding box center [408, 224] width 786 height 14
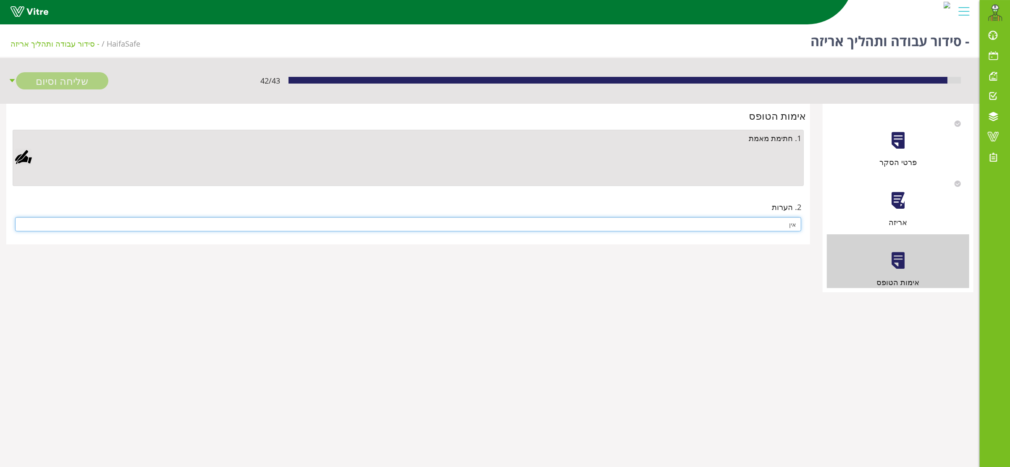
type input "אין"
click at [21, 160] on div at bounding box center [23, 157] width 17 height 17
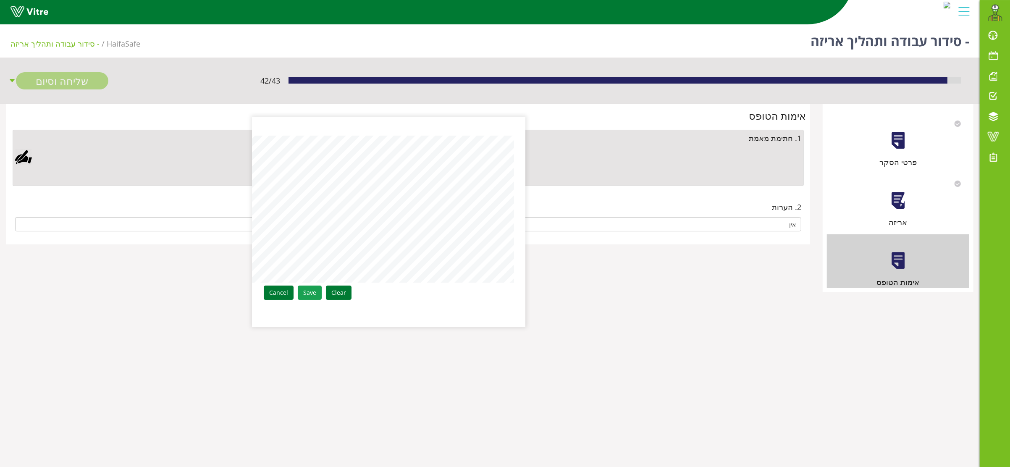
click at [302, 292] on link "Save" at bounding box center [310, 293] width 24 height 14
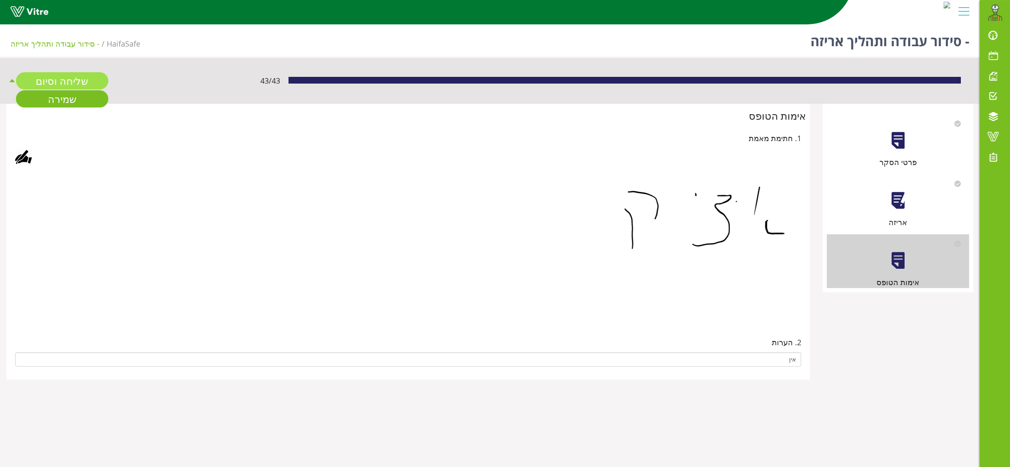
click at [50, 81] on link "שליחה וסיום" at bounding box center [62, 80] width 92 height 17
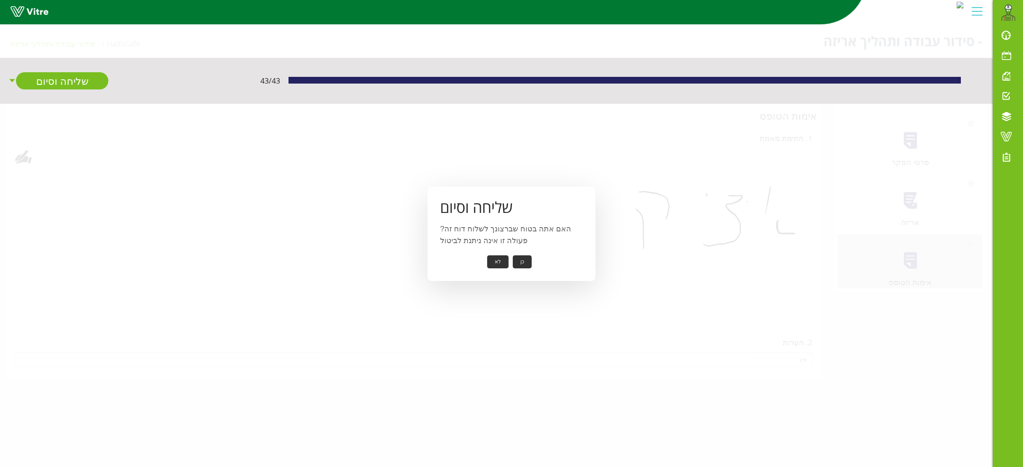
click at [523, 260] on button "כן" at bounding box center [522, 261] width 19 height 13
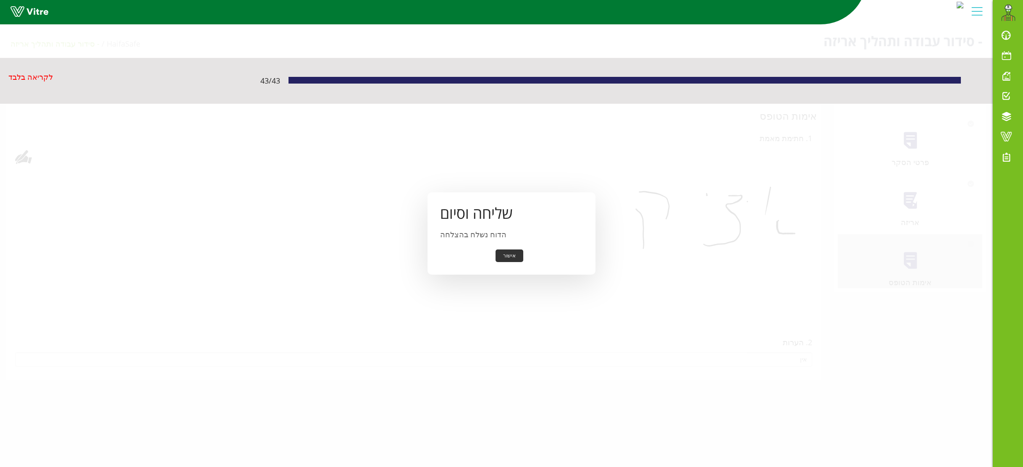
click at [513, 252] on button "אישור" at bounding box center [510, 255] width 28 height 13
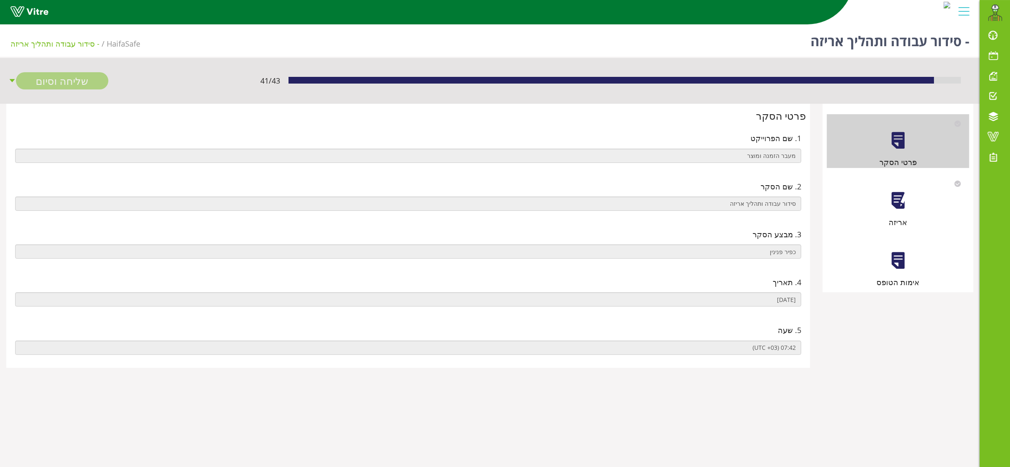
click at [894, 206] on div at bounding box center [898, 200] width 19 height 19
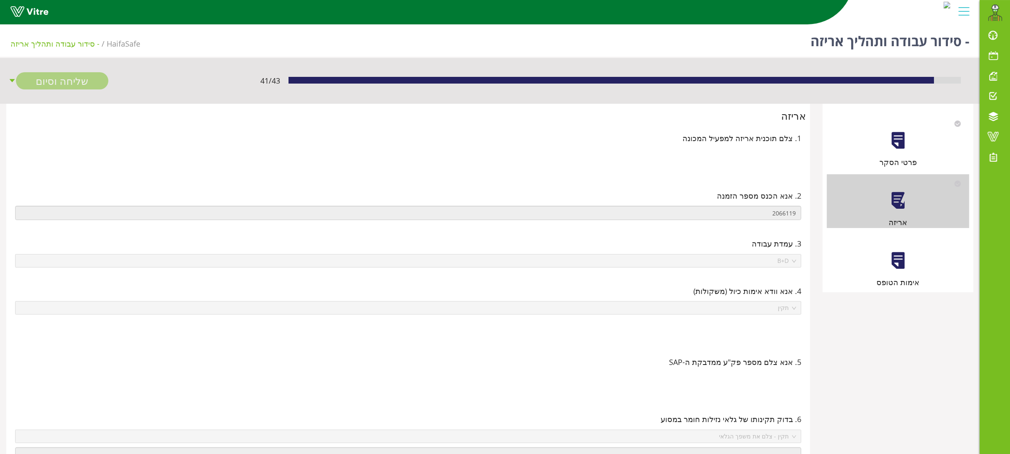
click at [897, 265] on div at bounding box center [898, 260] width 19 height 19
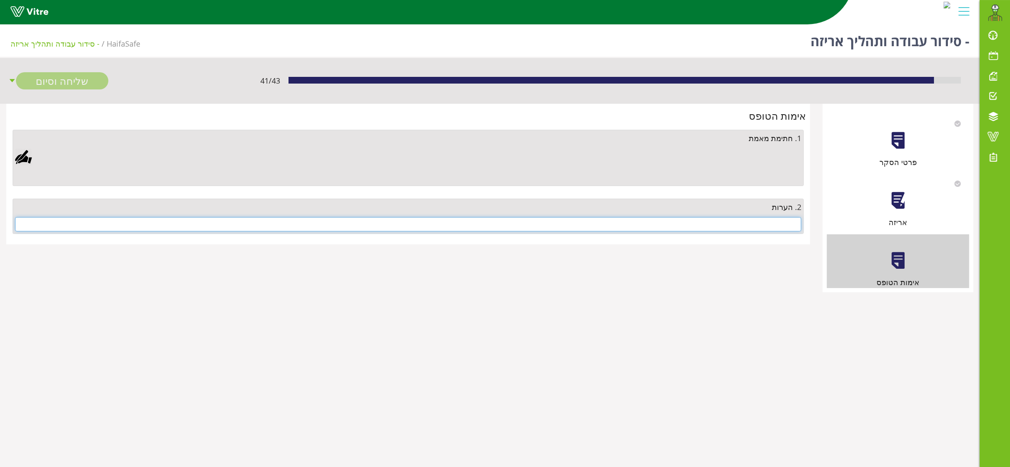
click at [701, 222] on input "text" at bounding box center [408, 224] width 786 height 14
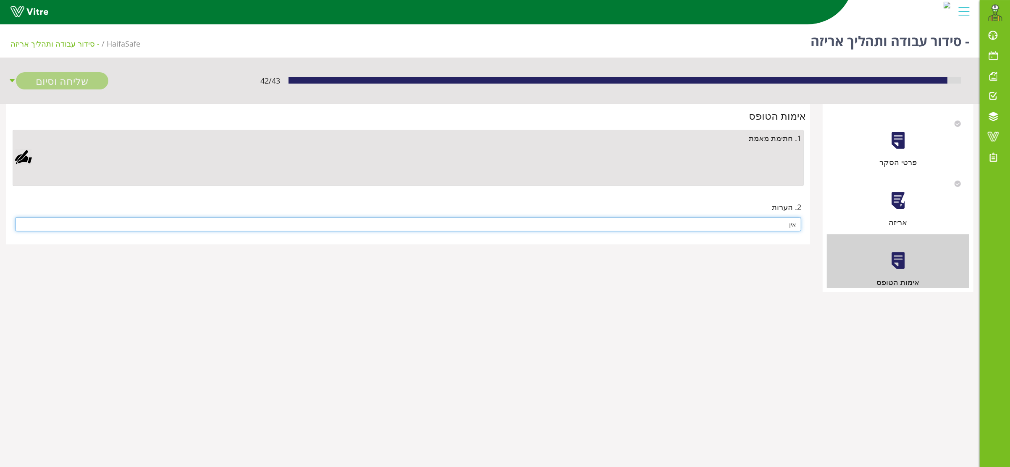
type input "אין"
click at [24, 155] on div at bounding box center [23, 157] width 17 height 17
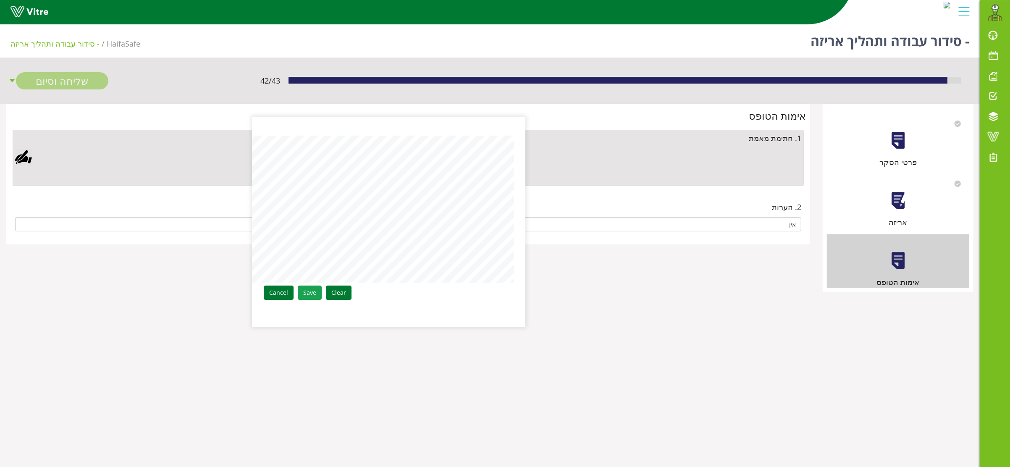
click at [307, 294] on link "Save" at bounding box center [310, 293] width 24 height 14
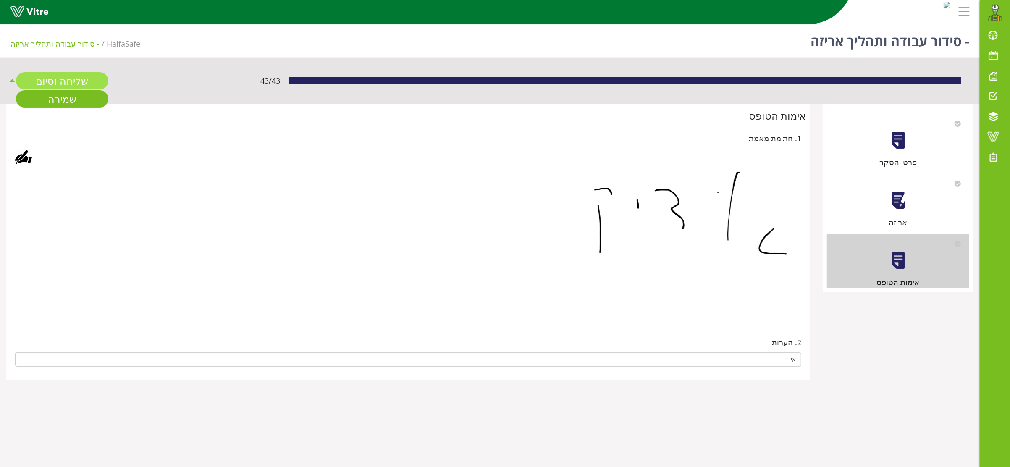
click at [59, 80] on link "שליחה וסיום" at bounding box center [62, 80] width 92 height 17
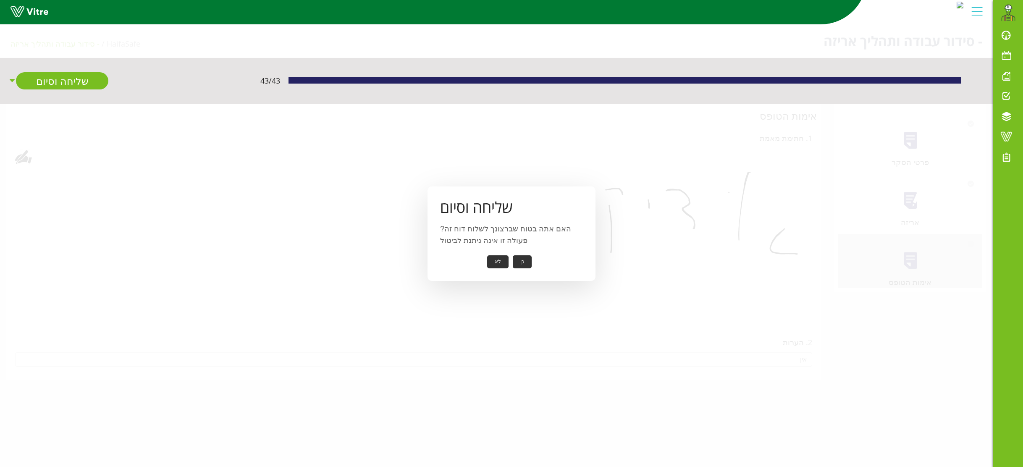
click at [519, 262] on button "כן" at bounding box center [522, 261] width 19 height 13
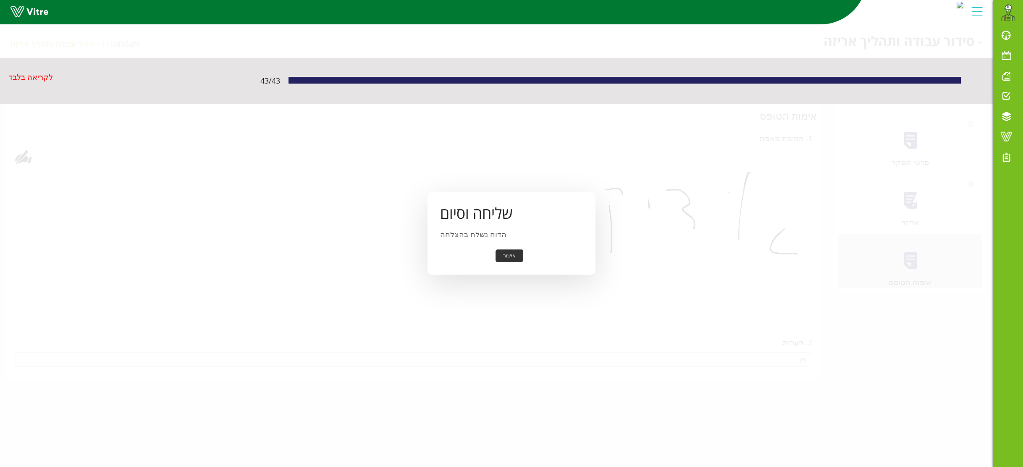
click at [512, 256] on button "אישור" at bounding box center [510, 255] width 28 height 13
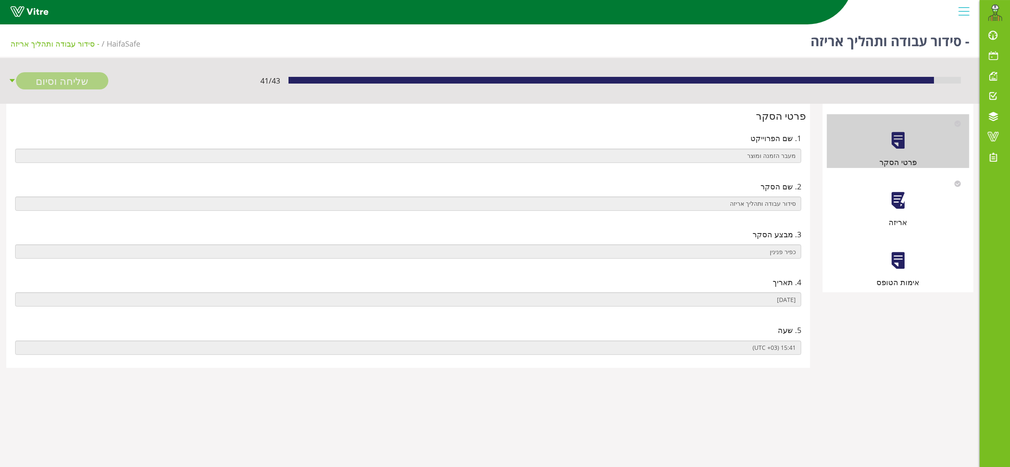
drag, startPoint x: 923, startPoint y: 194, endPoint x: 914, endPoint y: 198, distance: 9.8
click at [914, 198] on div "אריזה" at bounding box center [898, 201] width 142 height 54
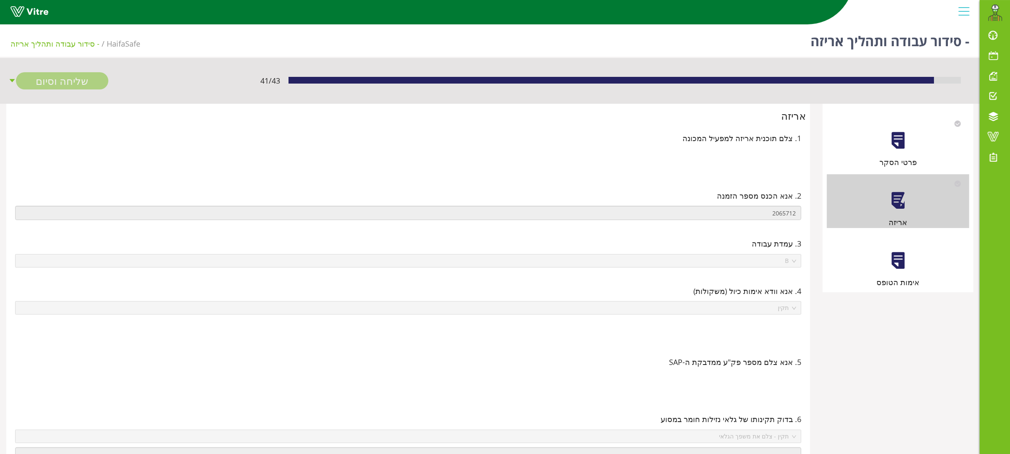
click at [907, 261] on div at bounding box center [898, 260] width 19 height 19
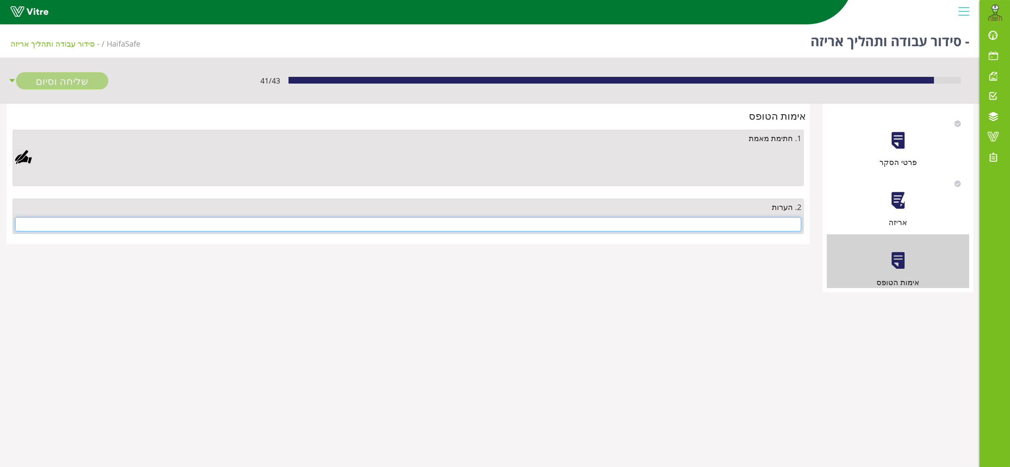
click at [726, 225] on input "text" at bounding box center [408, 224] width 786 height 14
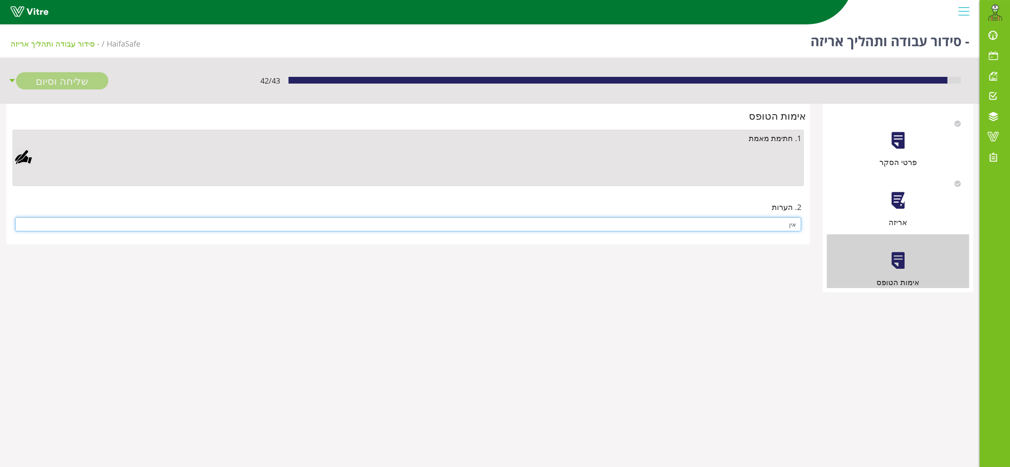
type input "אין"
click at [27, 158] on div at bounding box center [23, 157] width 17 height 17
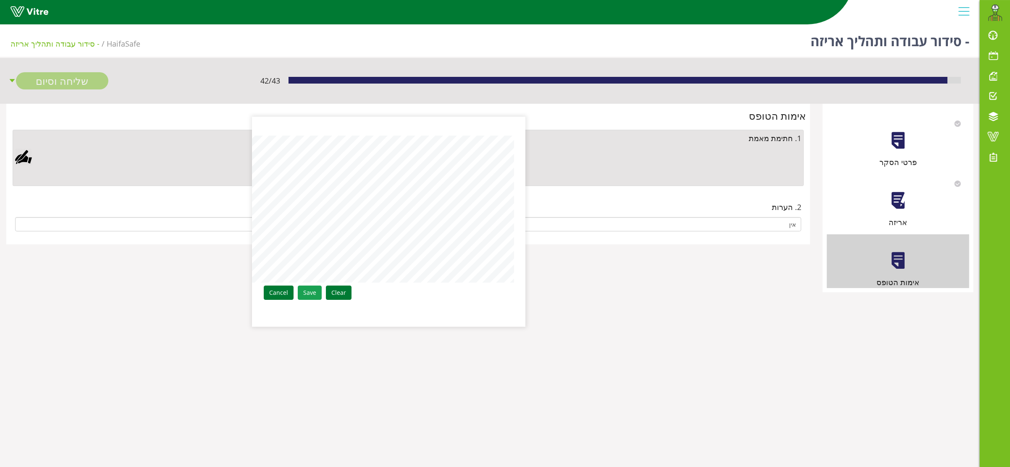
click at [306, 292] on link "Save" at bounding box center [310, 293] width 24 height 14
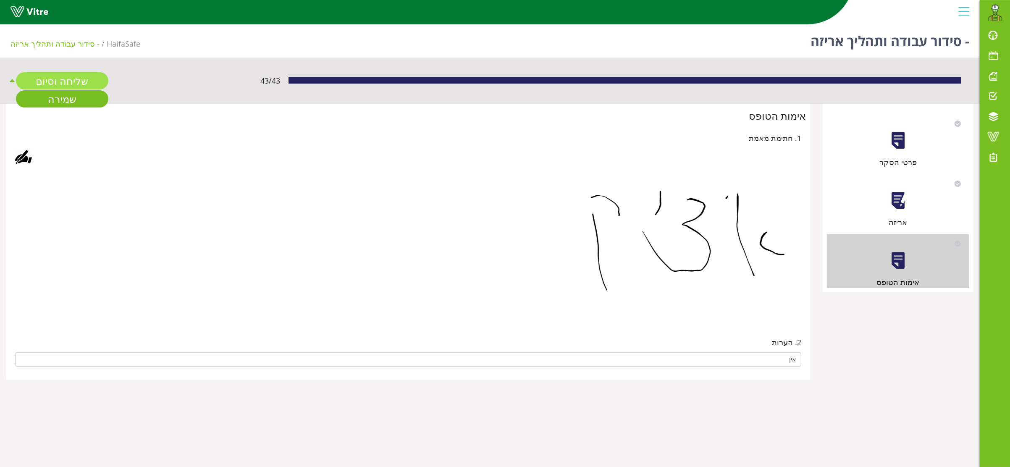
click at [56, 79] on link "שליחה וסיום" at bounding box center [62, 80] width 92 height 17
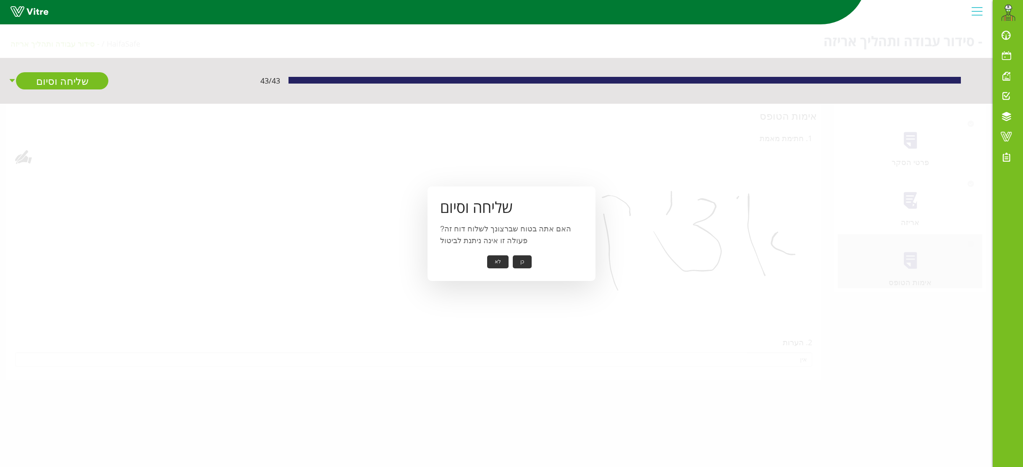
click at [524, 260] on button "כן" at bounding box center [522, 261] width 19 height 13
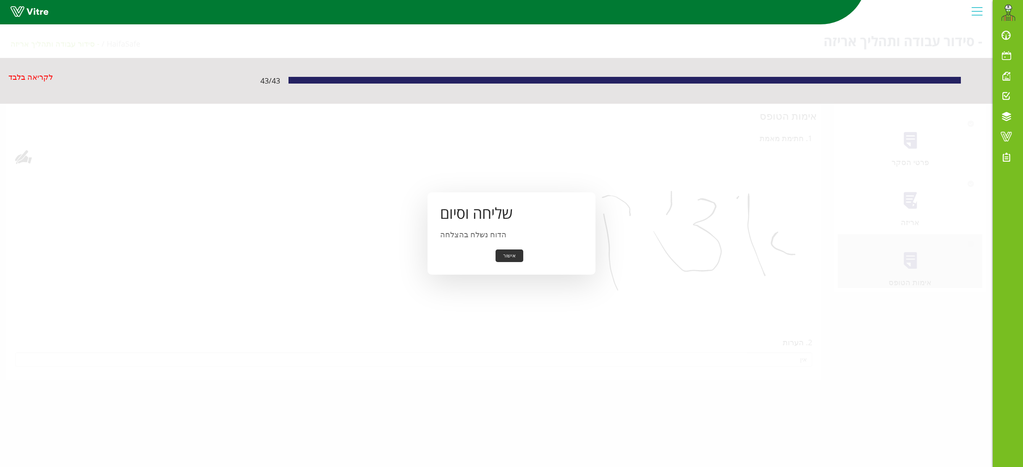
click at [511, 254] on button "אישור" at bounding box center [510, 255] width 28 height 13
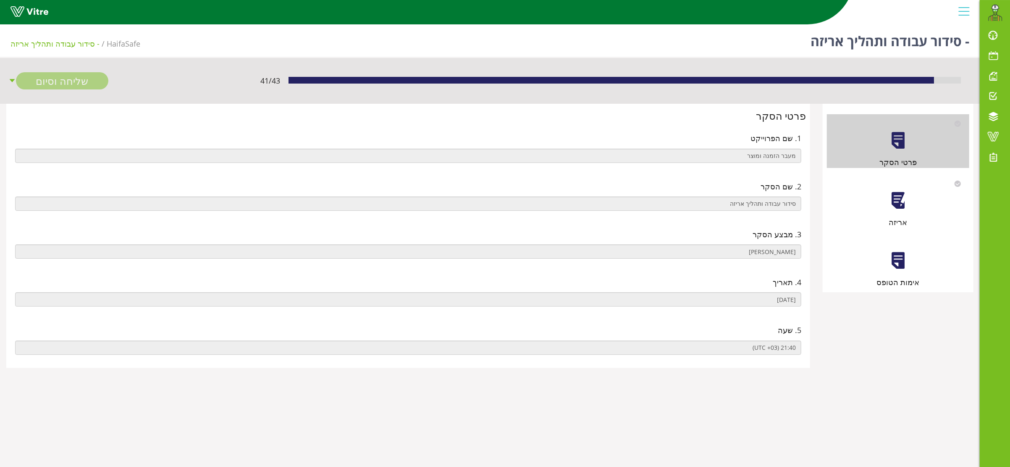
click at [901, 203] on div at bounding box center [898, 200] width 19 height 19
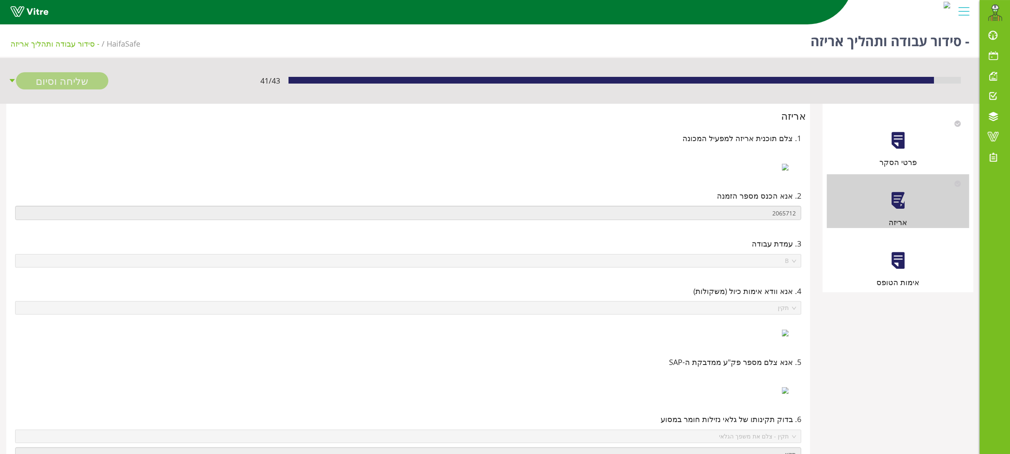
click at [901, 260] on div at bounding box center [898, 260] width 19 height 19
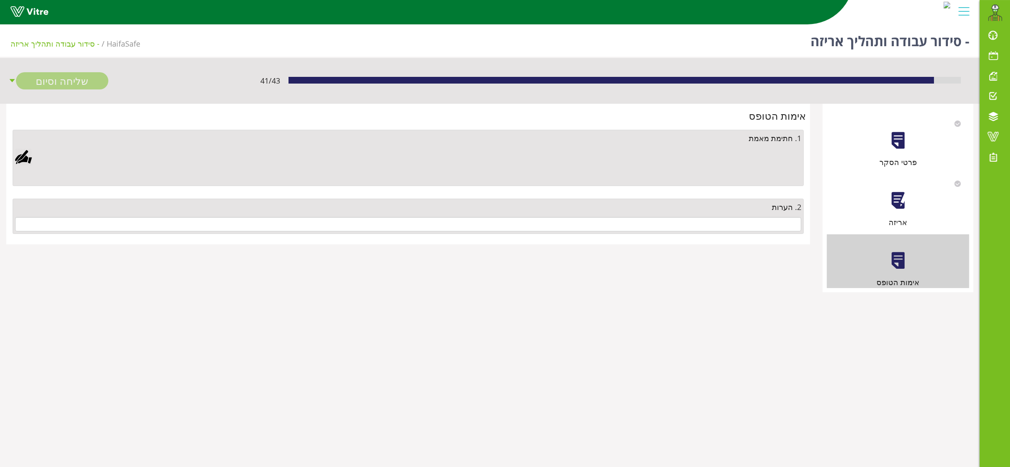
drag, startPoint x: 701, startPoint y: 216, endPoint x: 703, endPoint y: 225, distance: 8.6
click at [701, 220] on div "2. הערות" at bounding box center [408, 216] width 791 height 35
click at [704, 226] on input "text" at bounding box center [408, 224] width 786 height 14
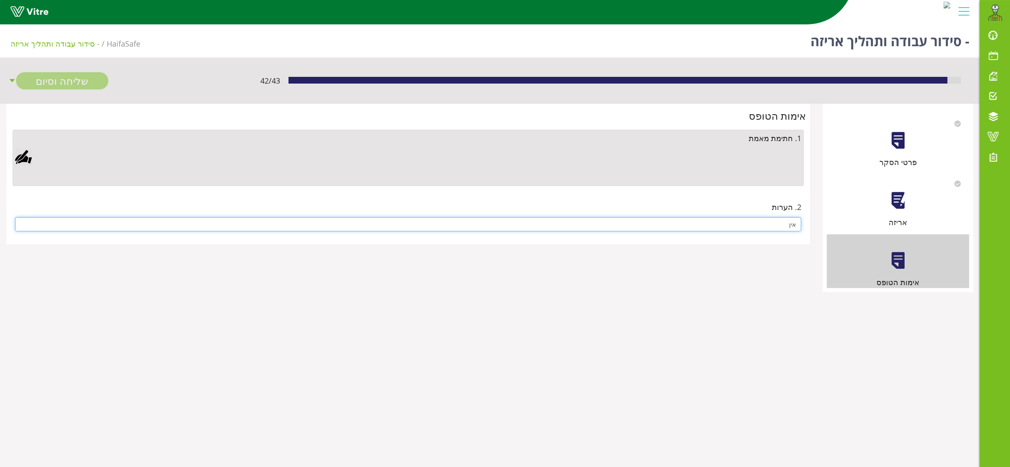
type input "אין"
click at [25, 158] on div at bounding box center [23, 157] width 17 height 17
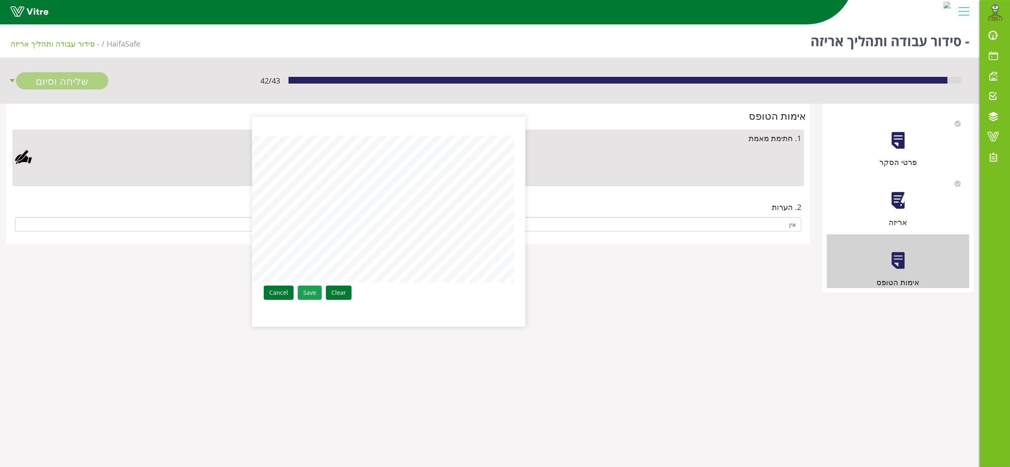
click at [306, 299] on link "Save" at bounding box center [310, 293] width 24 height 14
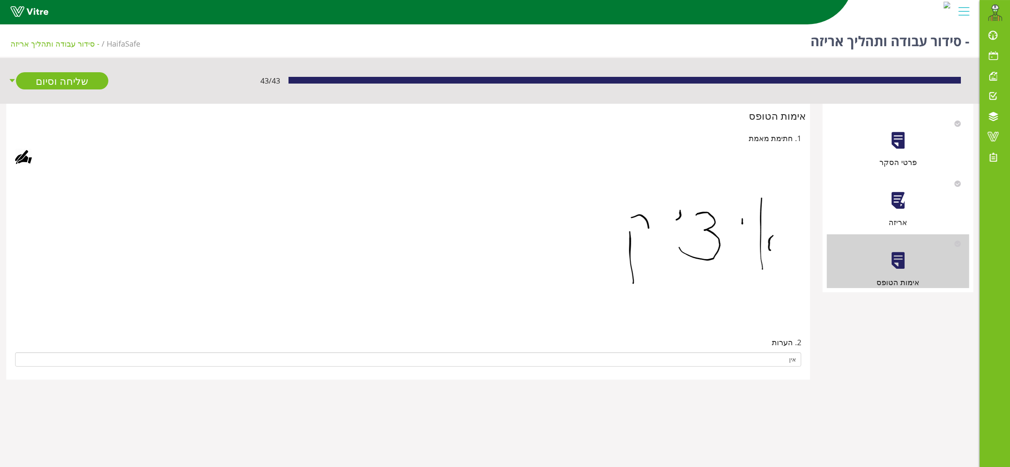
click at [308, 292] on div at bounding box center [408, 245] width 786 height 147
click at [70, 79] on link "שליחה וסיום" at bounding box center [62, 80] width 92 height 17
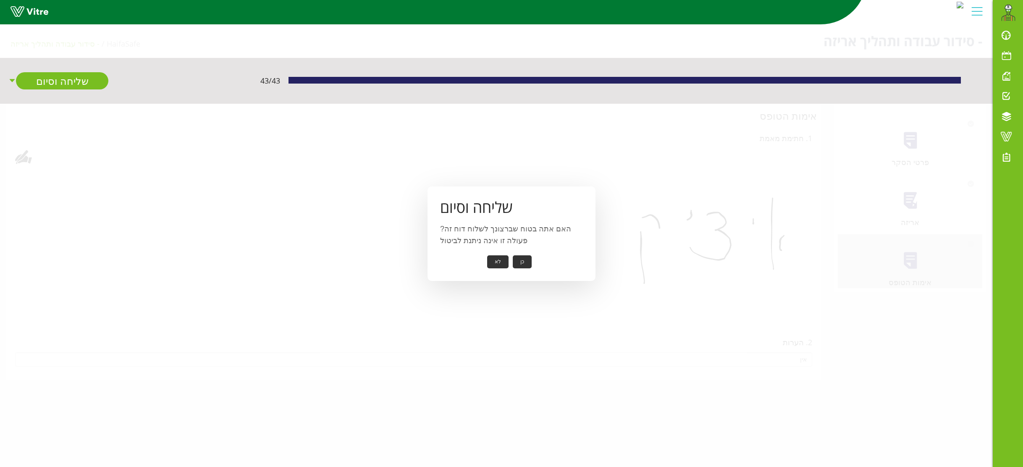
click at [520, 262] on button "כן" at bounding box center [522, 261] width 19 height 13
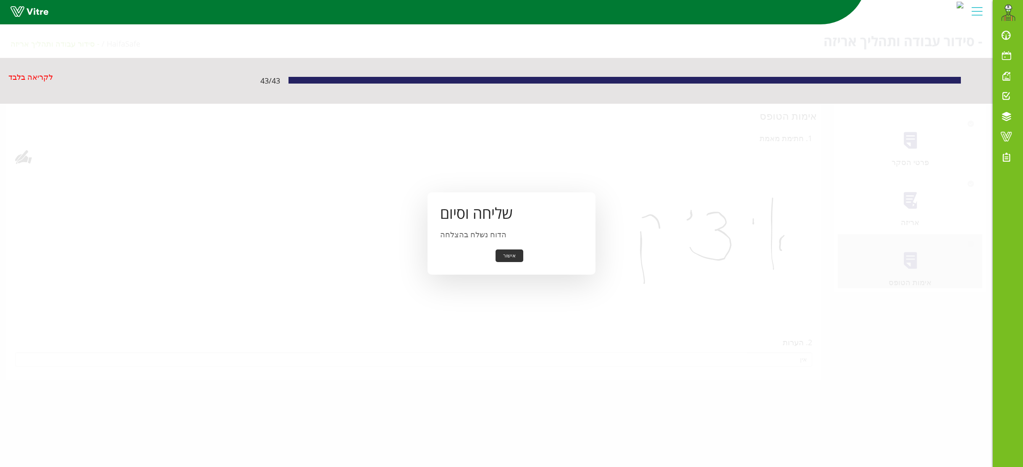
click at [513, 255] on button "אישור" at bounding box center [510, 255] width 28 height 13
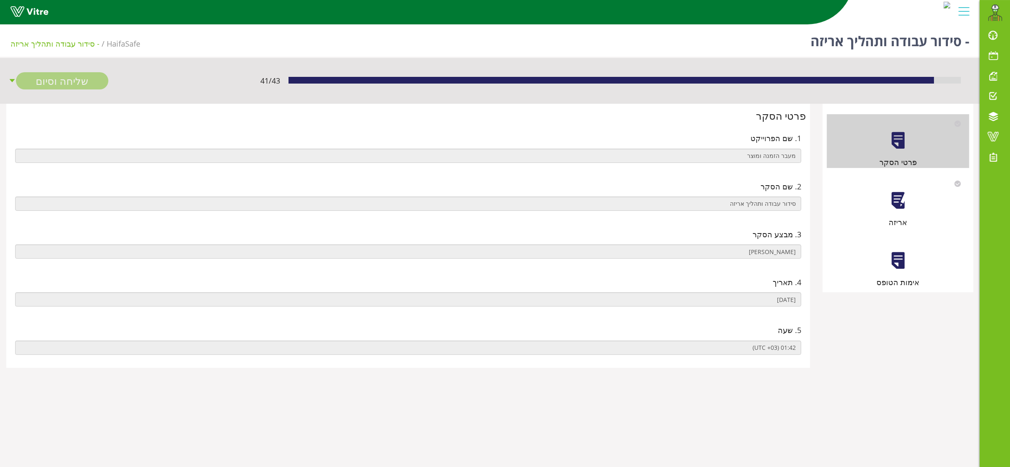
drag, startPoint x: 871, startPoint y: 202, endPoint x: 897, endPoint y: 205, distance: 26.5
click at [872, 203] on div "אריזה" at bounding box center [898, 201] width 142 height 54
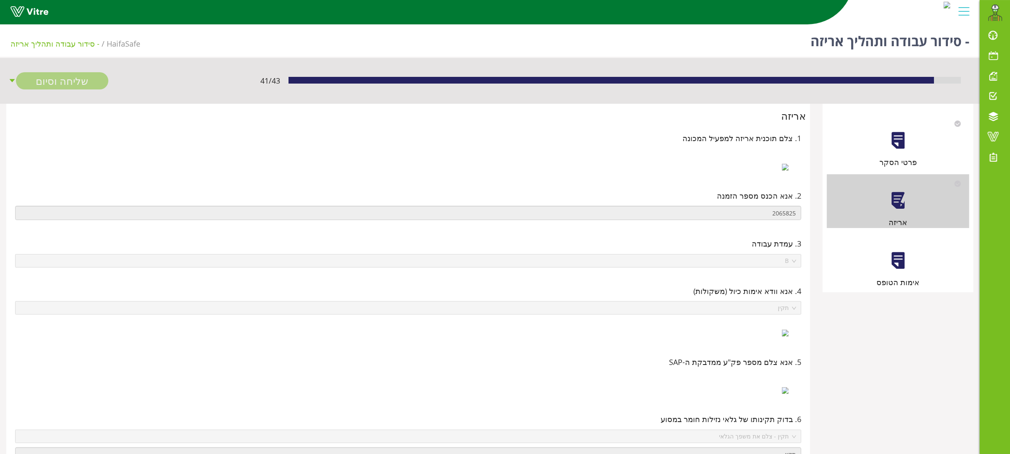
click at [899, 258] on div at bounding box center [898, 260] width 19 height 19
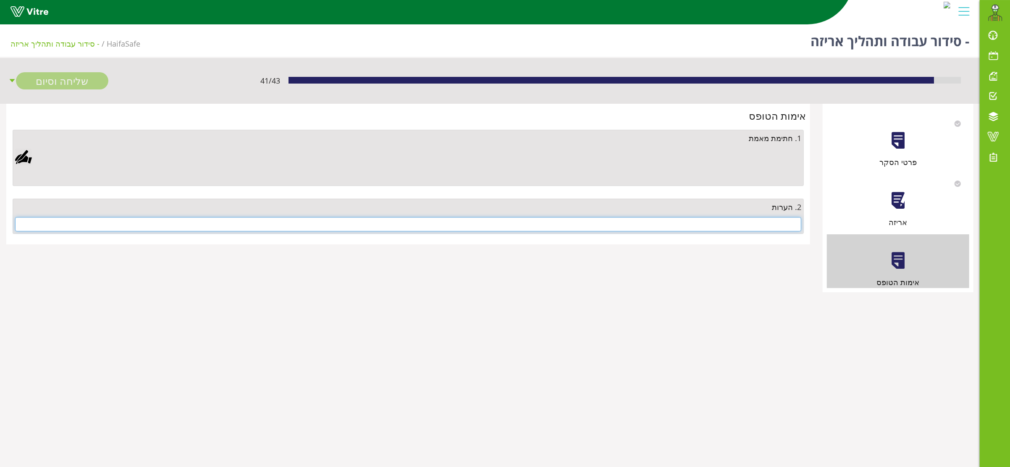
click at [727, 221] on input "text" at bounding box center [408, 224] width 786 height 14
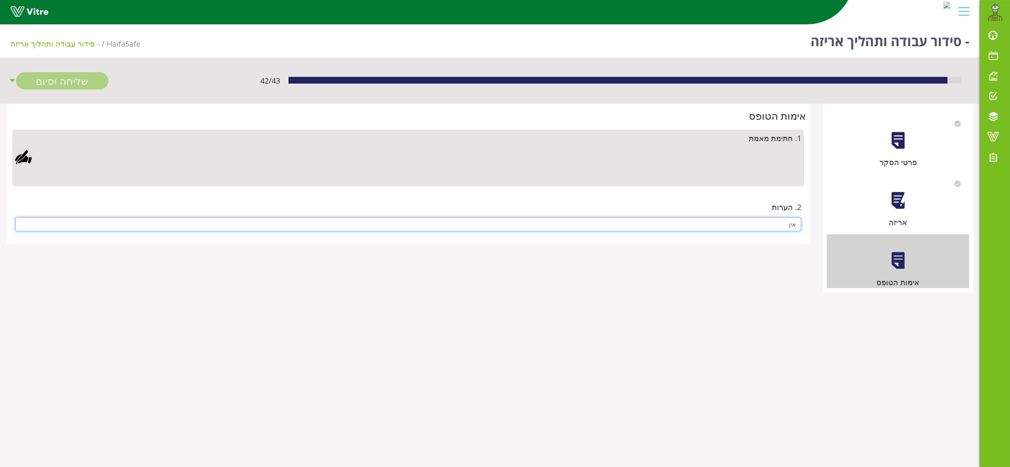
type input "אין"
click at [24, 155] on div at bounding box center [23, 157] width 17 height 17
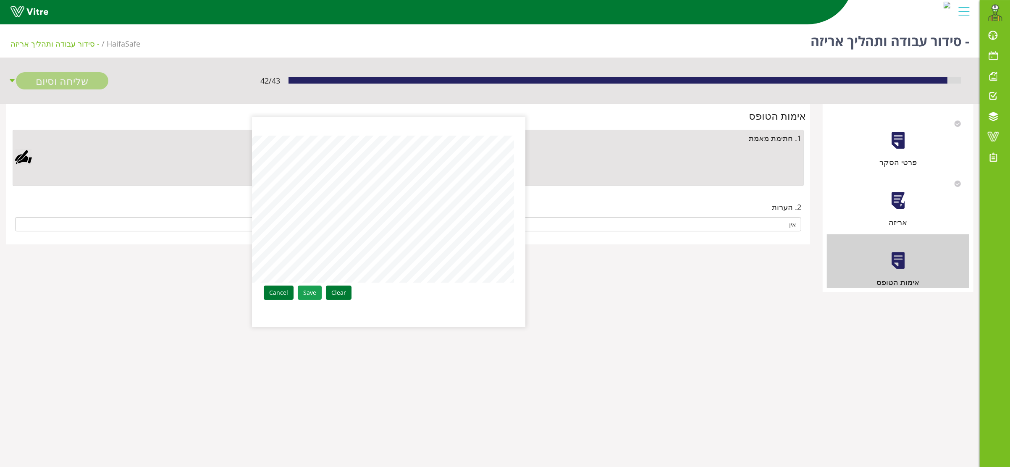
click at [306, 290] on link "Save" at bounding box center [310, 293] width 24 height 14
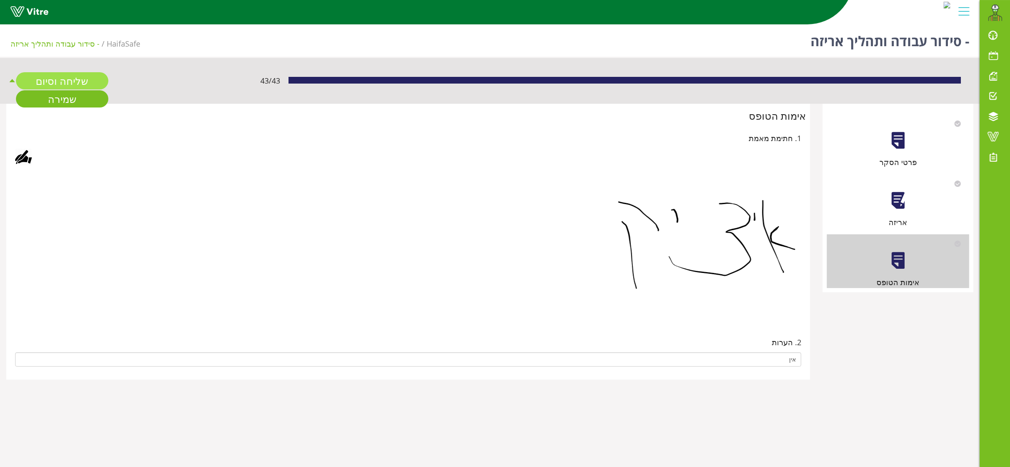
click at [66, 81] on link "שליחה וסיום" at bounding box center [62, 80] width 92 height 17
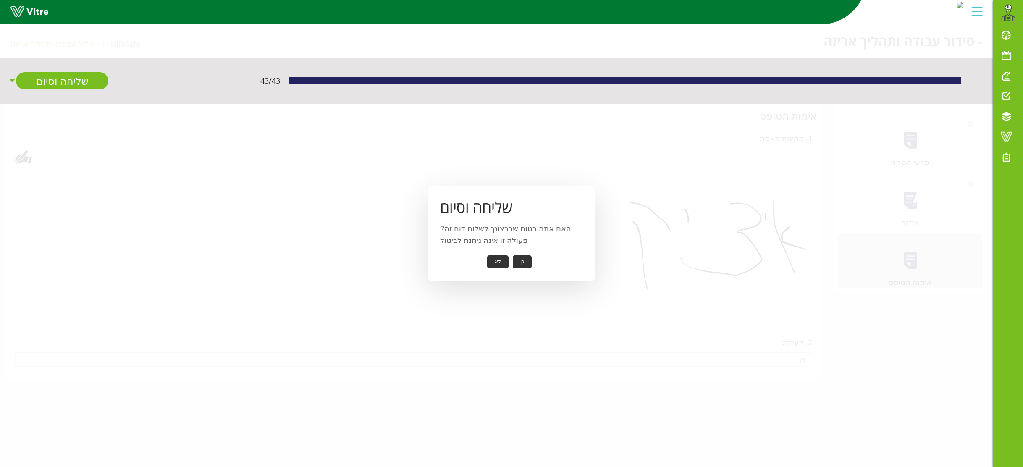
click at [525, 261] on button "כן" at bounding box center [522, 261] width 19 height 13
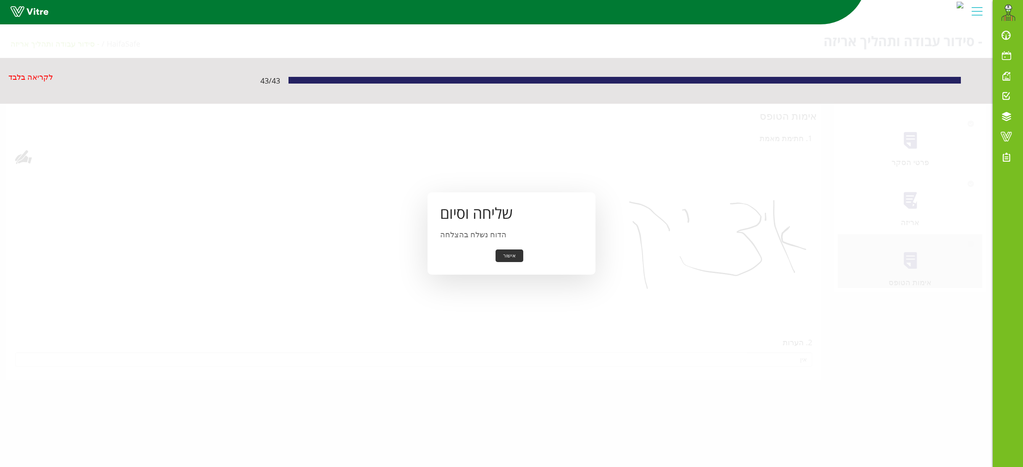
click at [516, 253] on button "אישור" at bounding box center [510, 255] width 28 height 13
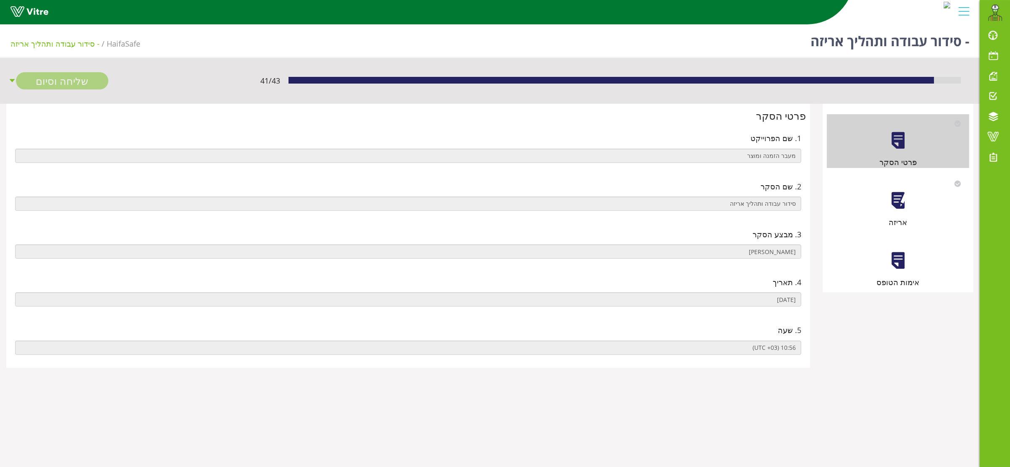
click at [894, 203] on div at bounding box center [898, 200] width 19 height 19
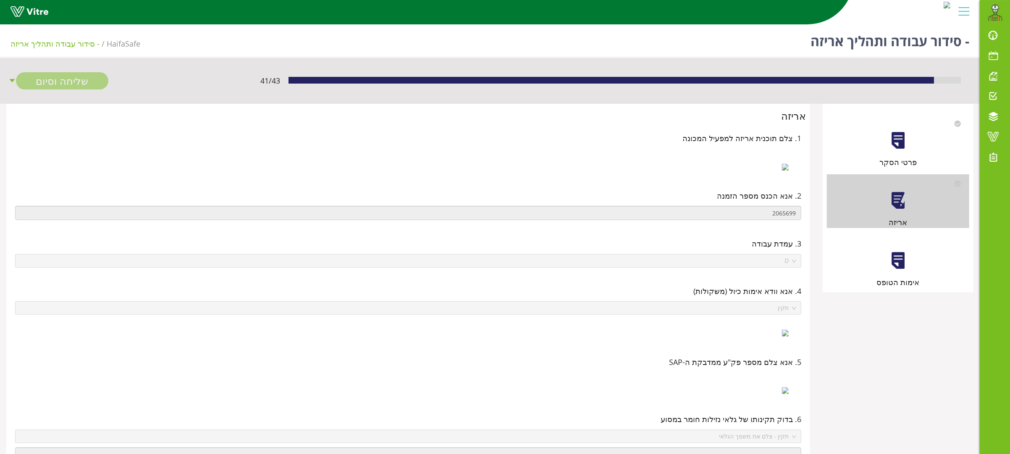
click at [895, 263] on div at bounding box center [898, 260] width 19 height 19
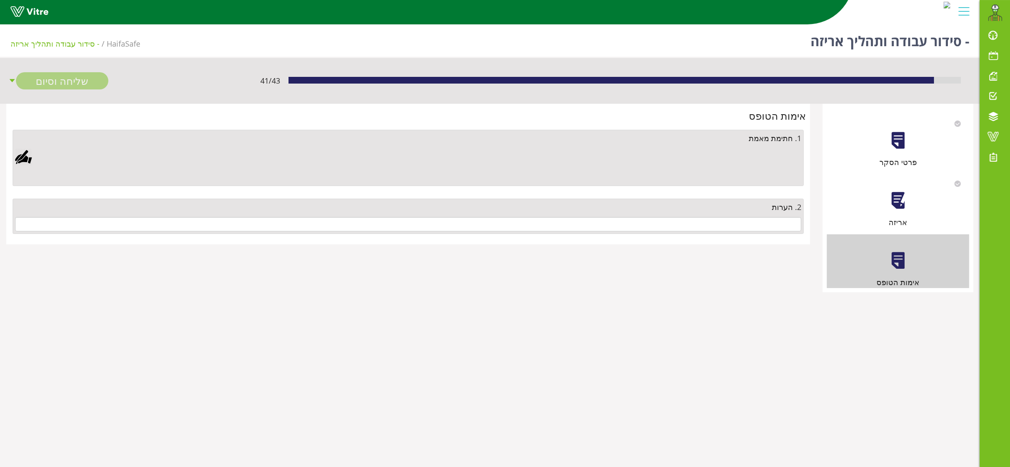
click at [722, 209] on div "2. הערות" at bounding box center [408, 207] width 786 height 12
click at [727, 224] on input "text" at bounding box center [408, 224] width 786 height 14
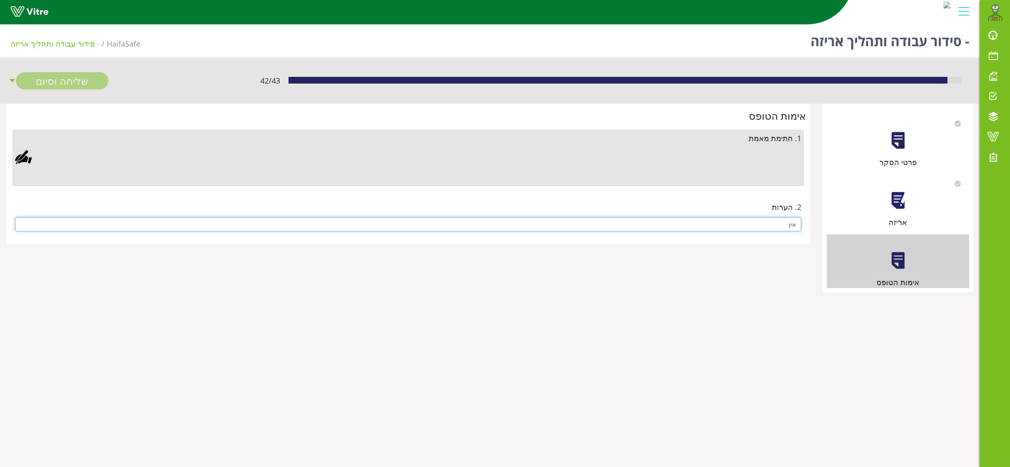
type input "אין"
click at [24, 154] on div at bounding box center [23, 157] width 17 height 17
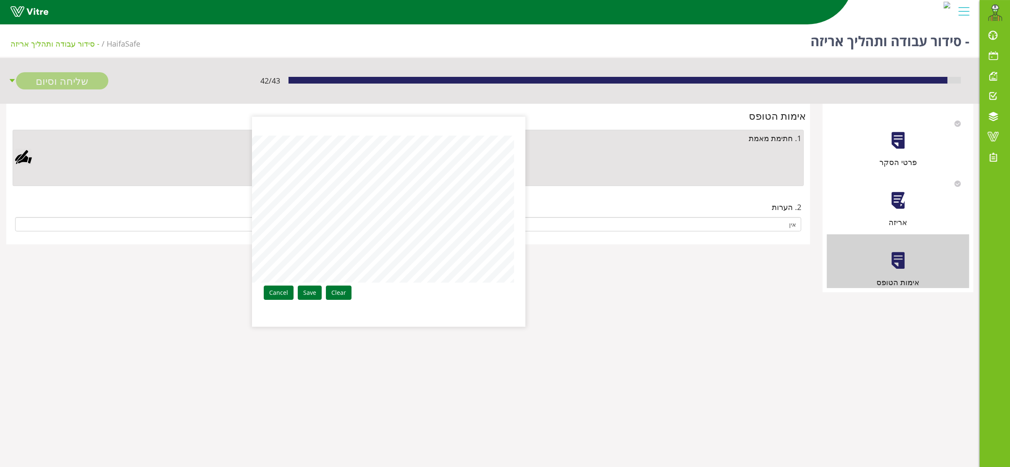
click at [310, 289] on link "Save" at bounding box center [310, 293] width 24 height 14
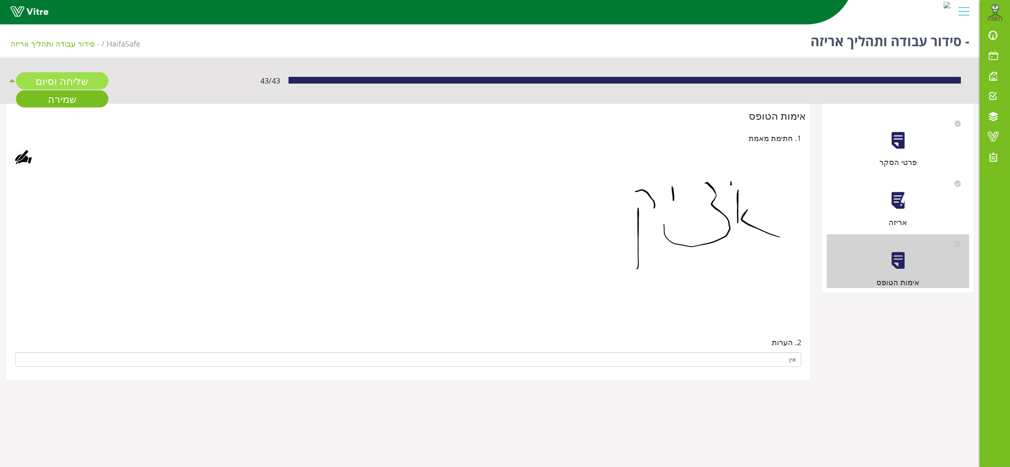
click at [73, 76] on link "שליחה וסיום" at bounding box center [62, 80] width 92 height 17
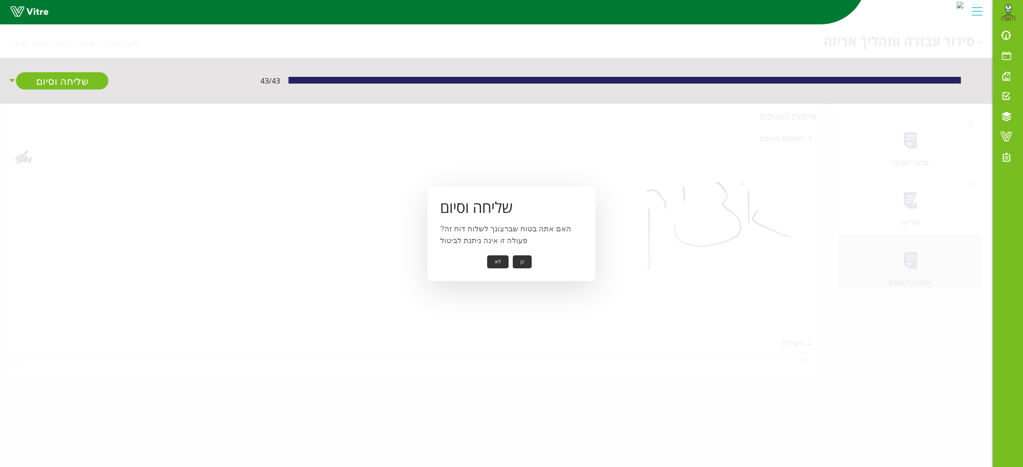
click at [522, 263] on button "כן" at bounding box center [522, 261] width 19 height 13
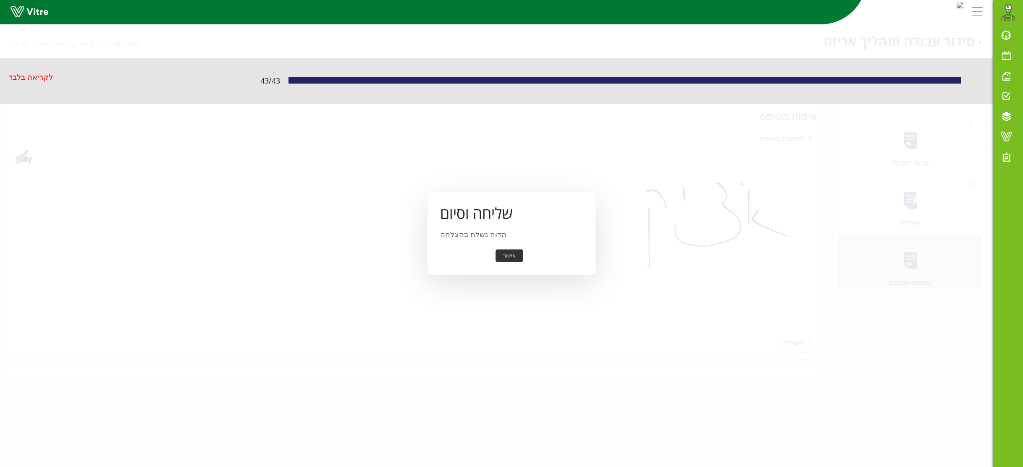
click at [506, 248] on div "שליחה וסיום הדוח נשלח בהצלחה אישור" at bounding box center [512, 233] width 168 height 83
click at [508, 257] on button "אישור" at bounding box center [510, 255] width 28 height 13
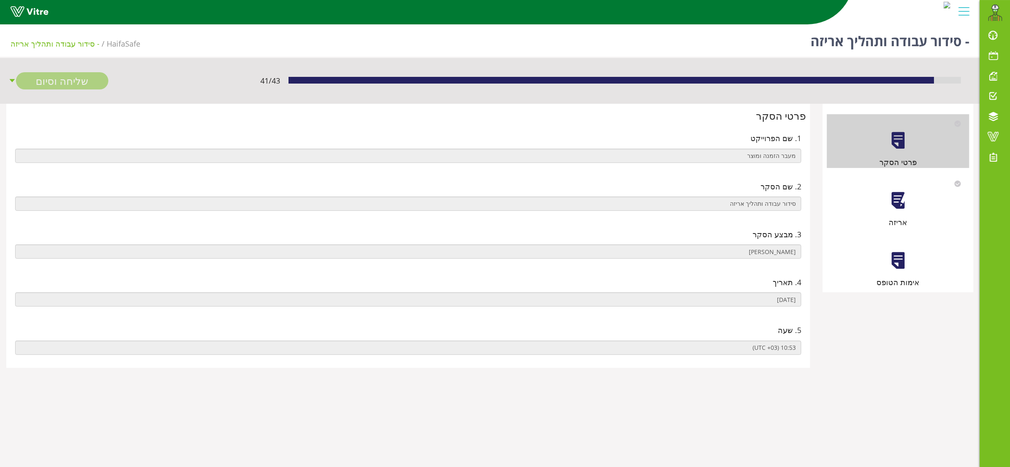
click at [904, 205] on div at bounding box center [898, 200] width 19 height 19
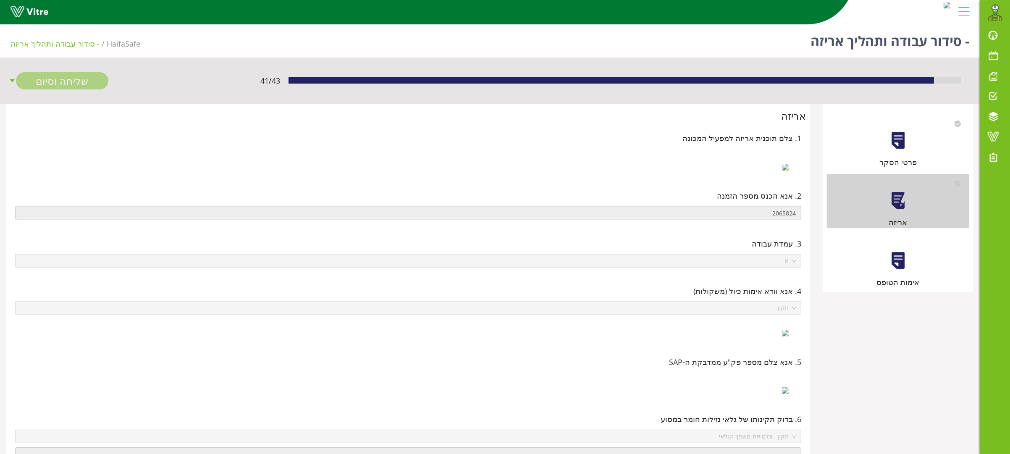
click at [901, 264] on div at bounding box center [898, 260] width 19 height 19
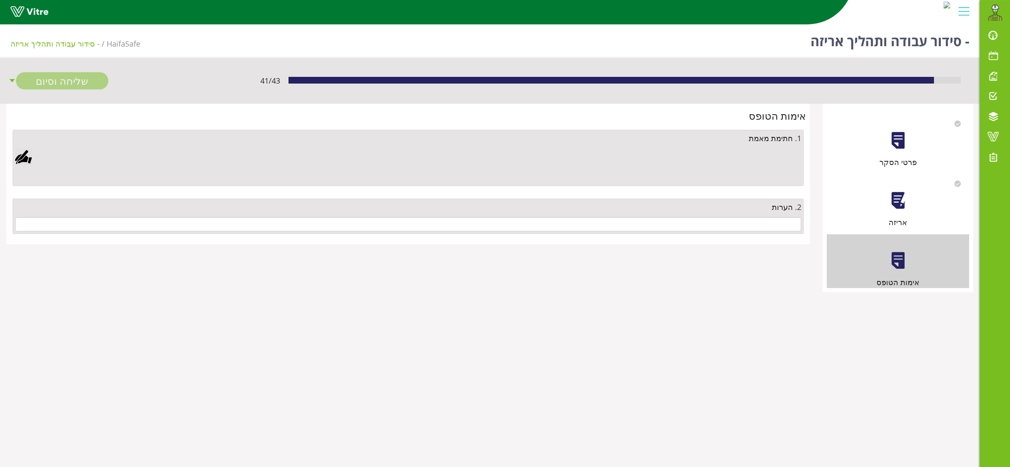
click at [667, 233] on div "2. הערות" at bounding box center [408, 216] width 791 height 35
click at [674, 225] on input "text" at bounding box center [408, 224] width 786 height 14
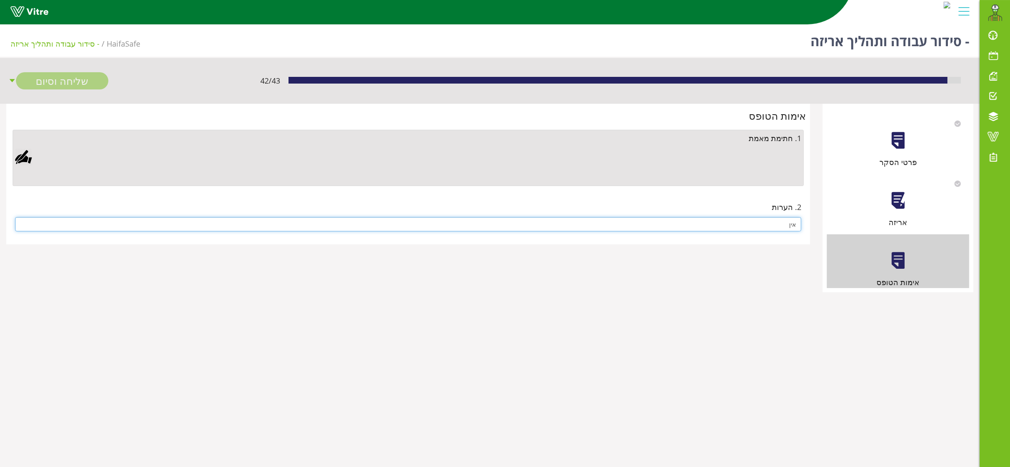
type input "אין"
click at [22, 156] on div at bounding box center [23, 157] width 17 height 17
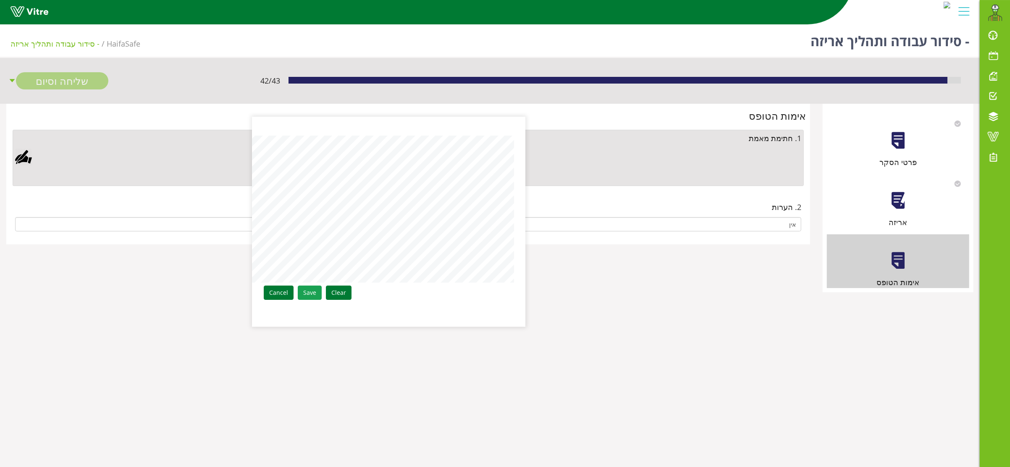
drag, startPoint x: 314, startPoint y: 294, endPoint x: 281, endPoint y: 275, distance: 37.8
click at [315, 295] on link "Save" at bounding box center [310, 293] width 24 height 14
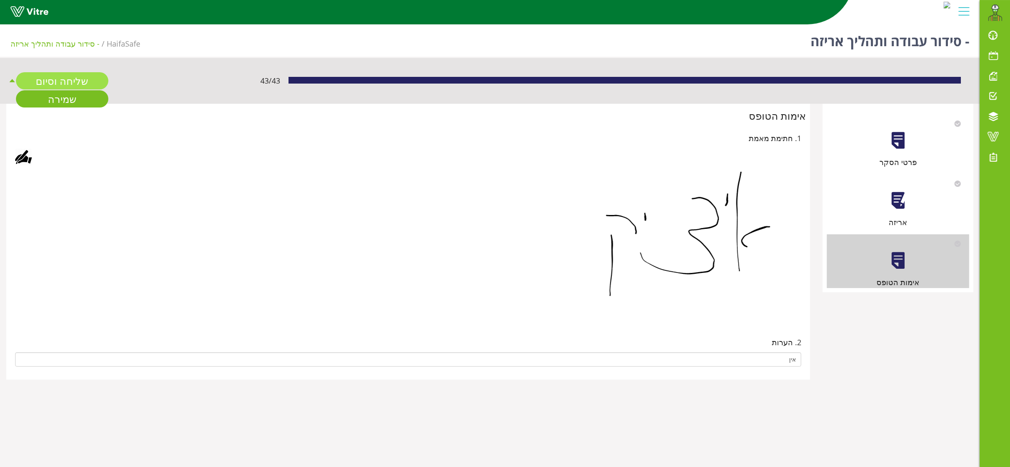
drag, startPoint x: 61, startPoint y: 78, endPoint x: 69, endPoint y: 79, distance: 8.0
click at [60, 78] on link "שליחה וסיום" at bounding box center [62, 80] width 92 height 17
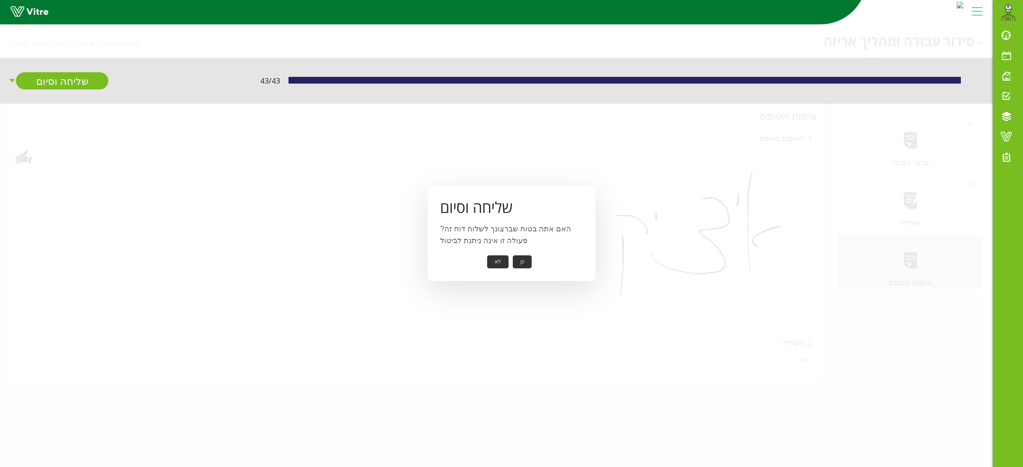
click at [517, 259] on button "כן" at bounding box center [522, 261] width 19 height 13
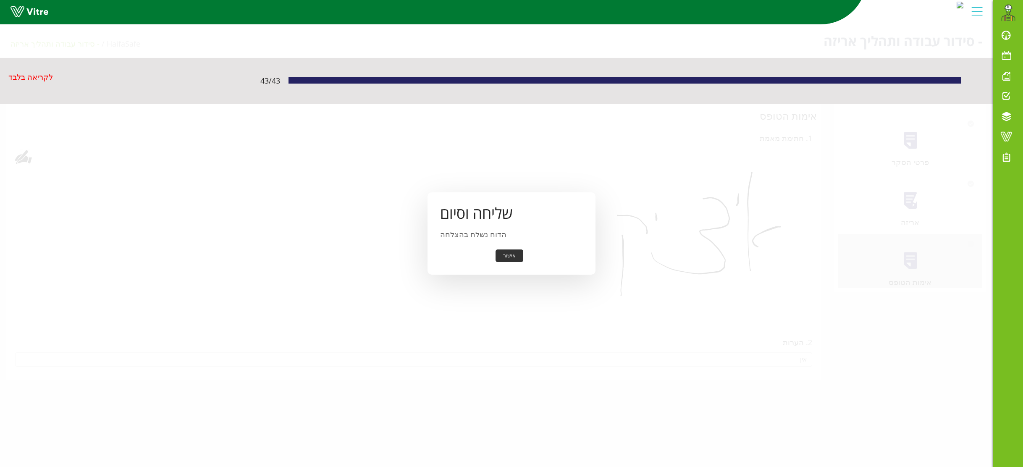
click at [510, 256] on button "אישור" at bounding box center [510, 255] width 28 height 13
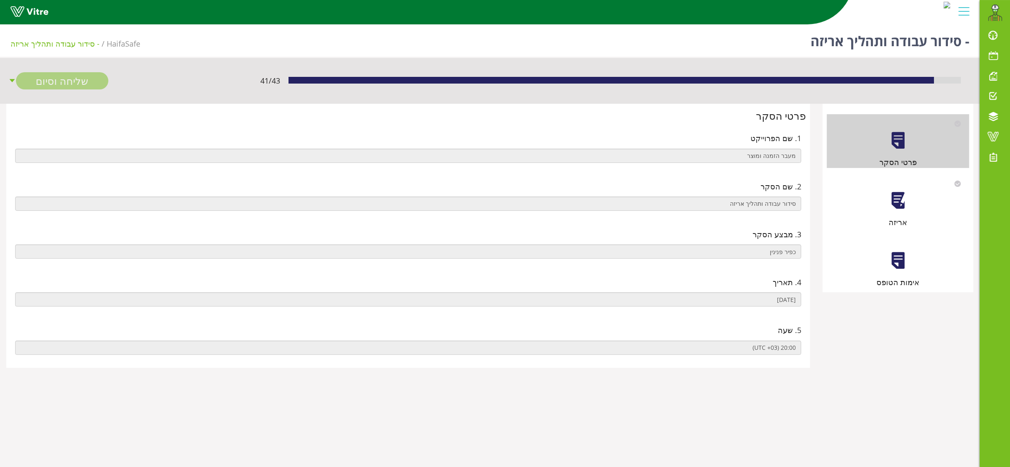
click at [900, 210] on div "אריזה" at bounding box center [898, 201] width 142 height 54
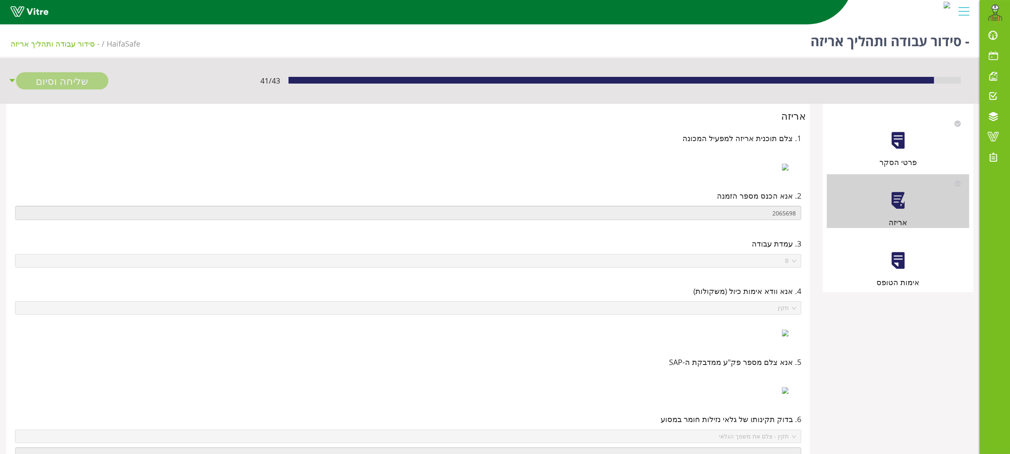
click at [898, 267] on div at bounding box center [898, 260] width 19 height 19
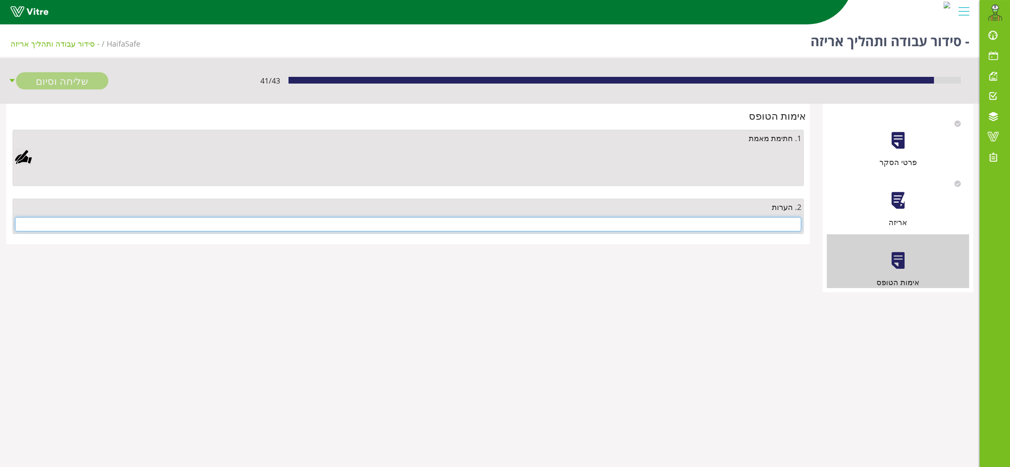
click at [719, 225] on input "text" at bounding box center [408, 224] width 786 height 14
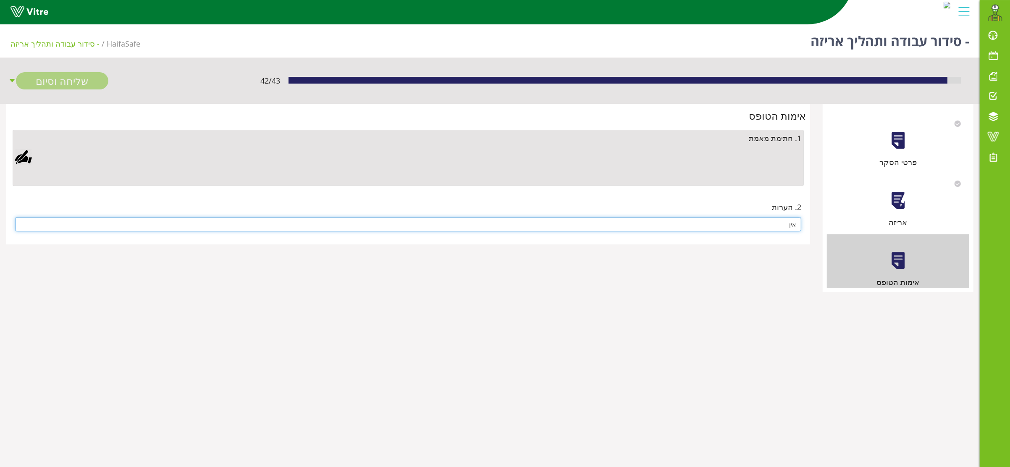
type input "אין"
click at [29, 154] on div at bounding box center [23, 157] width 17 height 17
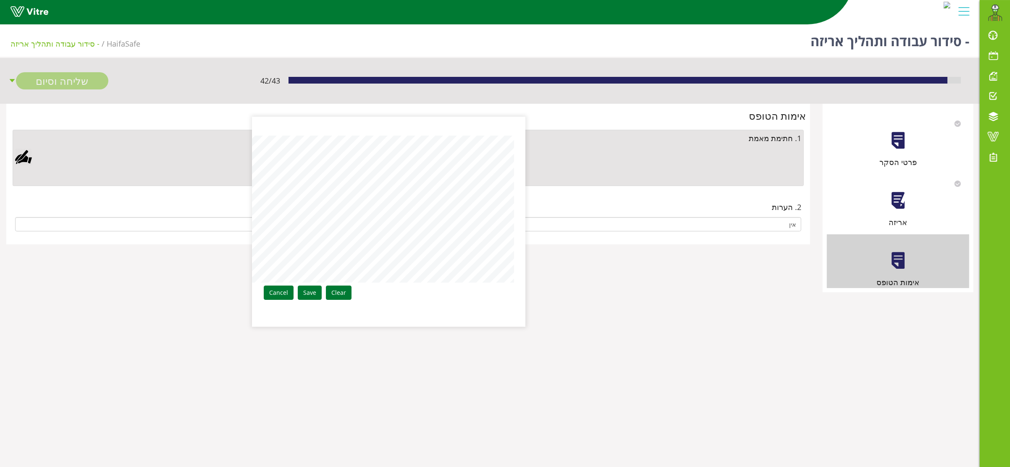
click at [312, 291] on link "Save" at bounding box center [310, 293] width 24 height 14
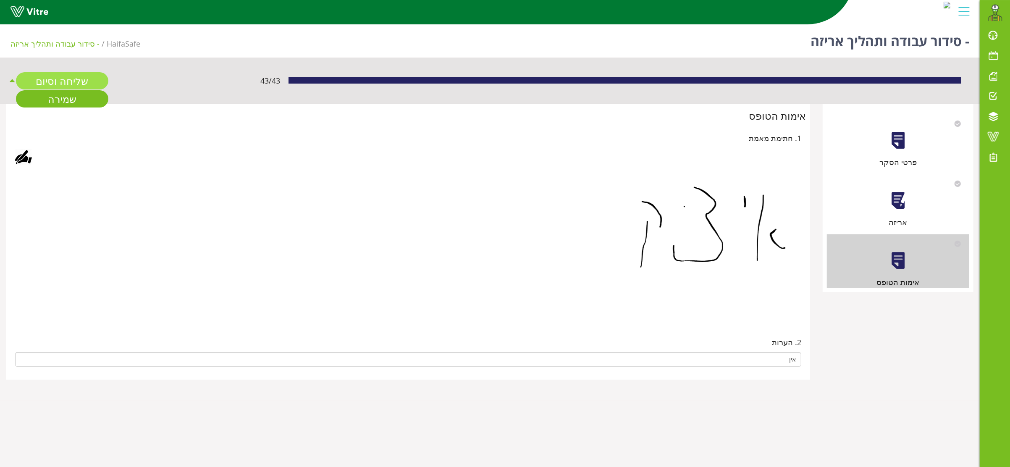
click at [70, 78] on link "שליחה וסיום" at bounding box center [62, 80] width 92 height 17
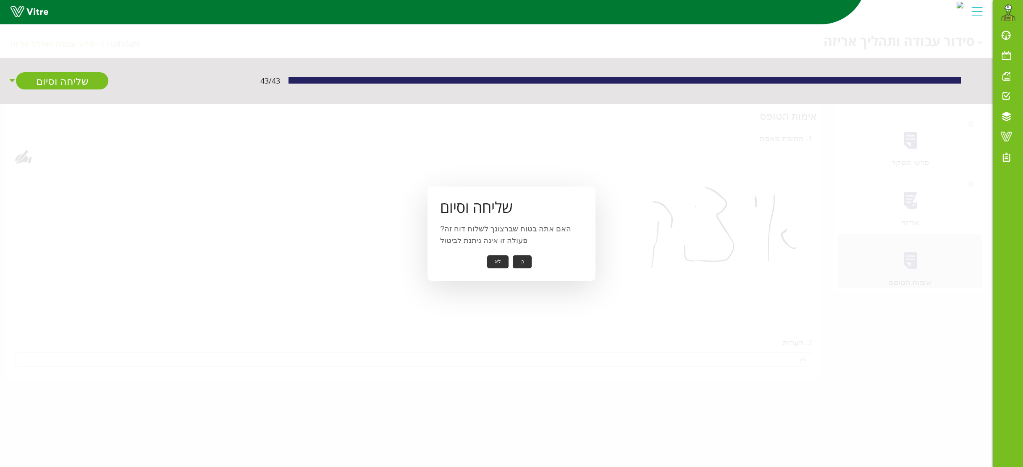
click at [524, 260] on button "כן" at bounding box center [522, 261] width 19 height 13
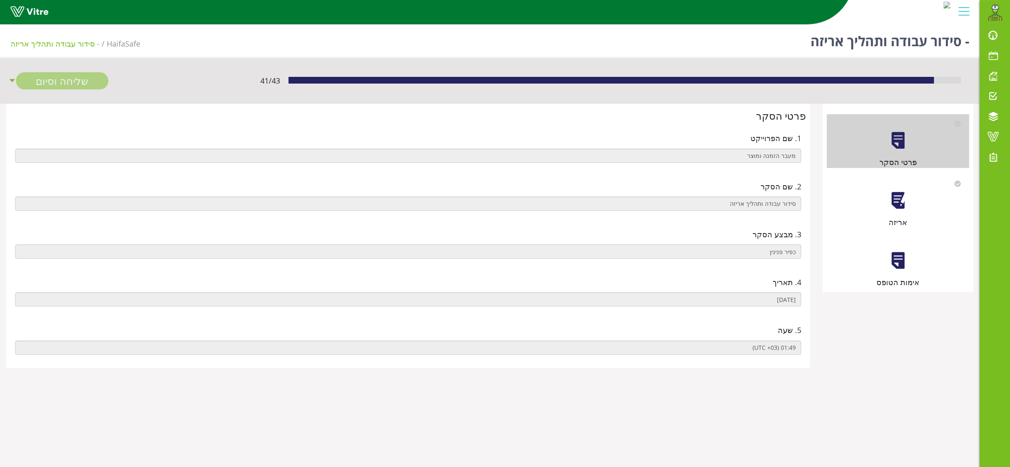
click at [905, 209] on div at bounding box center [898, 200] width 19 height 19
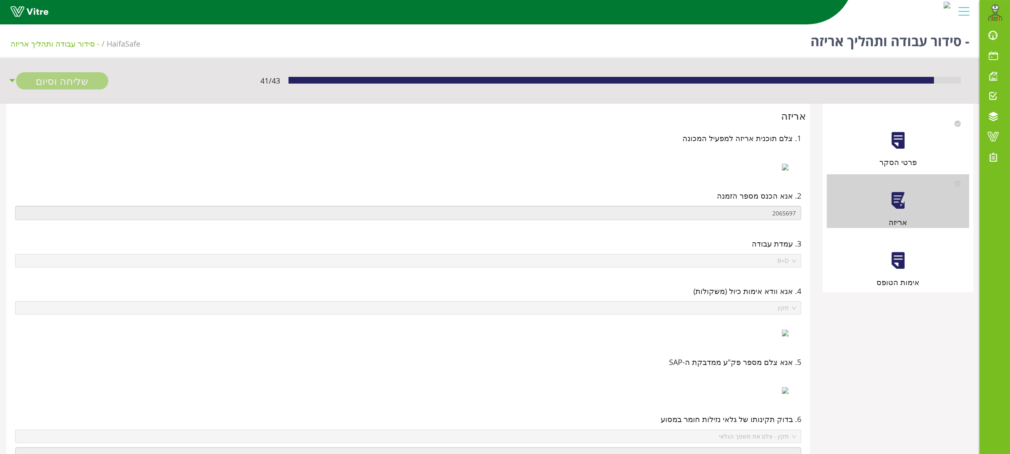
click at [901, 263] on div at bounding box center [898, 260] width 19 height 19
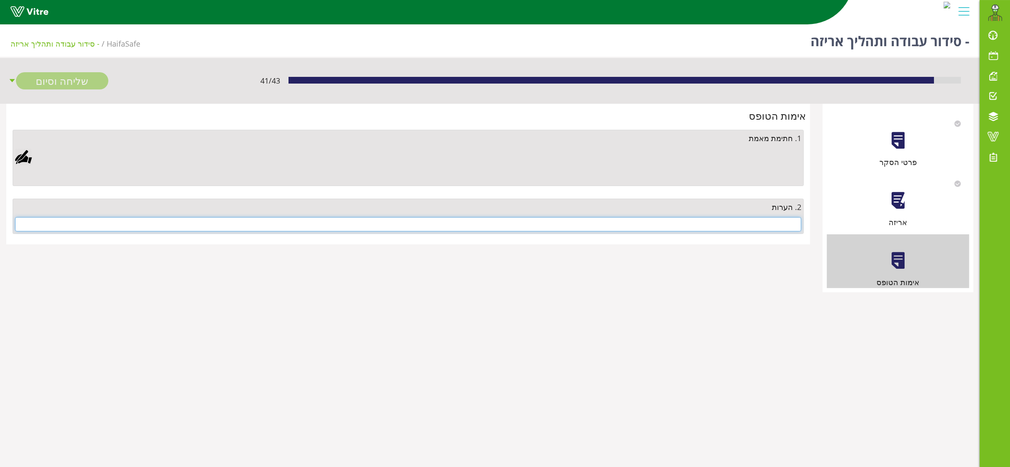
click at [726, 223] on input "text" at bounding box center [408, 224] width 786 height 14
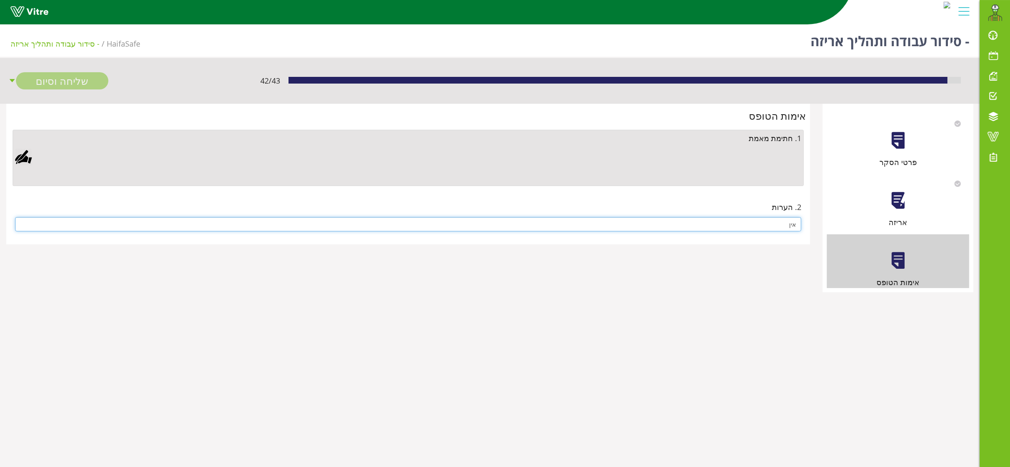
type input "אין"
click at [24, 153] on div at bounding box center [23, 157] width 17 height 17
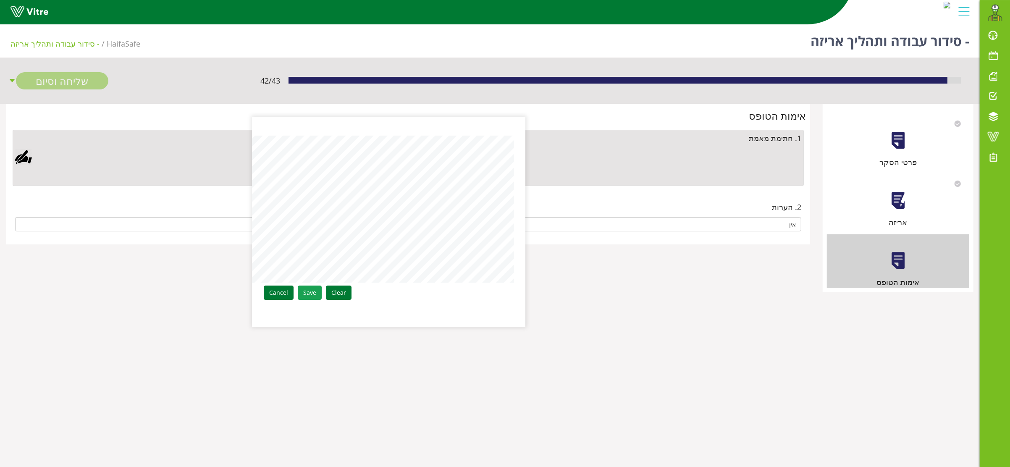
click at [303, 289] on link "Save" at bounding box center [310, 293] width 24 height 14
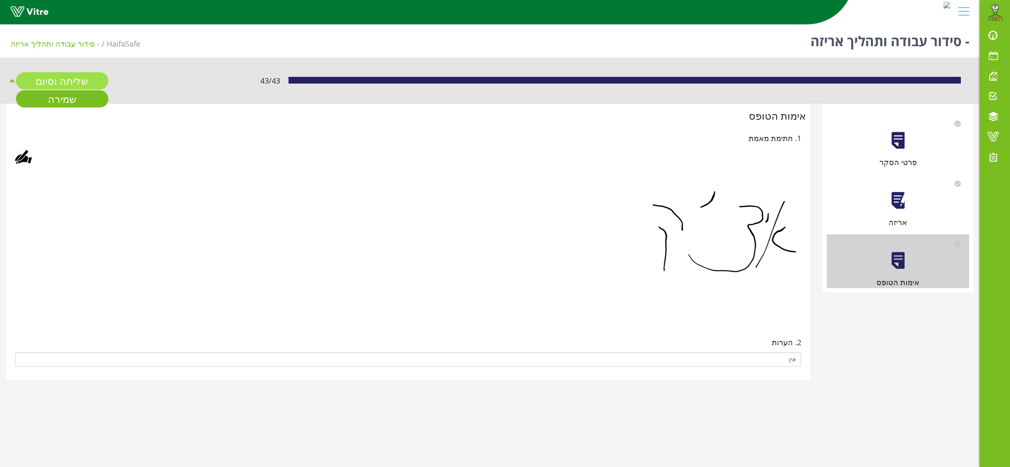
click at [58, 85] on link "שליחה וסיום" at bounding box center [62, 80] width 92 height 17
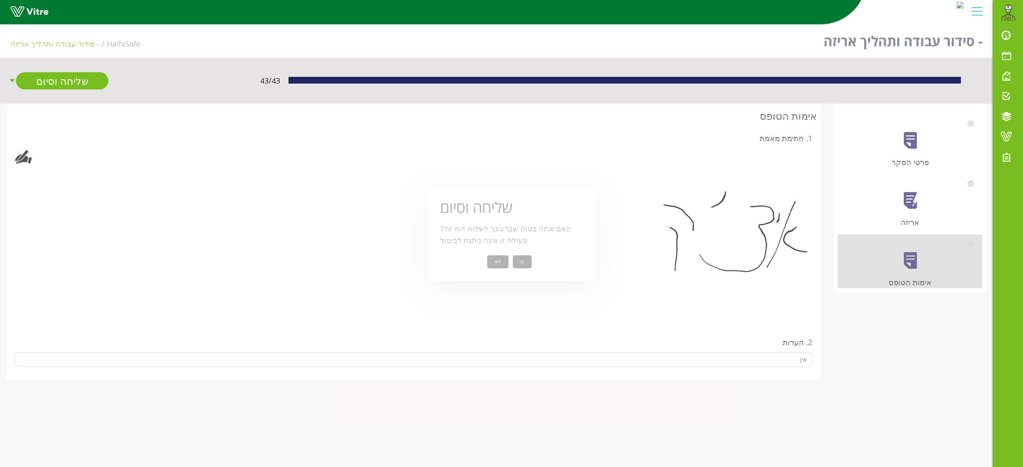
click at [525, 263] on button "כן" at bounding box center [522, 261] width 19 height 13
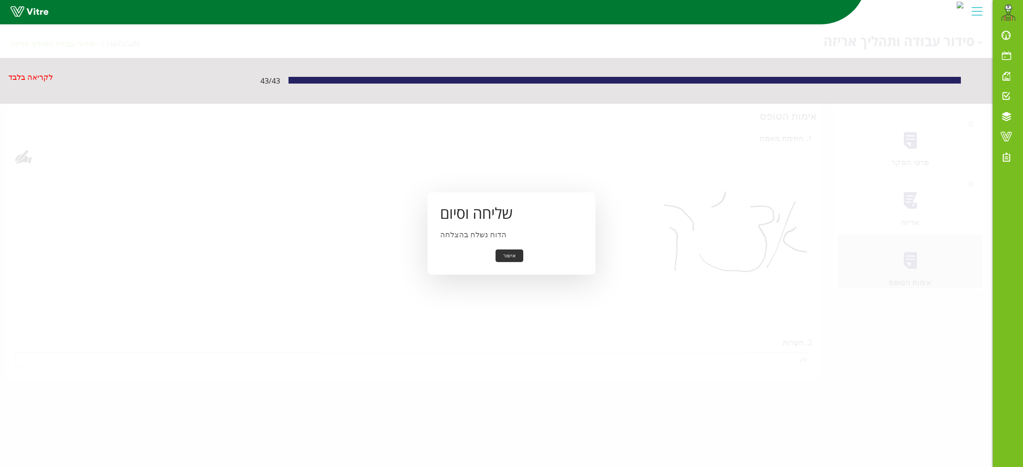
click at [510, 259] on button "אישור" at bounding box center [510, 255] width 28 height 13
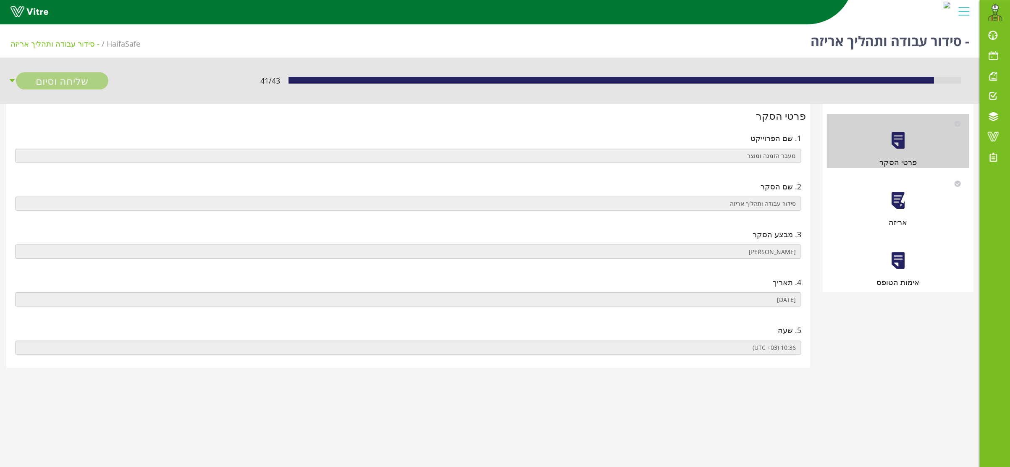
click at [894, 196] on div at bounding box center [898, 200] width 19 height 19
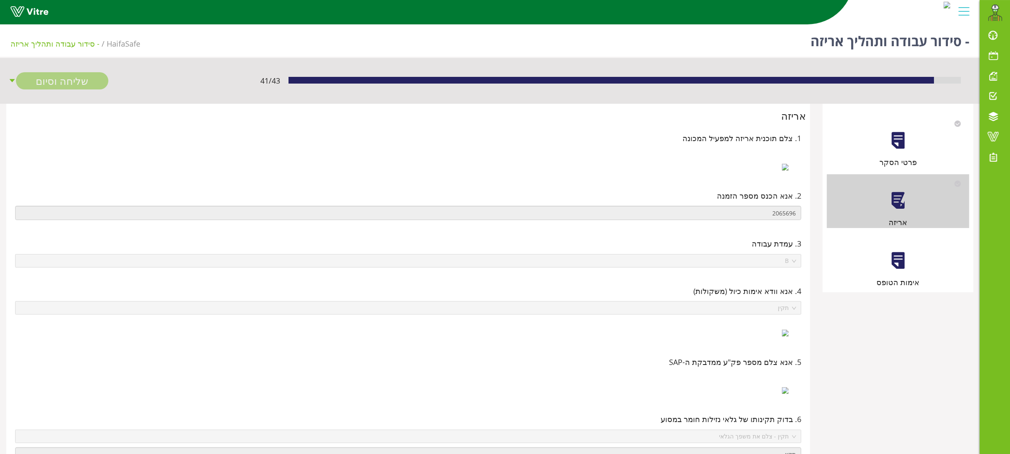
click at [899, 261] on div at bounding box center [898, 260] width 19 height 19
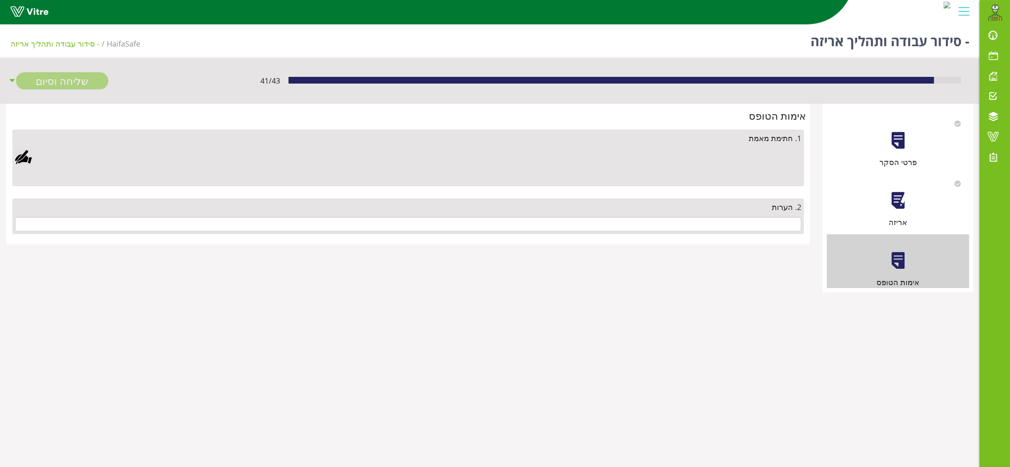
click at [736, 212] on div "2. הערות" at bounding box center [408, 207] width 786 height 12
click at [740, 228] on input "text" at bounding box center [408, 224] width 786 height 14
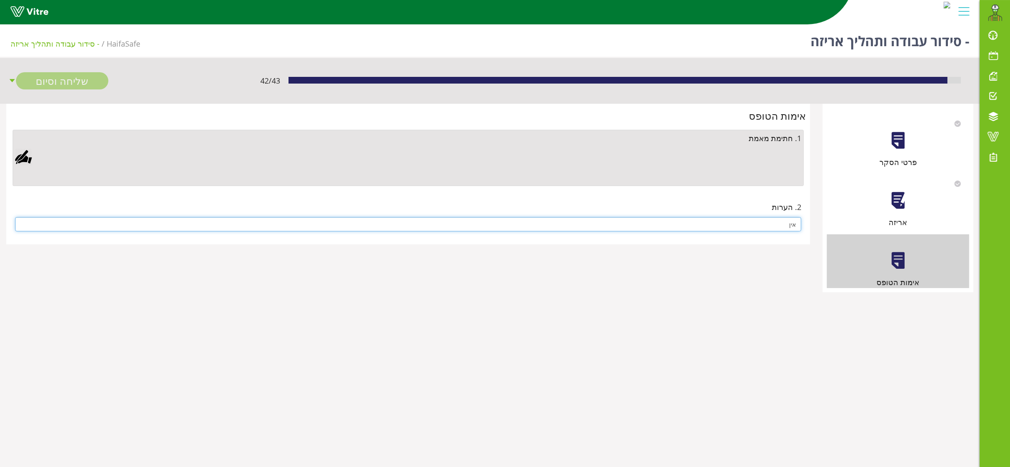
type input "אין"
click at [20, 156] on div at bounding box center [23, 157] width 17 height 17
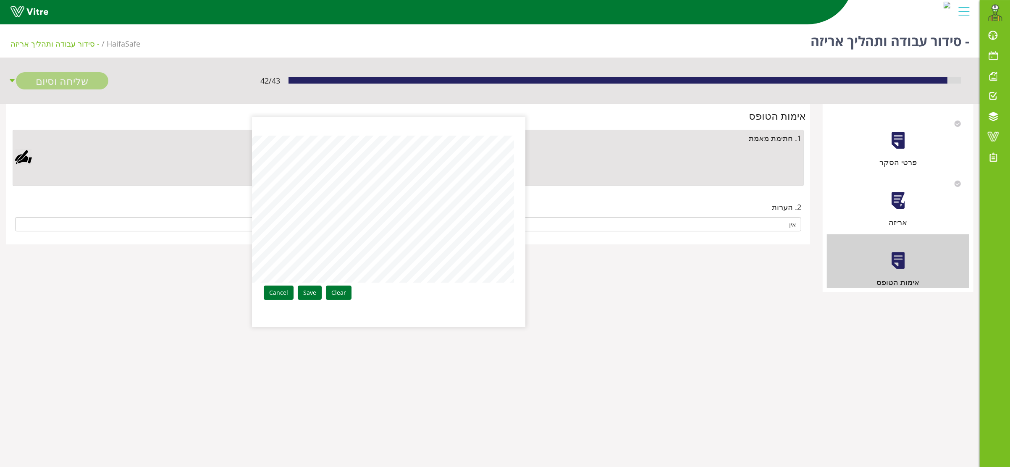
click at [528, 211] on aside "Clear Save Cancel" at bounding box center [505, 233] width 1010 height 467
click at [306, 290] on link "Save" at bounding box center [310, 293] width 24 height 14
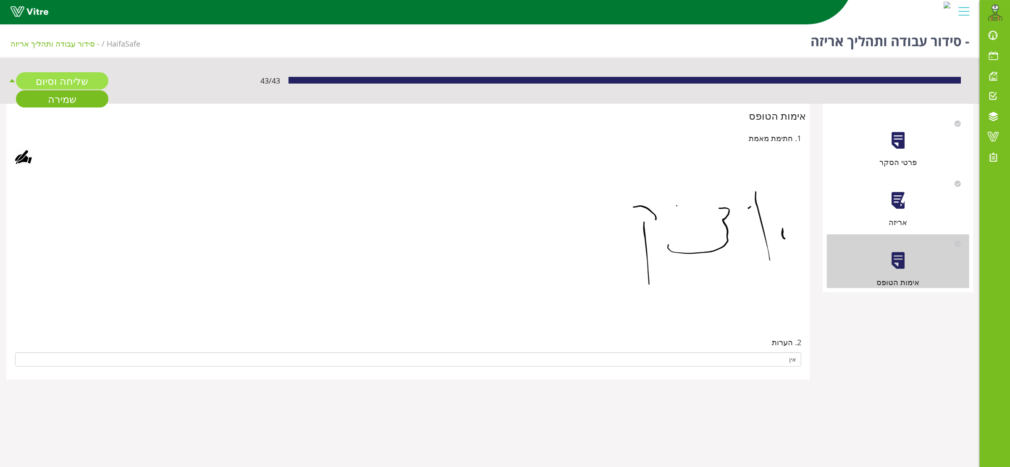
click at [69, 77] on link "שליחה וסיום" at bounding box center [62, 80] width 92 height 17
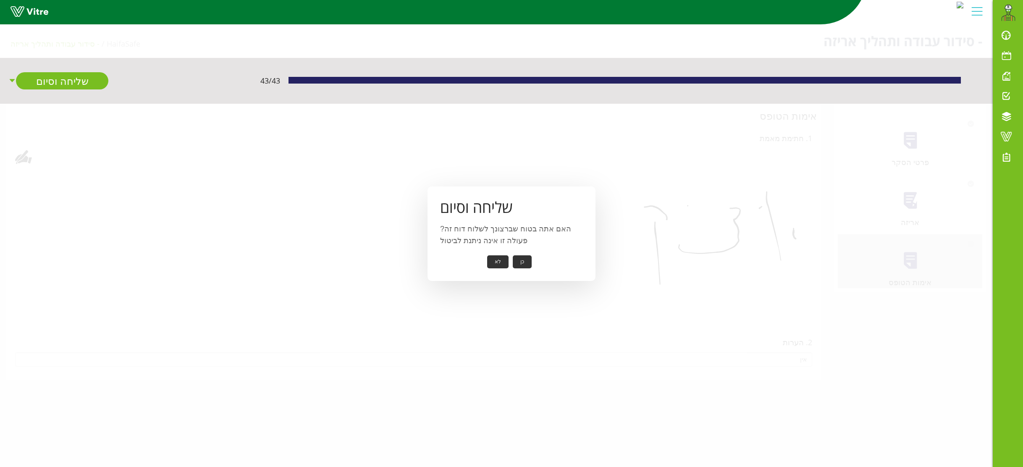
click at [526, 261] on button "כן" at bounding box center [522, 261] width 19 height 13
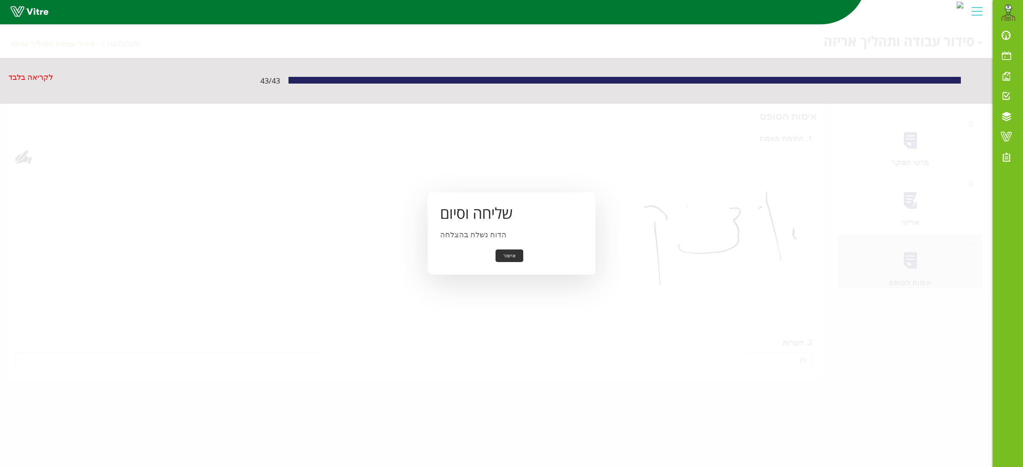
click at [518, 252] on button "אישור" at bounding box center [510, 255] width 28 height 13
